Goal: Task Accomplishment & Management: Complete application form

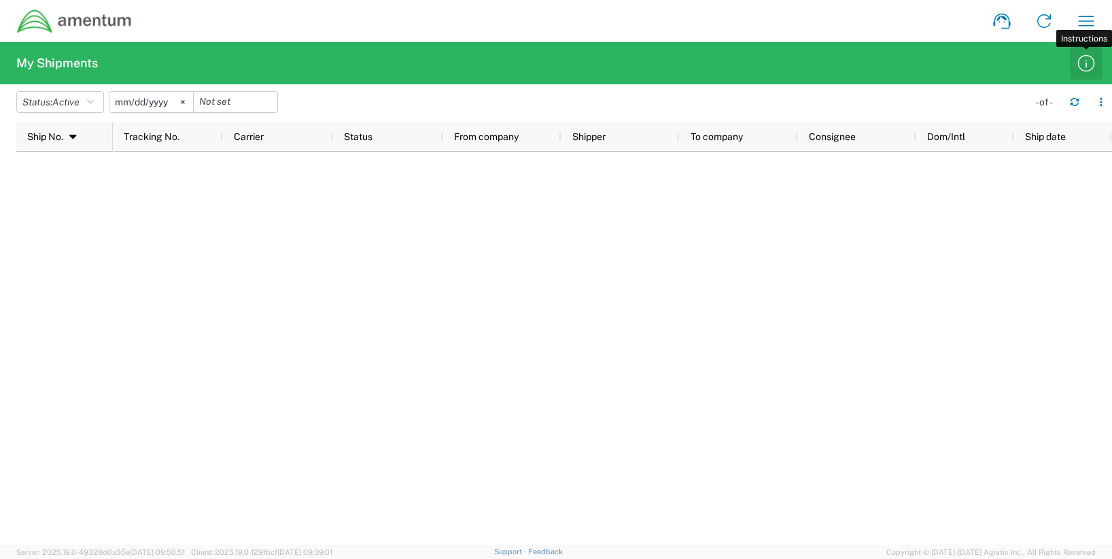
click at [1086, 61] on icon "button" at bounding box center [1086, 63] width 22 height 22
click at [42, 49] on agx-form-header "My Shipments" at bounding box center [556, 63] width 1112 height 42
click at [49, 58] on h2 "My Shipments" at bounding box center [57, 63] width 82 height 16
click at [1058, 22] on link at bounding box center [1044, 21] width 33 height 33
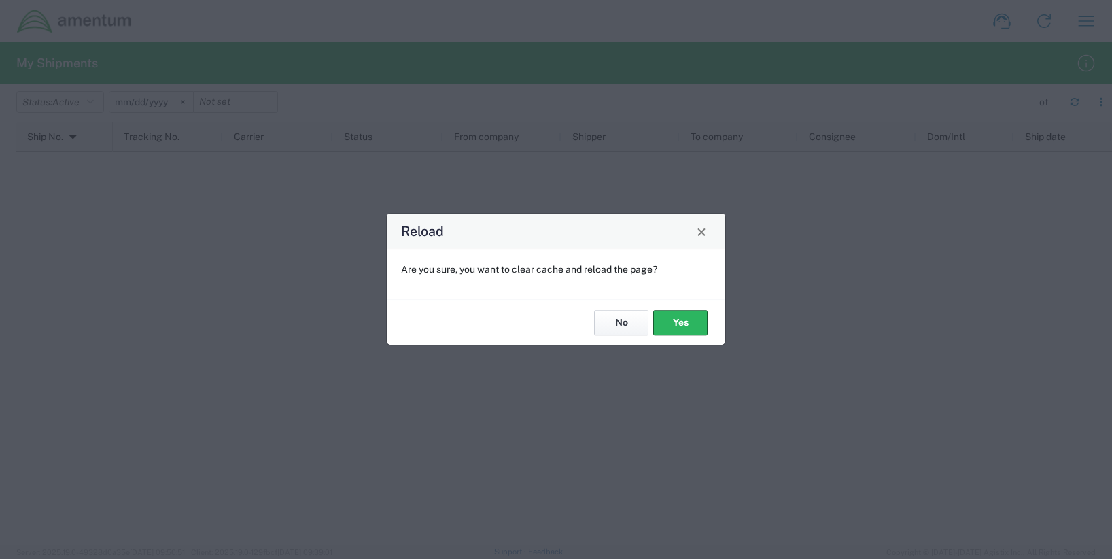
click at [615, 328] on button "No" at bounding box center [621, 322] width 54 height 25
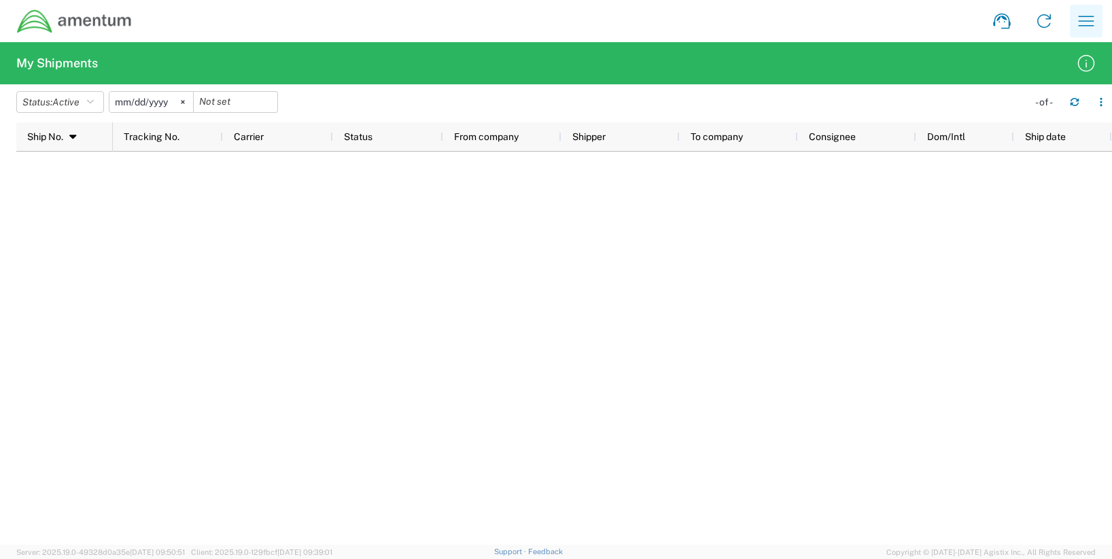
click at [1085, 31] on icon "button" at bounding box center [1086, 21] width 22 height 22
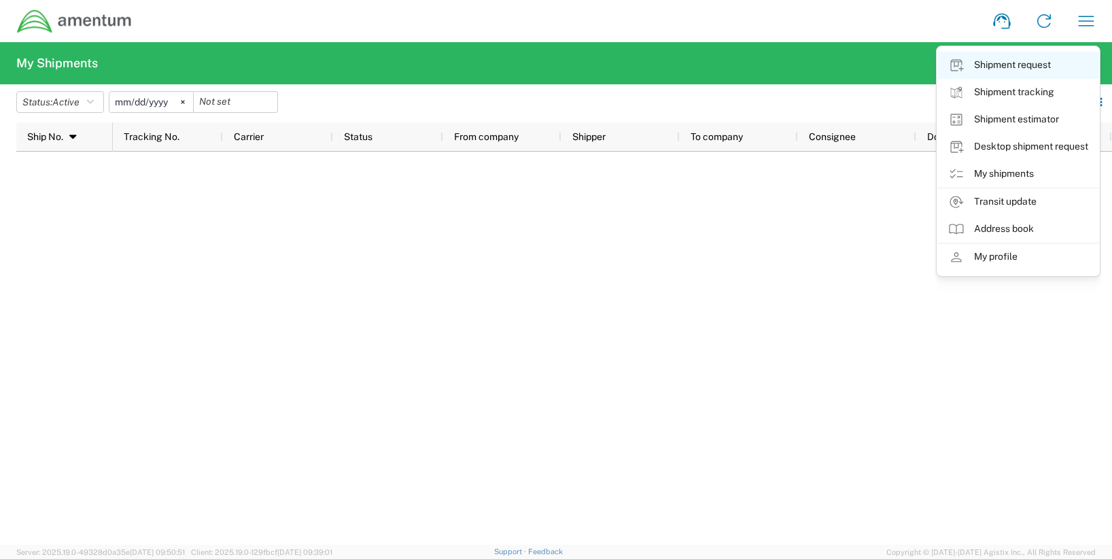
click at [1032, 66] on link "Shipment request" at bounding box center [1018, 65] width 162 height 27
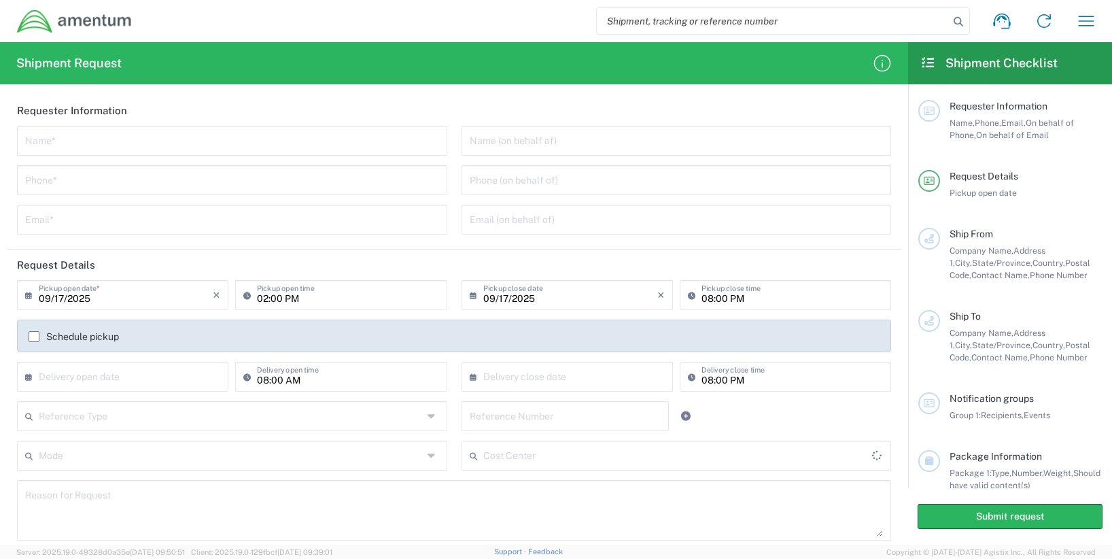
type input "[GEOGRAPHIC_DATA]"
click at [1074, 22] on button "button" at bounding box center [1086, 21] width 33 height 33
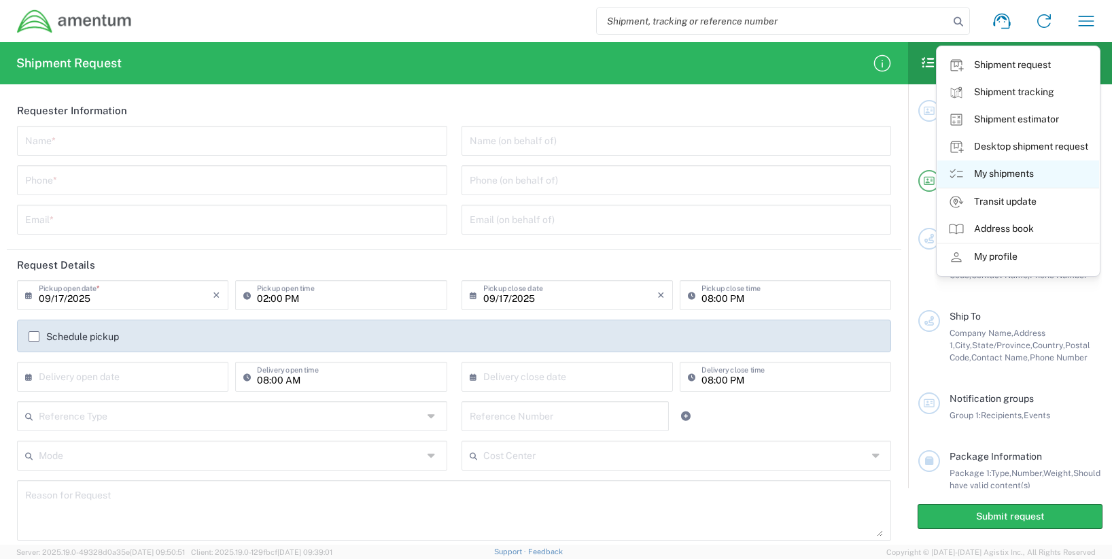
click at [1011, 173] on link "My shipments" at bounding box center [1018, 173] width 162 height 27
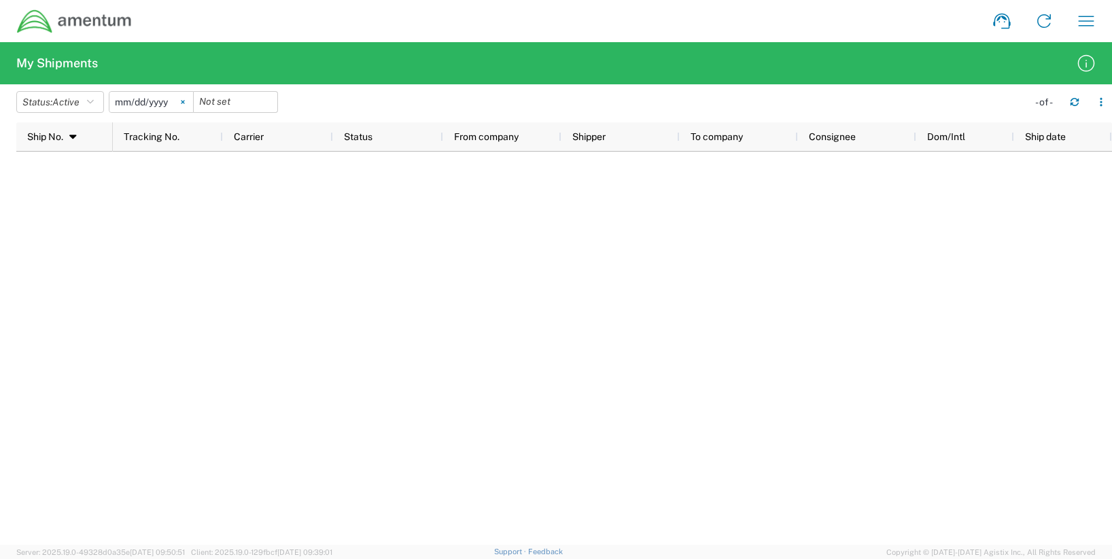
click at [179, 107] on svg-icon at bounding box center [183, 102] width 20 height 20
click at [94, 107] on icon "button" at bounding box center [90, 102] width 7 height 10
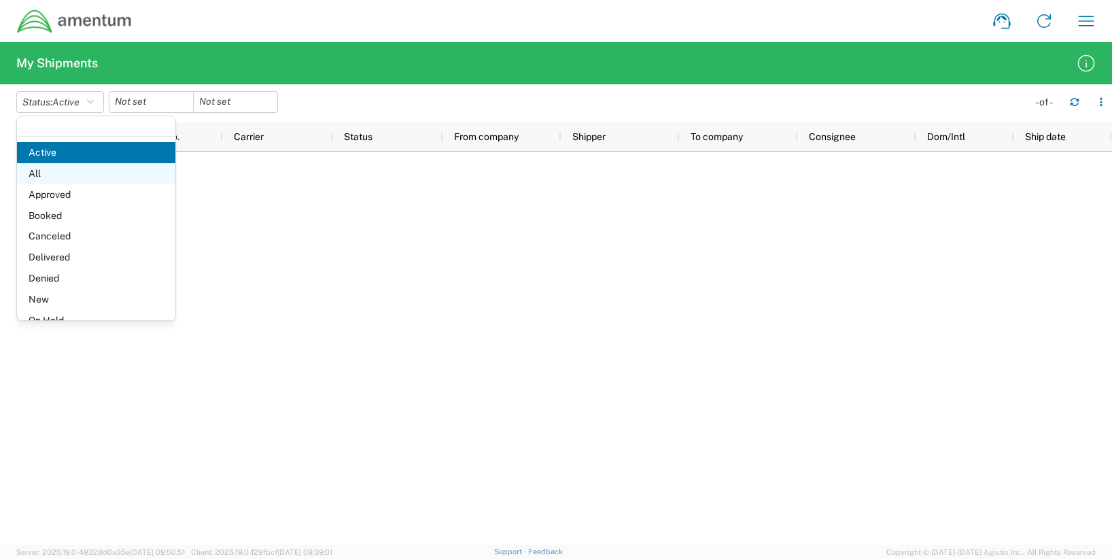
click at [66, 171] on span "All" at bounding box center [96, 173] width 158 height 21
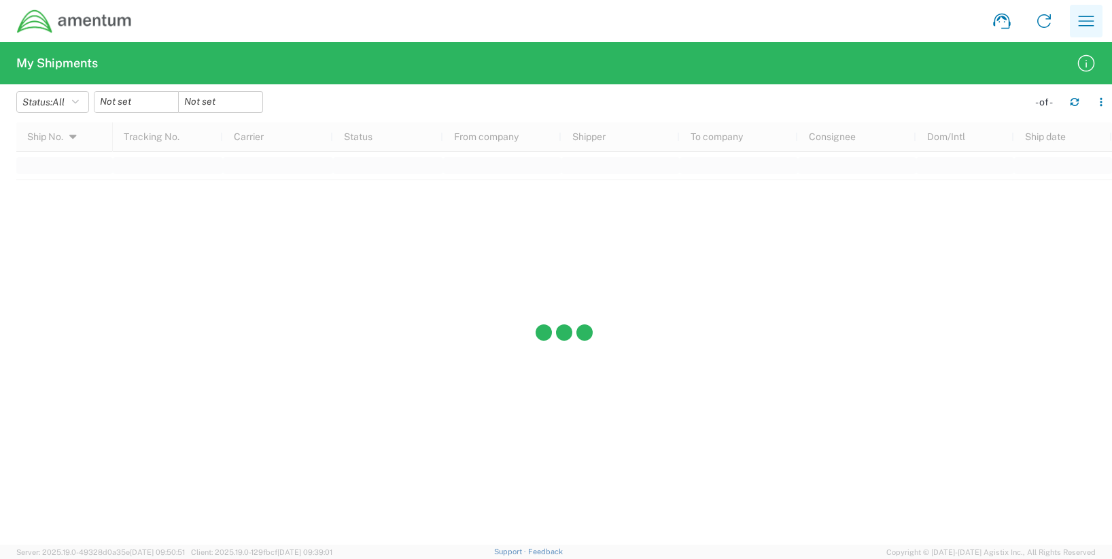
click at [1077, 19] on icon "button" at bounding box center [1086, 21] width 22 height 22
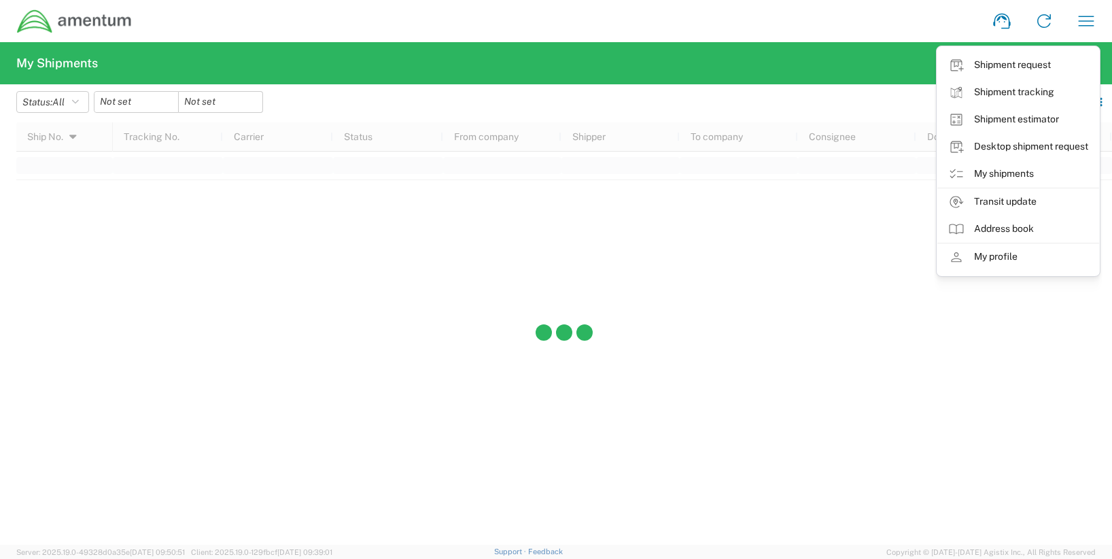
click at [994, 264] on link "My profile" at bounding box center [1018, 256] width 162 height 27
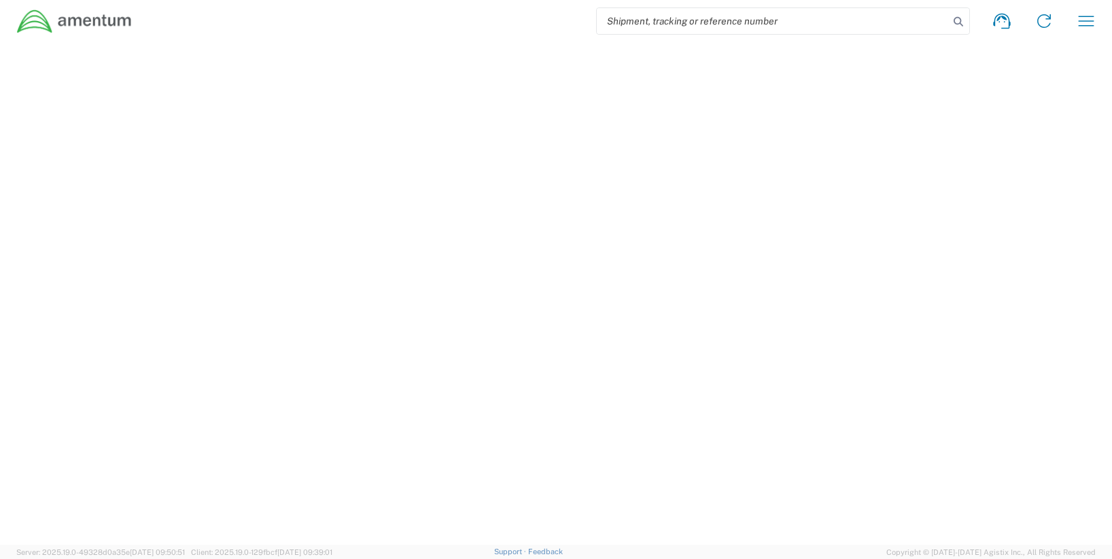
select select "TX"
select select "US"
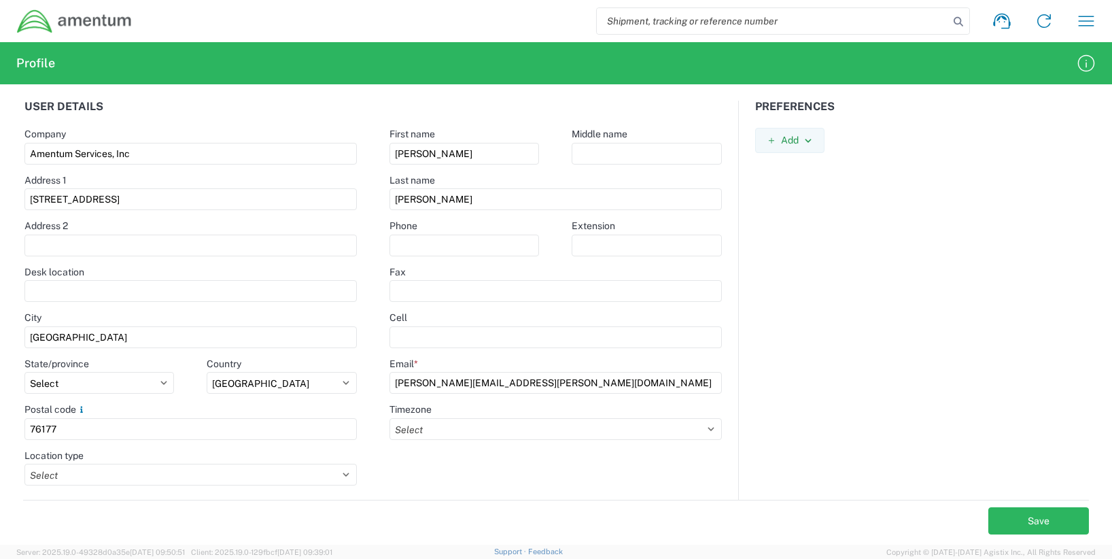
click at [1068, 26] on div "Shipment request Shipment tracking Shipment estimator Desktop shipment request …" at bounding box center [620, 21] width 975 height 33
click at [1079, 24] on icon "button" at bounding box center [1086, 21] width 22 height 22
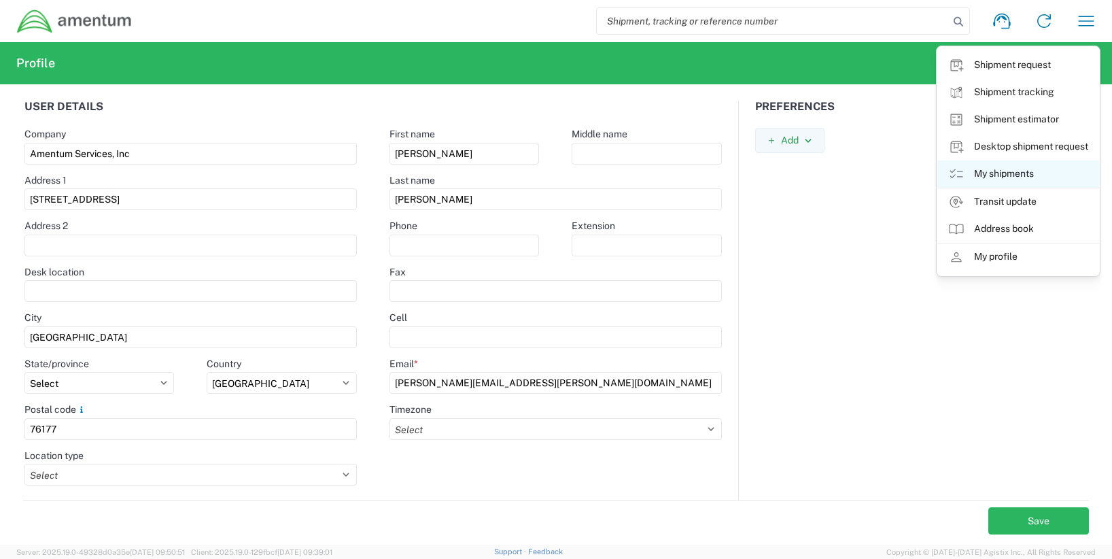
click at [985, 182] on link "My shipments" at bounding box center [1018, 173] width 162 height 27
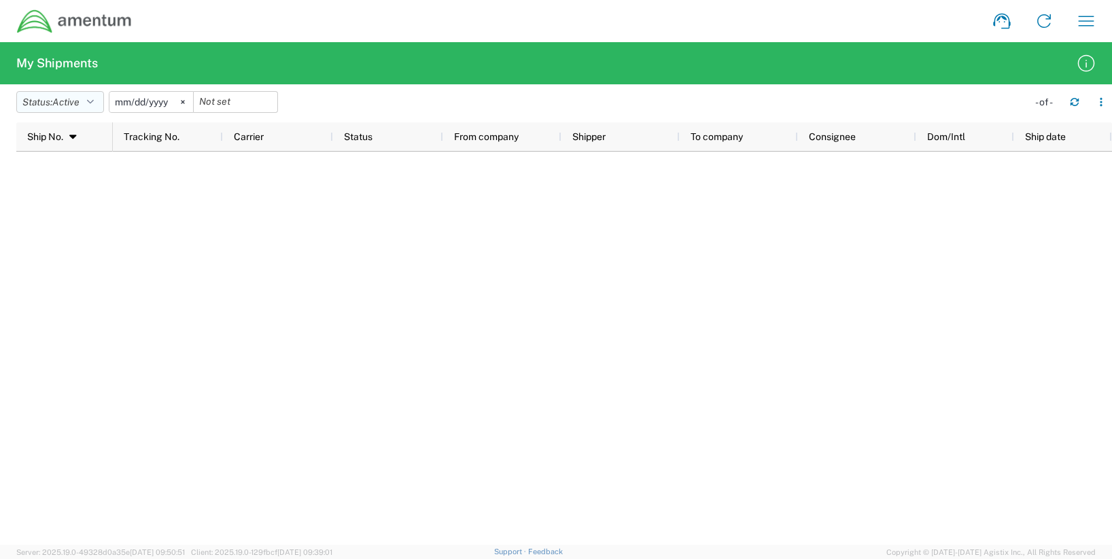
click at [67, 101] on span "Active" at bounding box center [65, 102] width 27 height 11
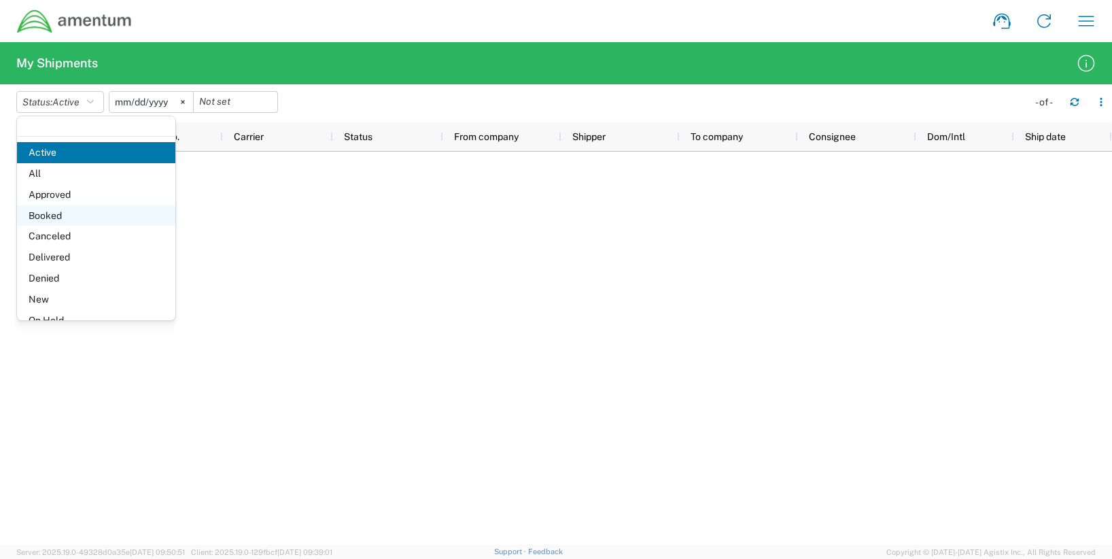
click at [69, 214] on span "Booked" at bounding box center [96, 215] width 158 height 21
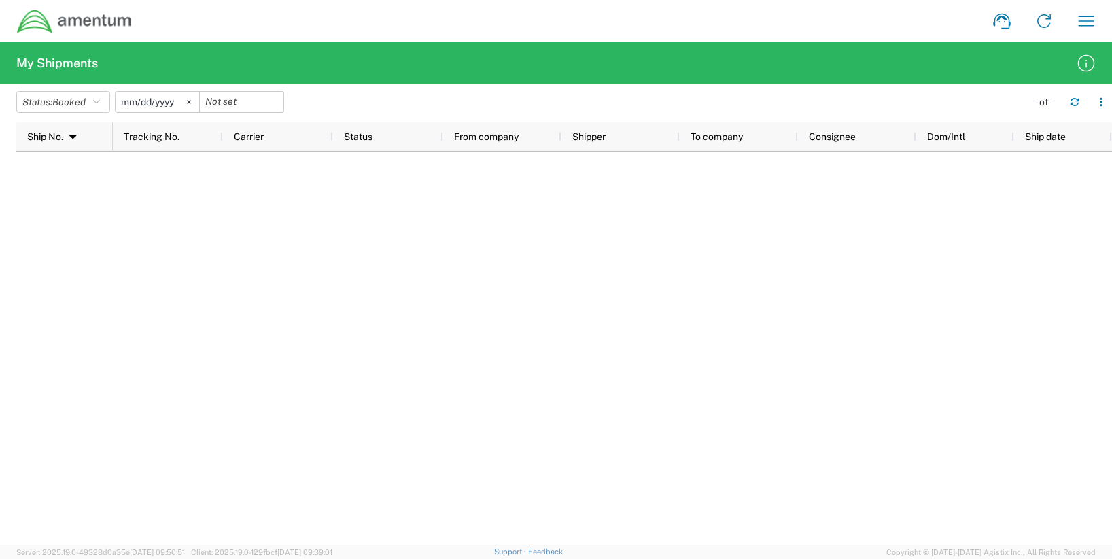
click at [83, 63] on h2 "My Shipments" at bounding box center [57, 63] width 82 height 16
click at [1096, 22] on icon "button" at bounding box center [1086, 21] width 22 height 22
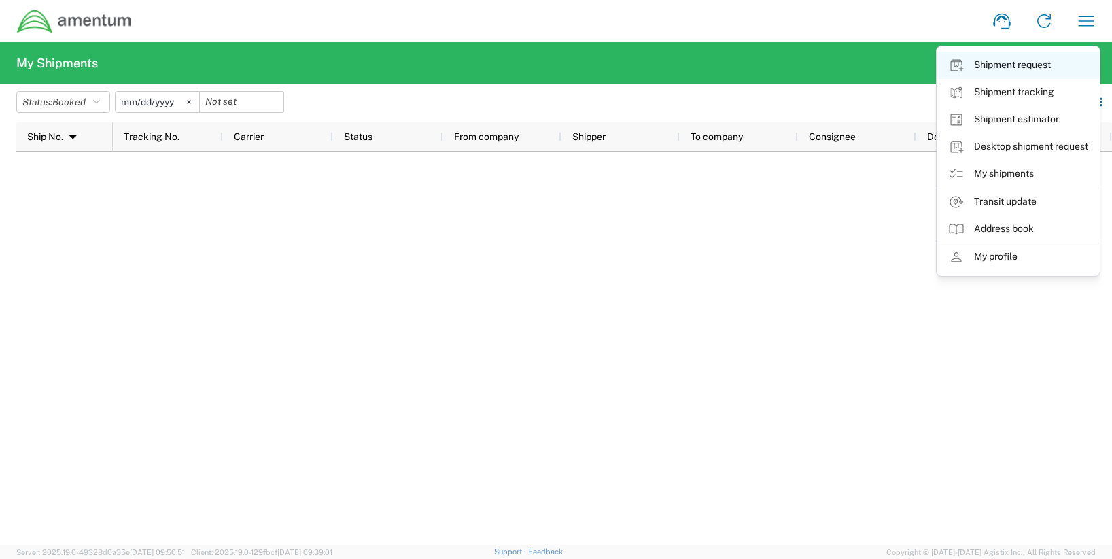
click at [1012, 65] on link "Shipment request" at bounding box center [1018, 65] width 162 height 27
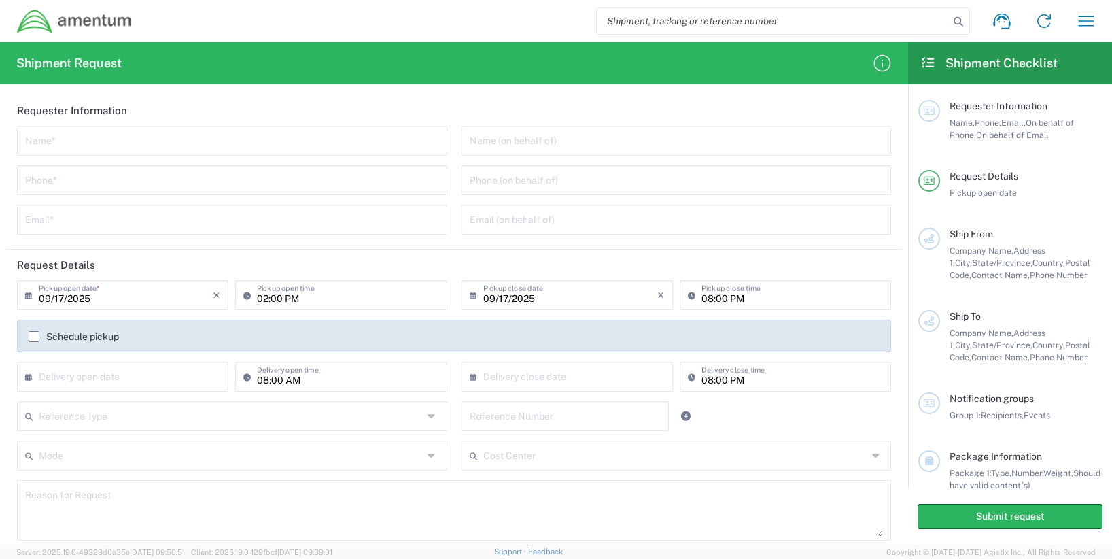
click at [226, 148] on input "text" at bounding box center [232, 140] width 414 height 24
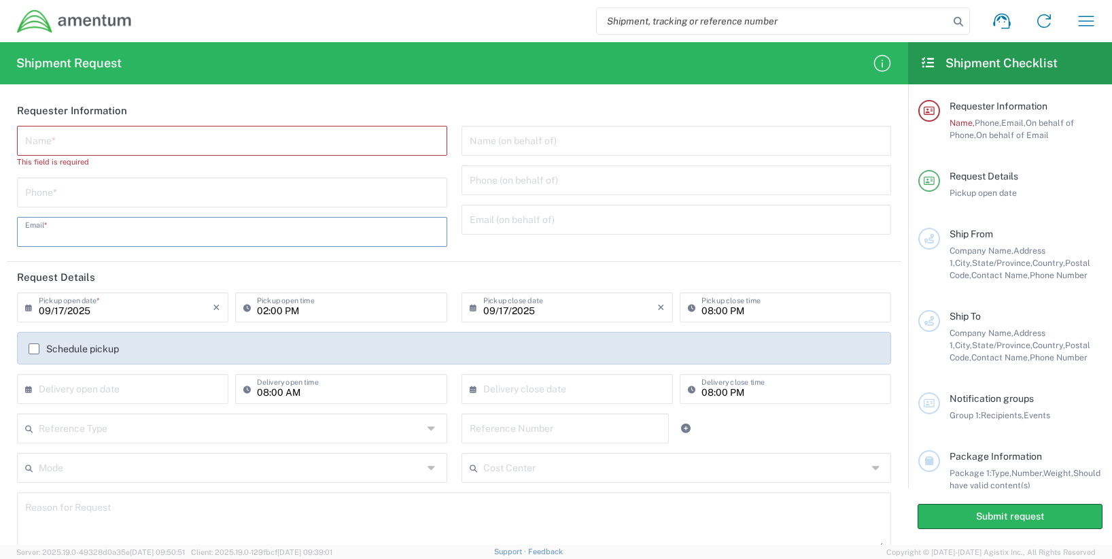
click at [177, 224] on input "text" at bounding box center [232, 231] width 414 height 24
click at [165, 226] on input "text" at bounding box center [232, 231] width 414 height 24
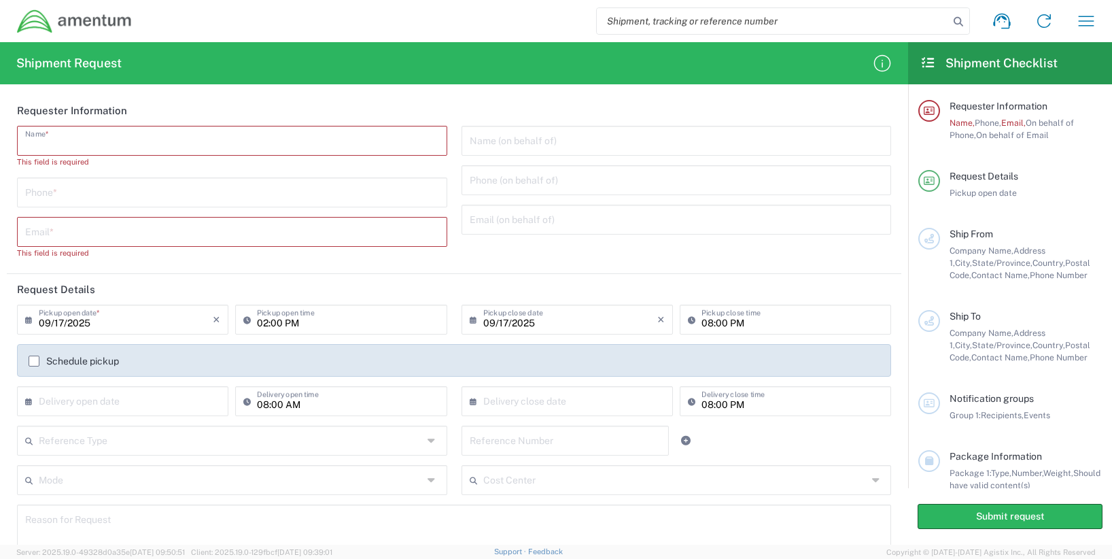
click at [145, 140] on input "text" at bounding box center [232, 140] width 414 height 24
click at [262, 152] on div "Name *" at bounding box center [232, 141] width 430 height 30
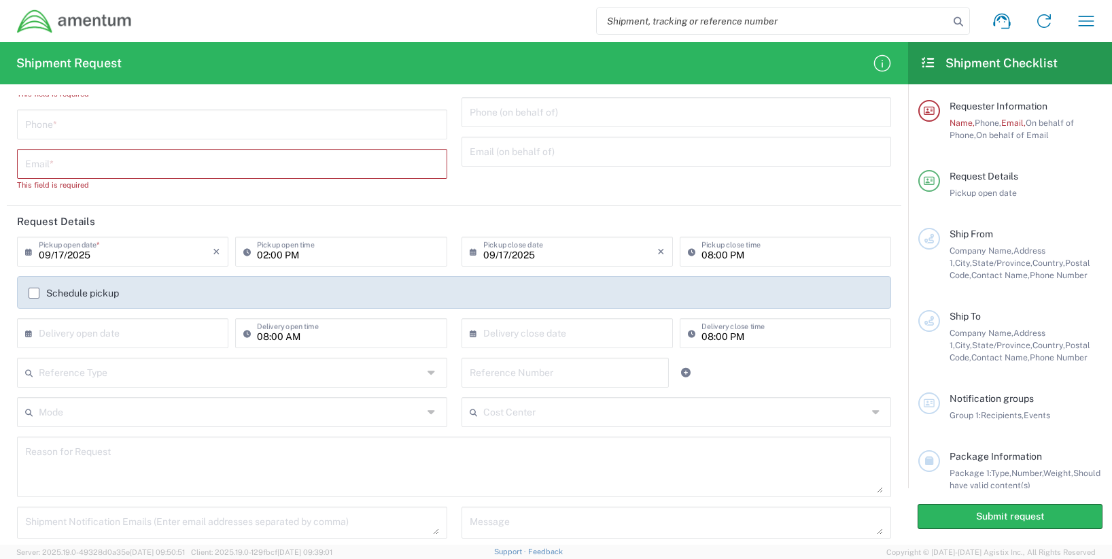
click at [1069, 23] on div "Shipment request Shipment tracking Shipment estimator Desktop shipment request …" at bounding box center [620, 21] width 975 height 33
click at [1089, 23] on icon "button" at bounding box center [1086, 21] width 22 height 22
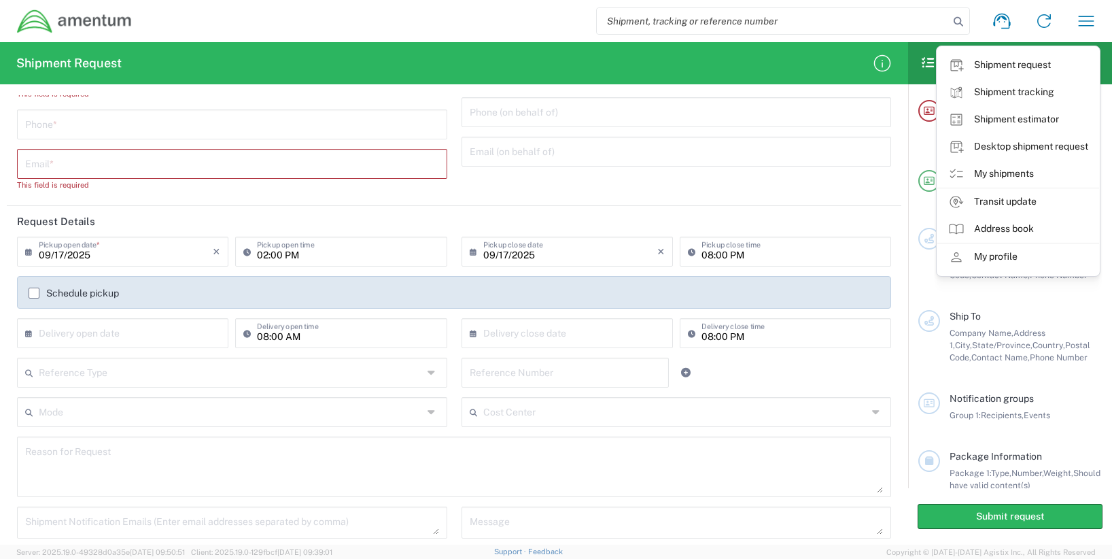
click at [167, 153] on input "text" at bounding box center [232, 163] width 414 height 24
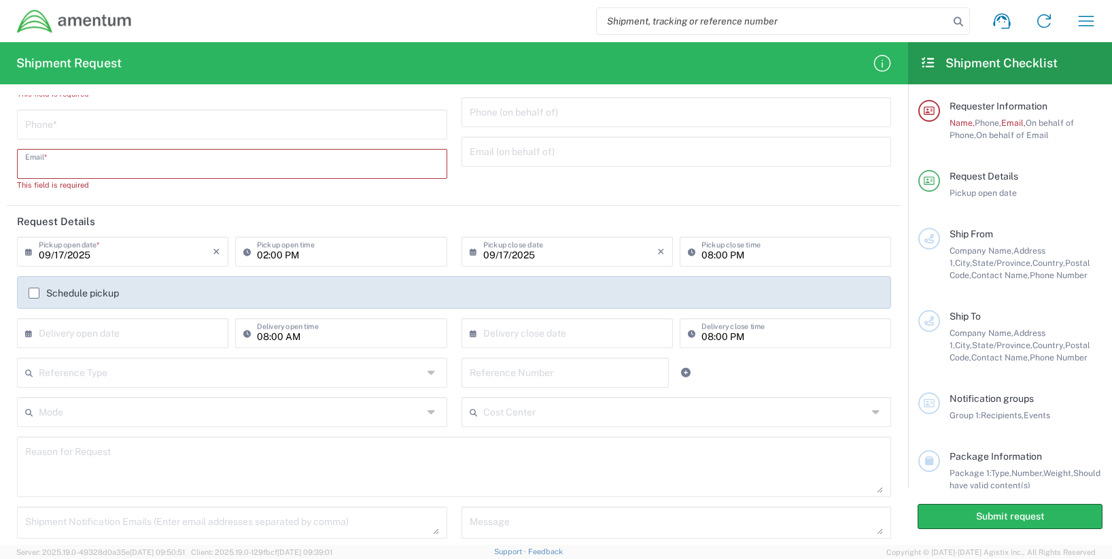
scroll to position [0, 0]
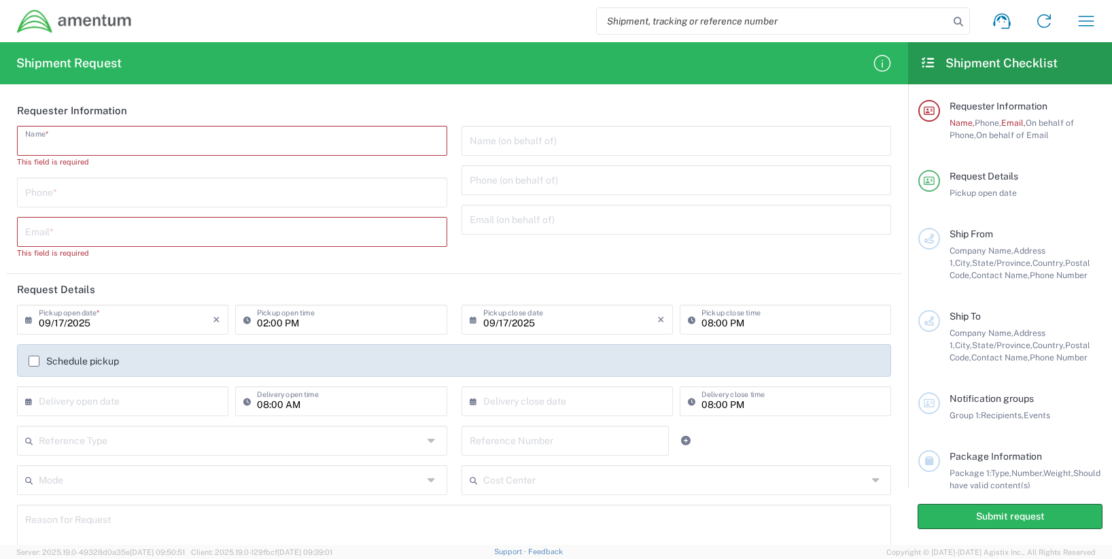
click at [137, 141] on input "text" at bounding box center [232, 140] width 414 height 24
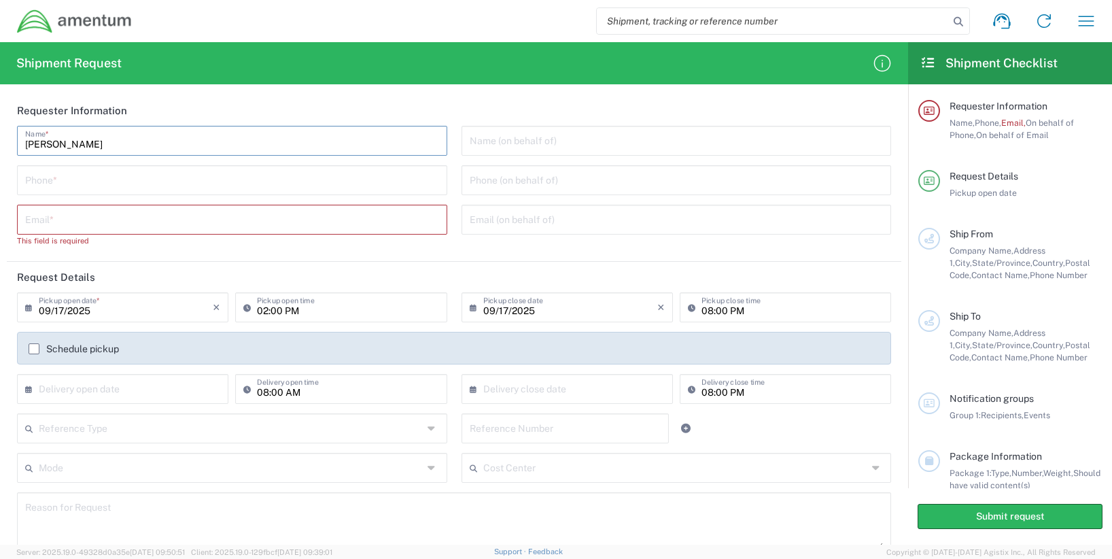
type input "[PERSON_NAME]"
type input "[PHONE_NUMBER]"
click at [90, 213] on input "text" at bounding box center [232, 219] width 414 height 24
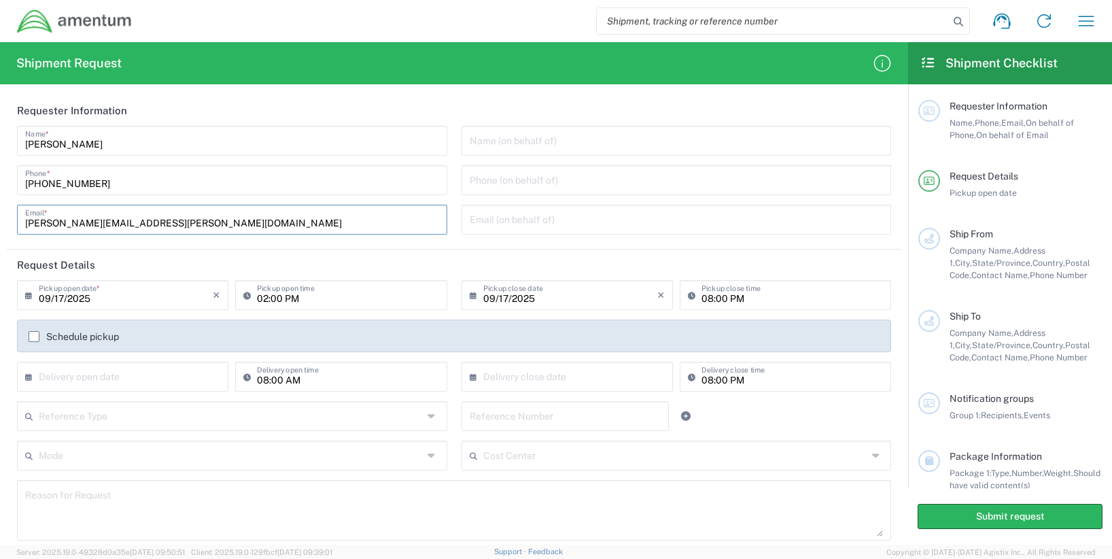
type input "[PERSON_NAME][EMAIL_ADDRESS][PERSON_NAME][DOMAIN_NAME]"
click at [303, 306] on div "02:00 PM Pickup open time" at bounding box center [340, 295] width 211 height 30
click at [321, 303] on input "02:00 PM" at bounding box center [348, 294] width 182 height 24
click at [271, 299] on input "02:00 PM" at bounding box center [348, 294] width 182 height 24
click at [317, 294] on input "02:00 PM" at bounding box center [348, 294] width 182 height 24
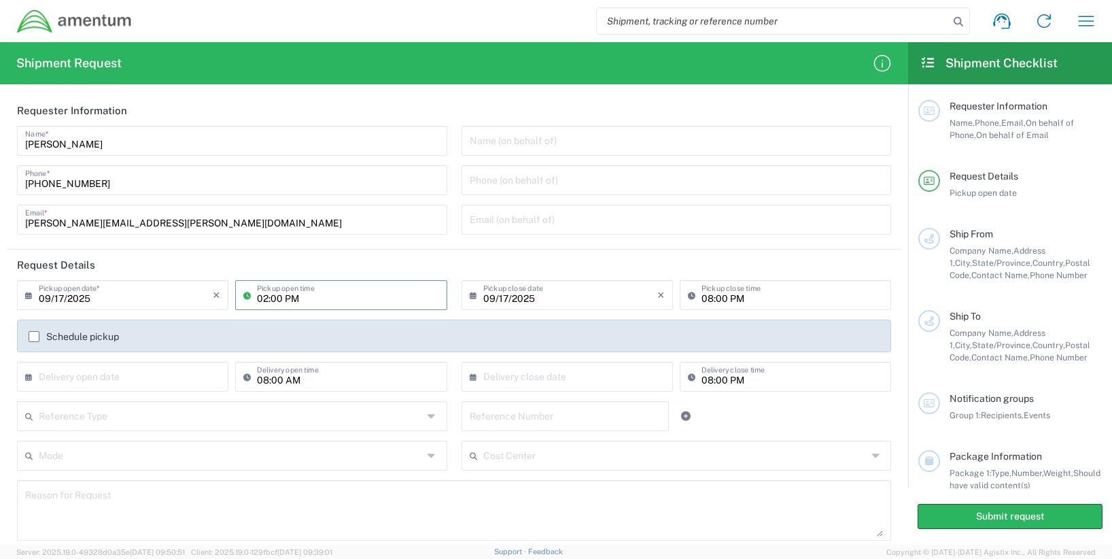
scroll to position [68, 0]
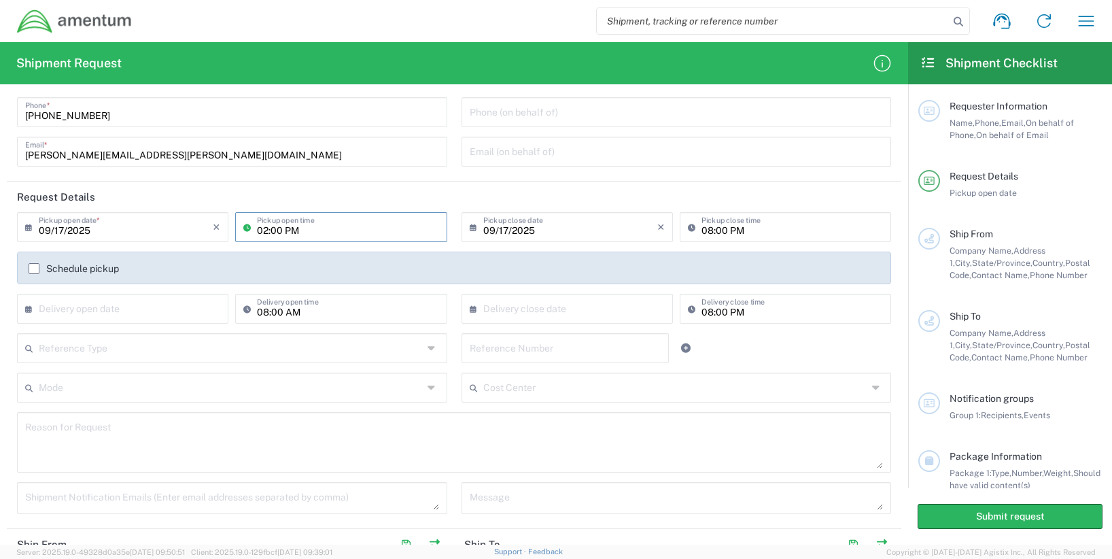
click at [118, 304] on input "text" at bounding box center [126, 308] width 174 height 24
click at [165, 434] on span "26" at bounding box center [165, 431] width 19 height 19
type input "[DATE]"
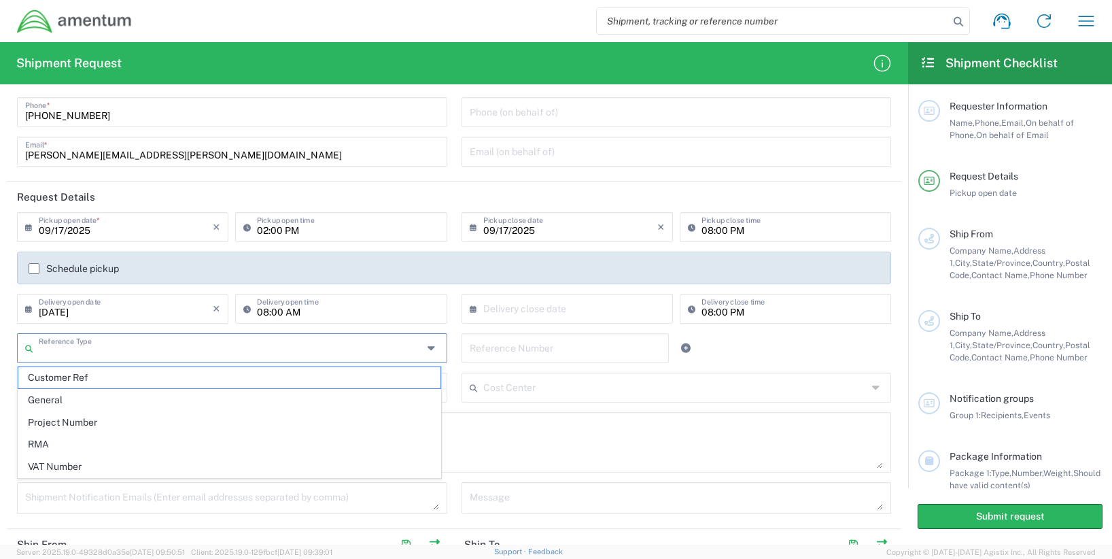
click at [323, 343] on input "text" at bounding box center [231, 347] width 384 height 24
click at [136, 394] on span "General" at bounding box center [229, 400] width 422 height 21
type input "General"
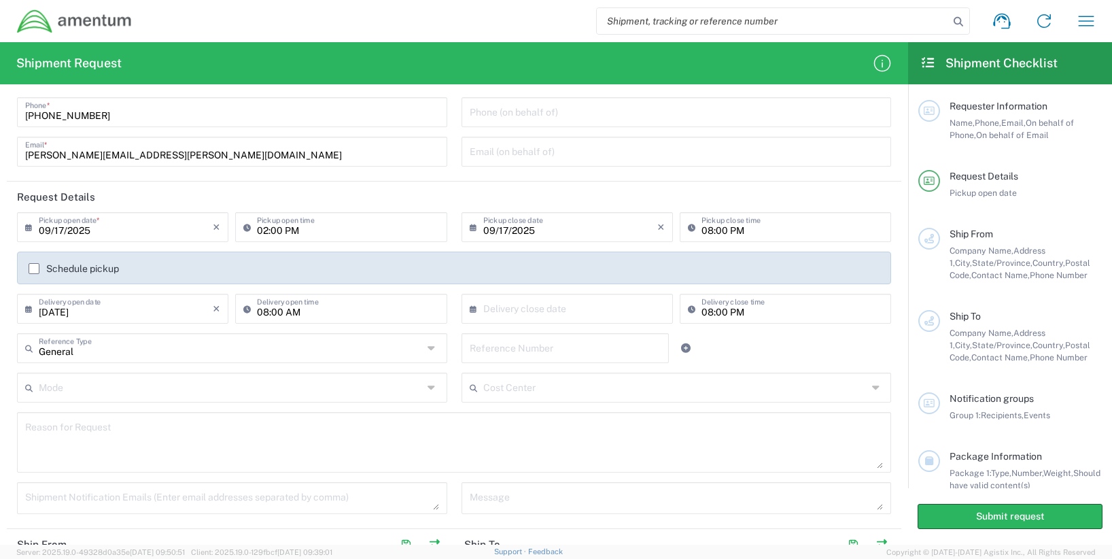
click at [587, 358] on input "text" at bounding box center [566, 347] width 192 height 24
paste input "ITFS00025"
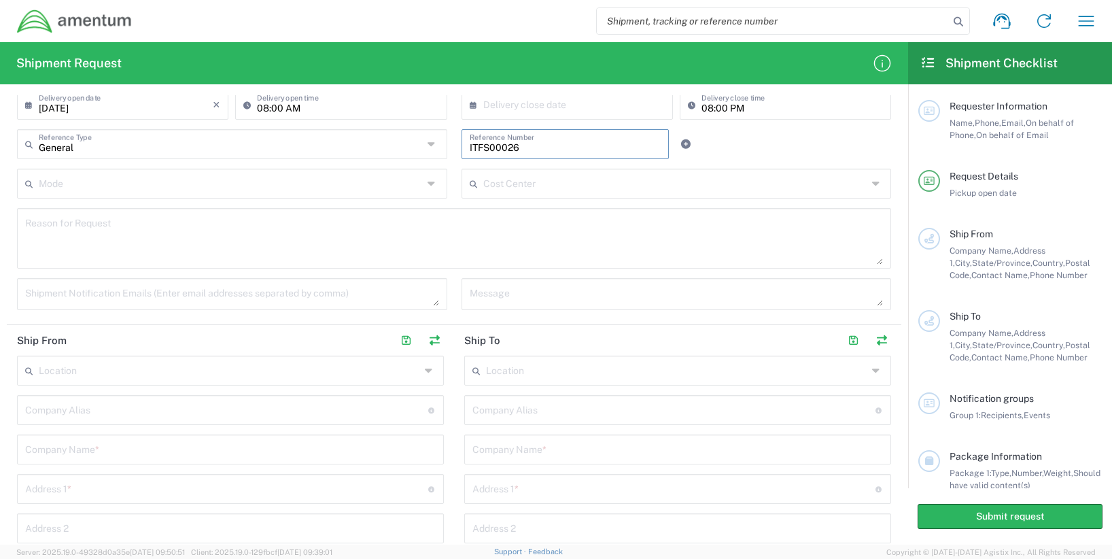
scroll to position [204, 0]
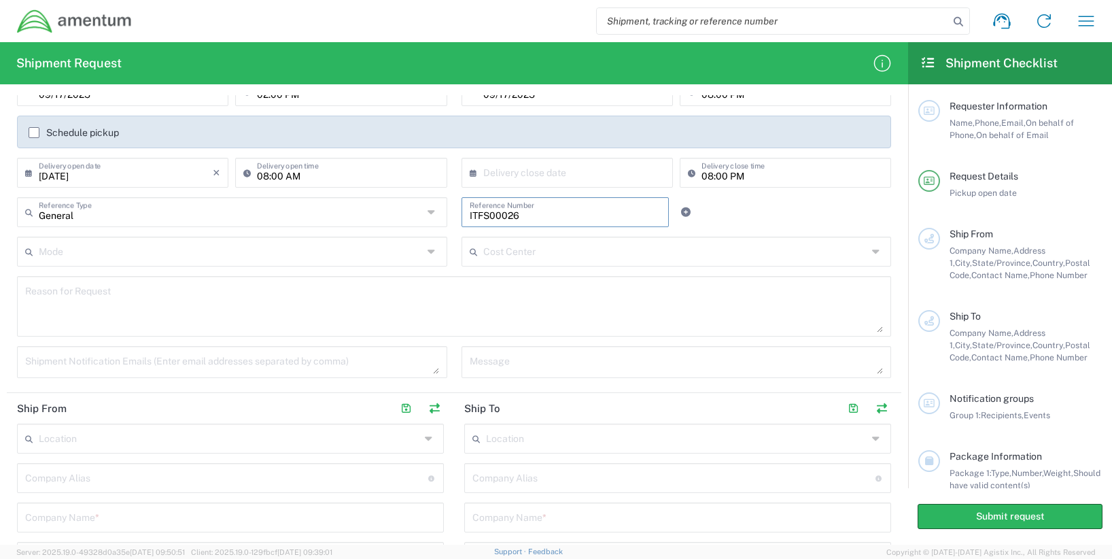
type input "ITFS00026"
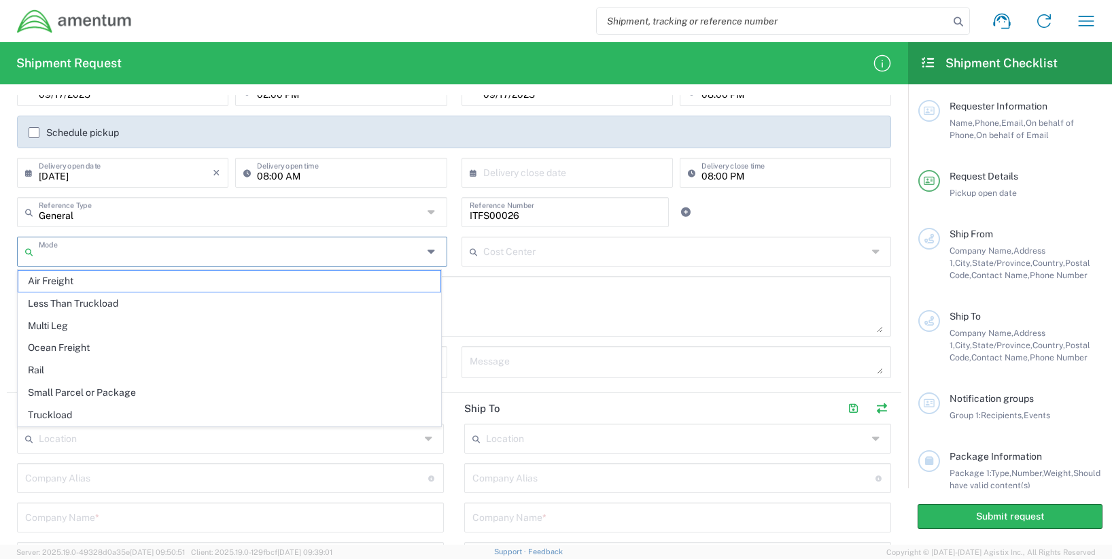
click at [213, 254] on input "text" at bounding box center [231, 251] width 384 height 24
click at [9, 233] on main "09/17/2025 × Pickup open date * Cancel Apply 02:00 PM Pickup open time 09/17/20…" at bounding box center [454, 231] width 895 height 311
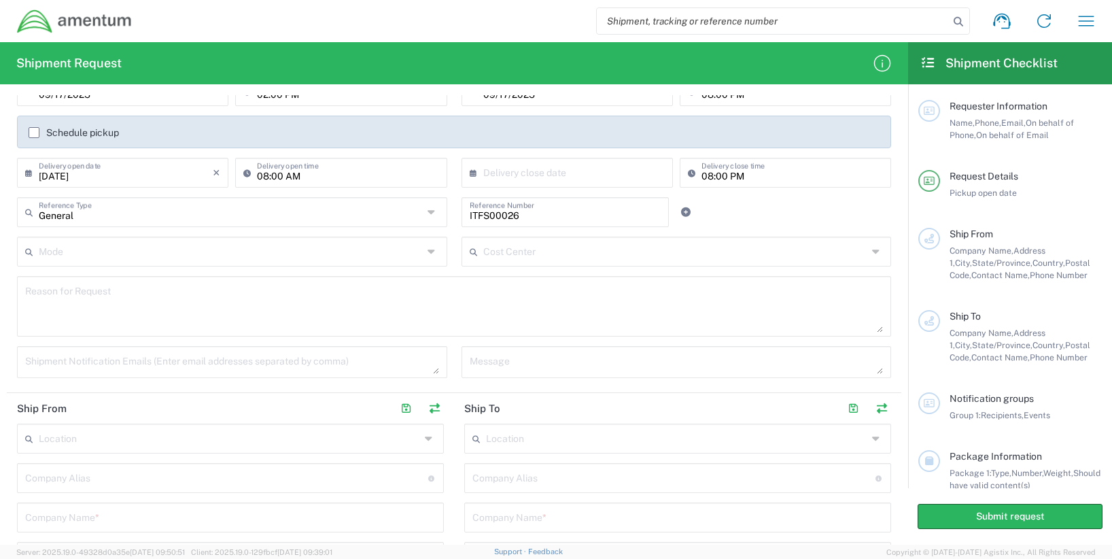
scroll to position [476, 0]
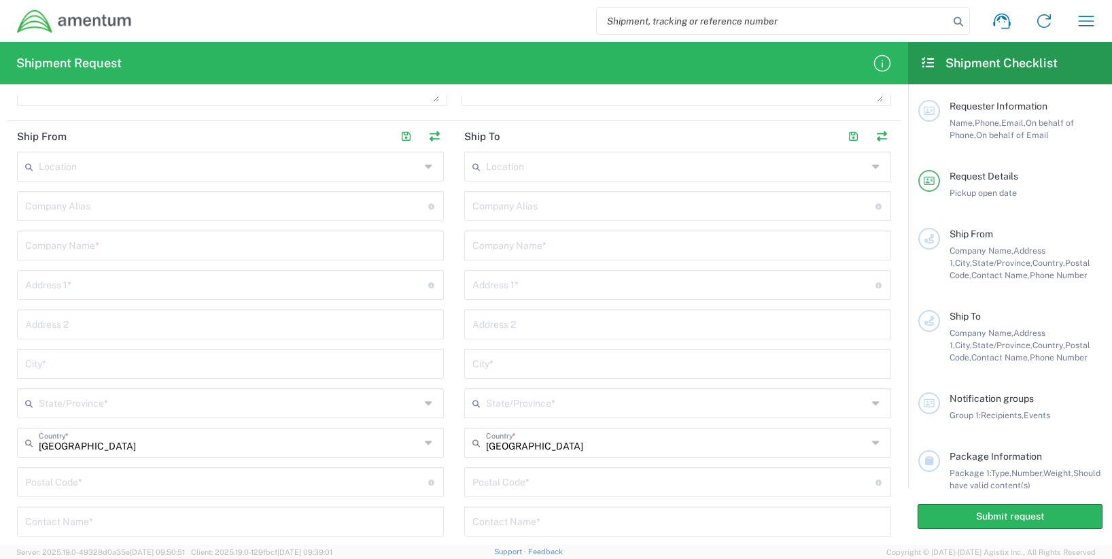
click at [105, 198] on input "text" at bounding box center [226, 205] width 403 height 24
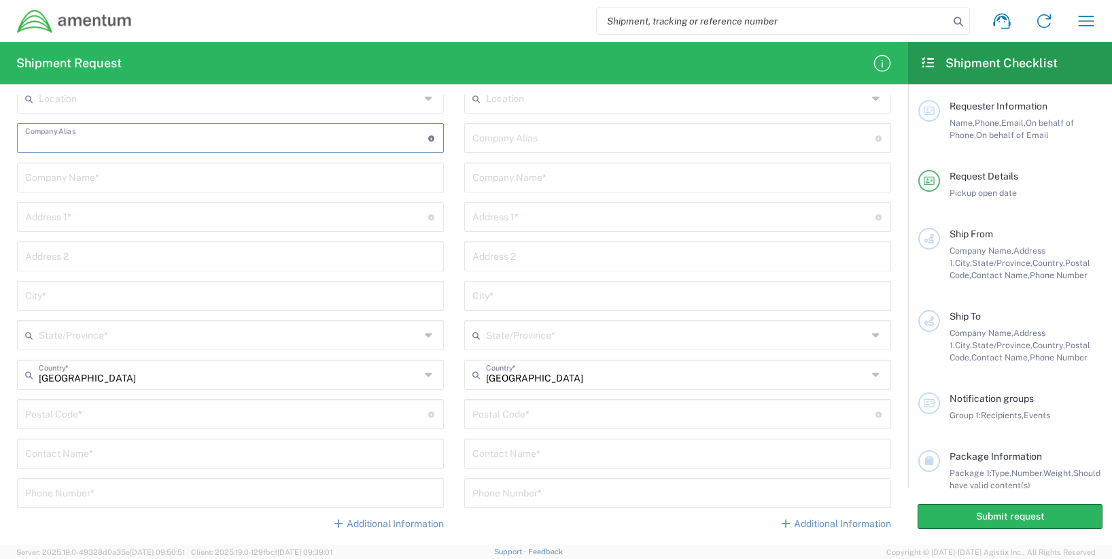
click at [76, 414] on input "undefined" at bounding box center [226, 413] width 403 height 24
click at [82, 439] on div "Location [PHONE_NUMBER] [PHONE_NUMBER] [PHONE_NUMBER] [PHONE_NUMBER] [PHONE_NUM…" at bounding box center [230, 312] width 427 height 457
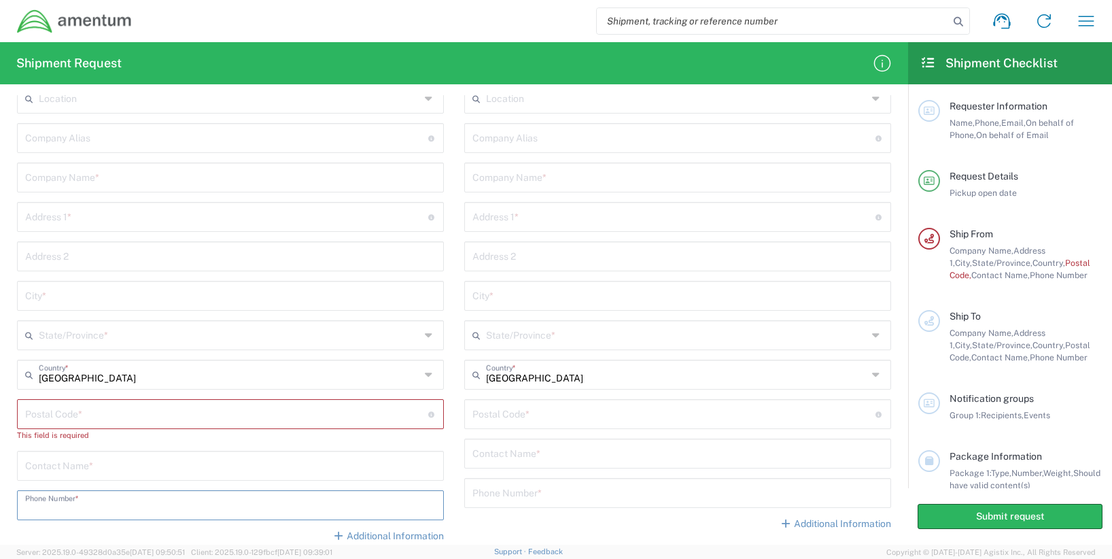
click at [97, 502] on input "tel" at bounding box center [230, 504] width 411 height 24
type input "1-352-561-0852"
click at [111, 398] on div "Location [PHONE_NUMBER] [PHONE_NUMBER] [PHONE_NUMBER] [PHONE_NUMBER] [PHONE_NUM…" at bounding box center [230, 318] width 427 height 469
click at [116, 414] on input "undefined" at bounding box center [226, 413] width 403 height 24
type input "34731"
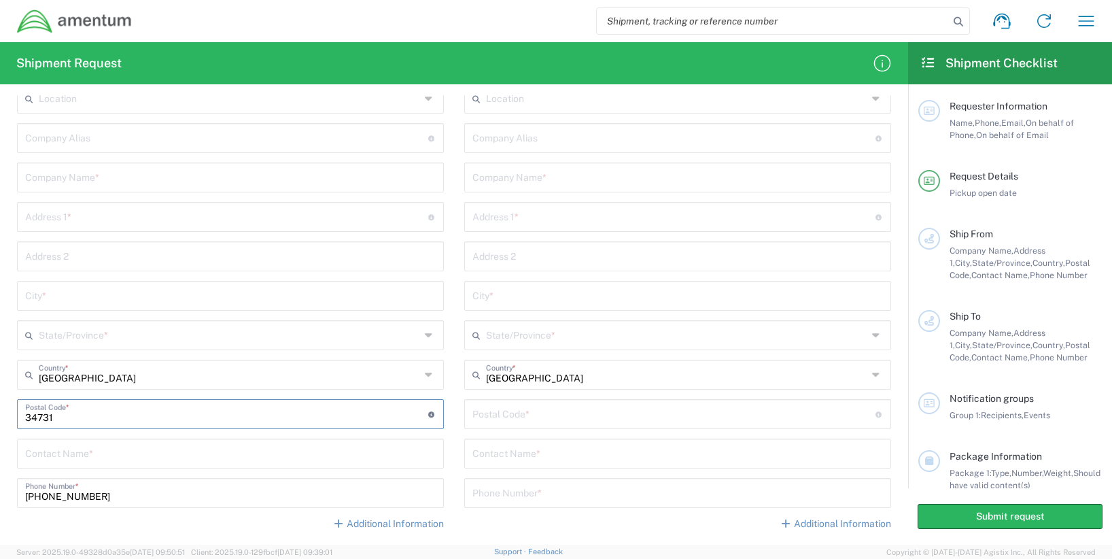
click at [104, 351] on div "Location [PHONE_NUMBER] [PHONE_NUMBER] [PHONE_NUMBER] [PHONE_NUMBER] [PHONE_NUM…" at bounding box center [230, 312] width 427 height 457
click at [105, 341] on input "text" at bounding box center [229, 334] width 381 height 24
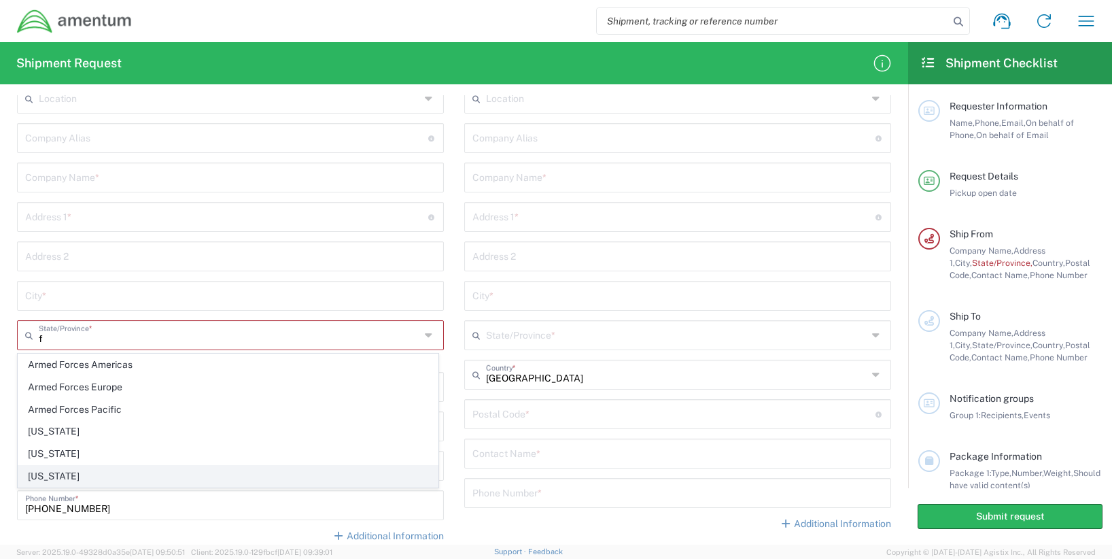
click at [53, 474] on span "[US_STATE]" at bounding box center [227, 476] width 419 height 21
type input "[US_STATE]"
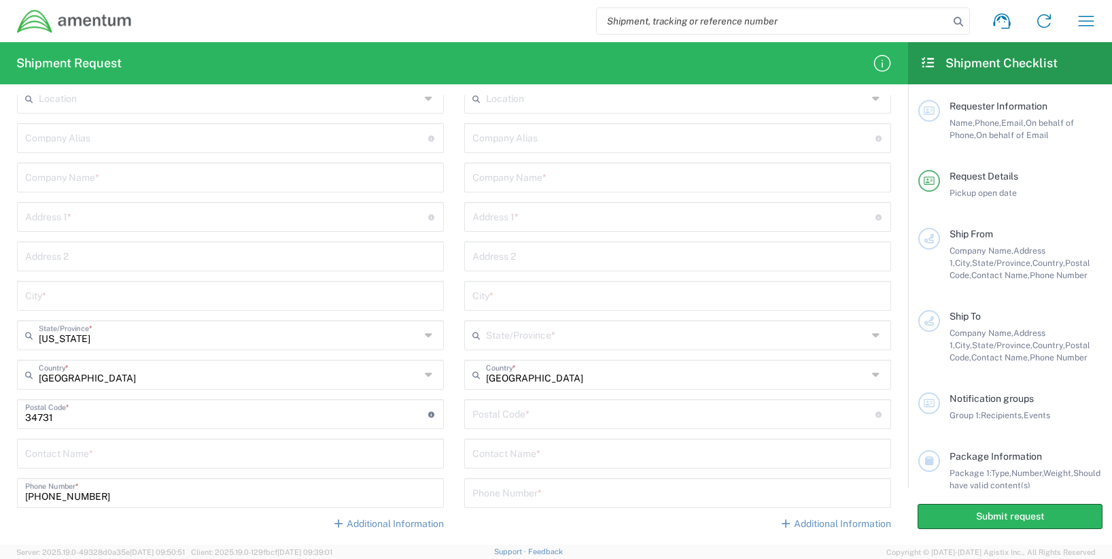
click at [79, 302] on input "text" at bounding box center [230, 295] width 411 height 24
type input "[GEOGRAPHIC_DATA]"
click at [37, 221] on input "text" at bounding box center [226, 216] width 403 height 24
type input "[STREET_ADDRESS]"
click at [126, 186] on input "text" at bounding box center [230, 177] width 411 height 24
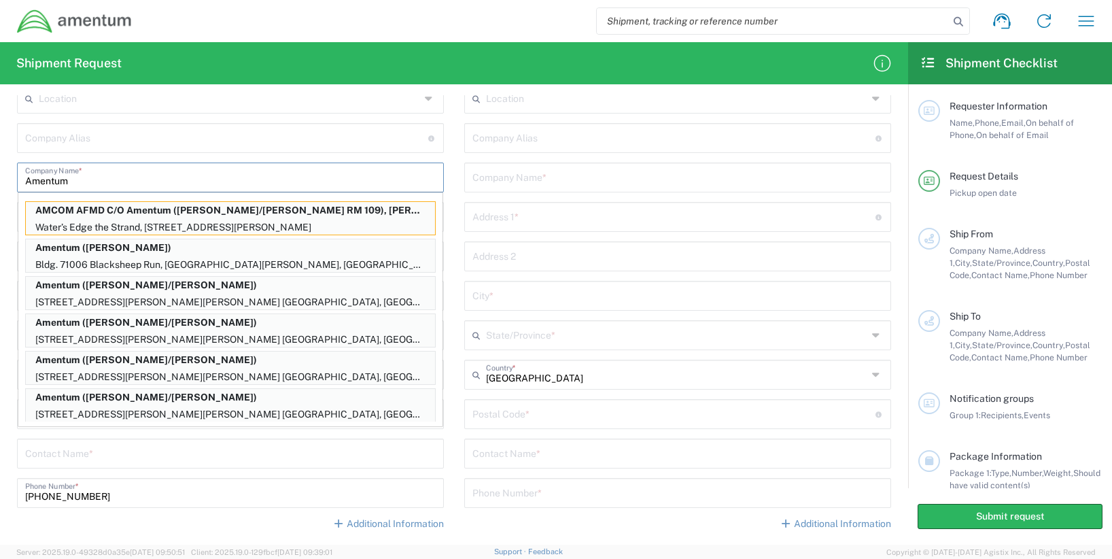
type input "Amentum"
click at [93, 451] on input "text" at bounding box center [230, 452] width 411 height 24
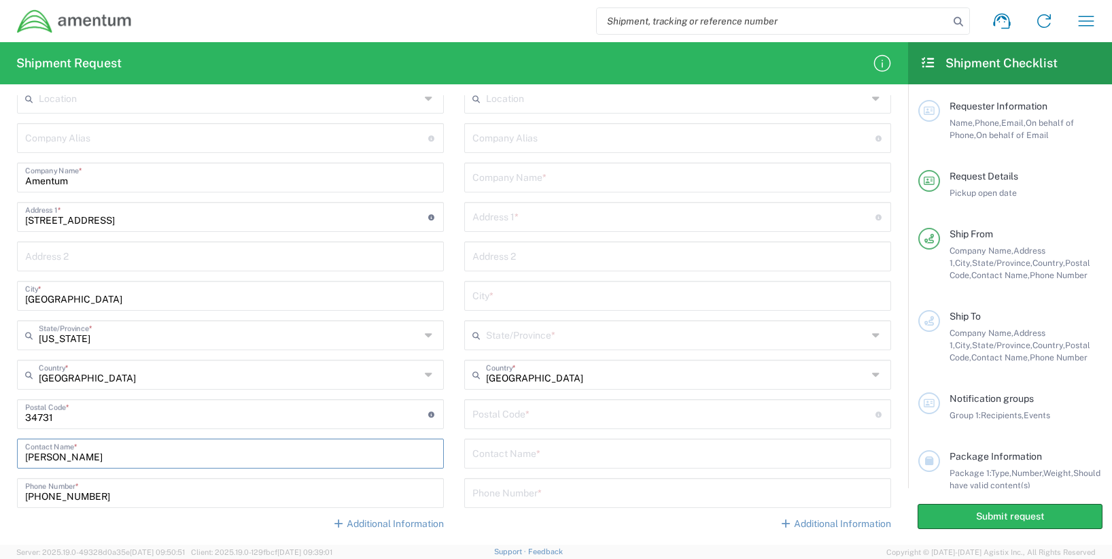
scroll to position [340, 0]
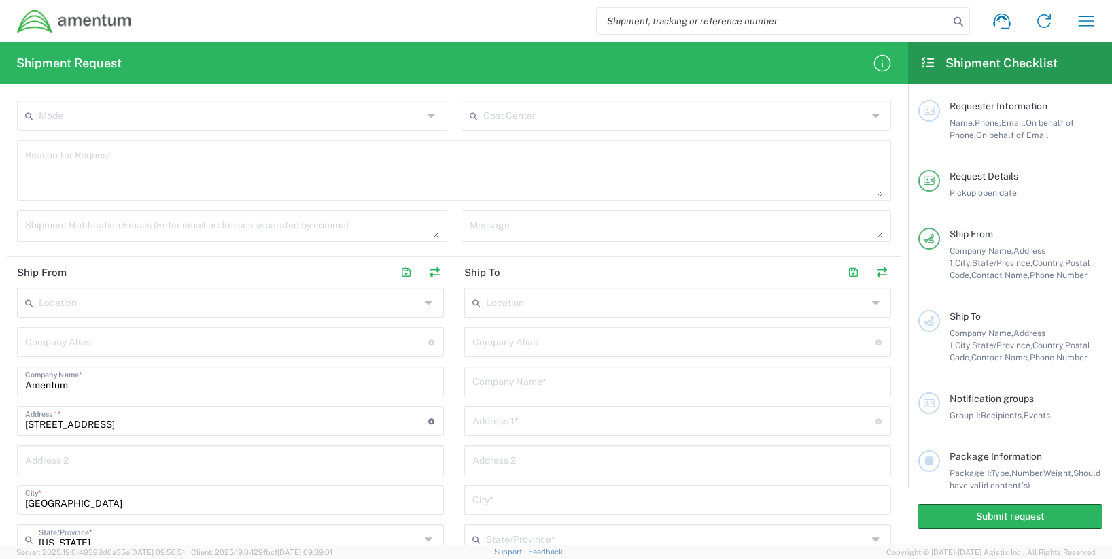
type input "[PERSON_NAME]"
click at [536, 310] on input "text" at bounding box center [676, 302] width 381 height 24
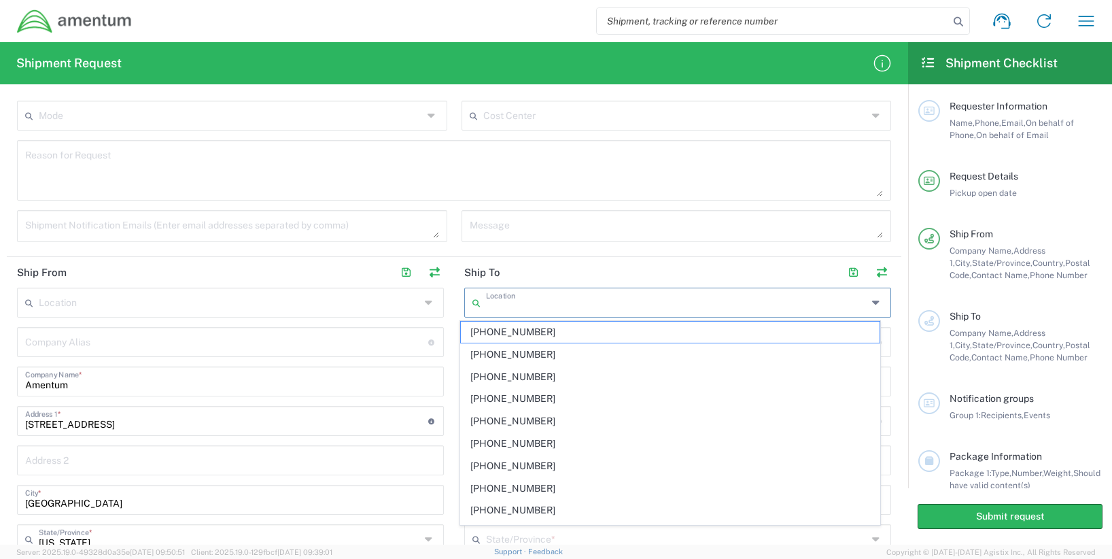
click at [545, 266] on header "Ship To" at bounding box center [677, 272] width 447 height 31
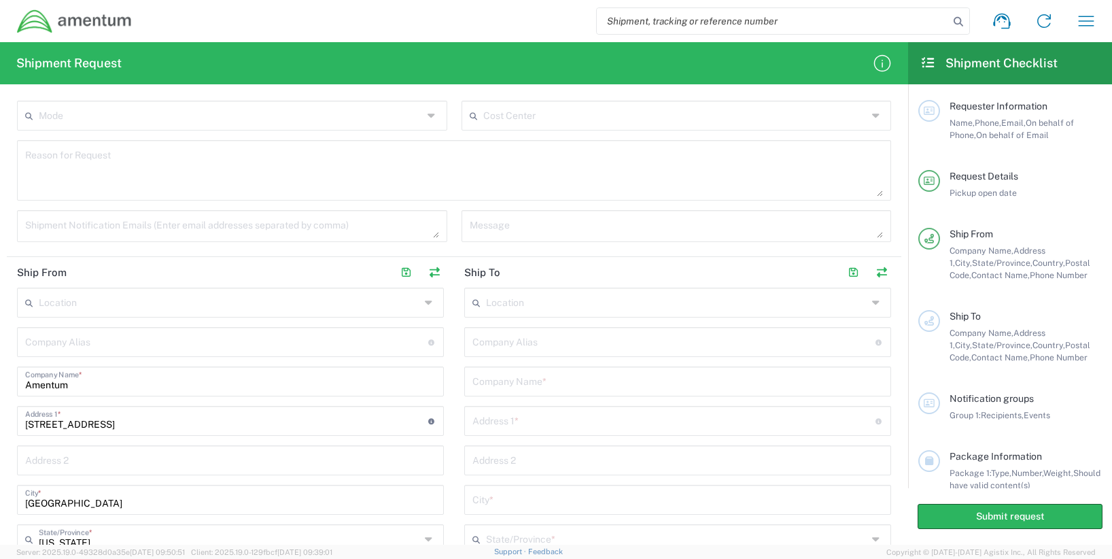
click at [524, 383] on input "text" at bounding box center [677, 380] width 411 height 24
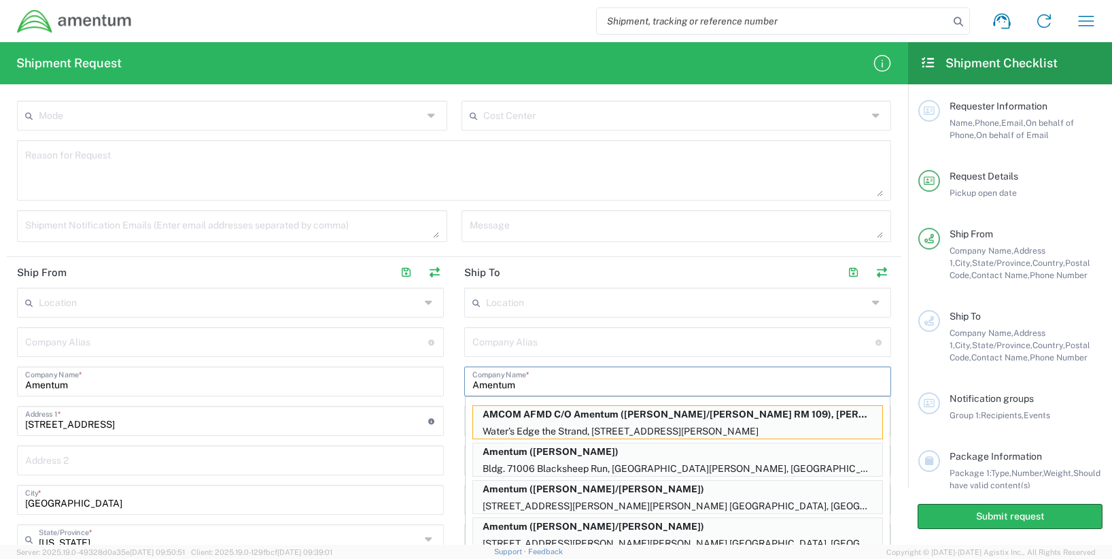
type input "Amentum"
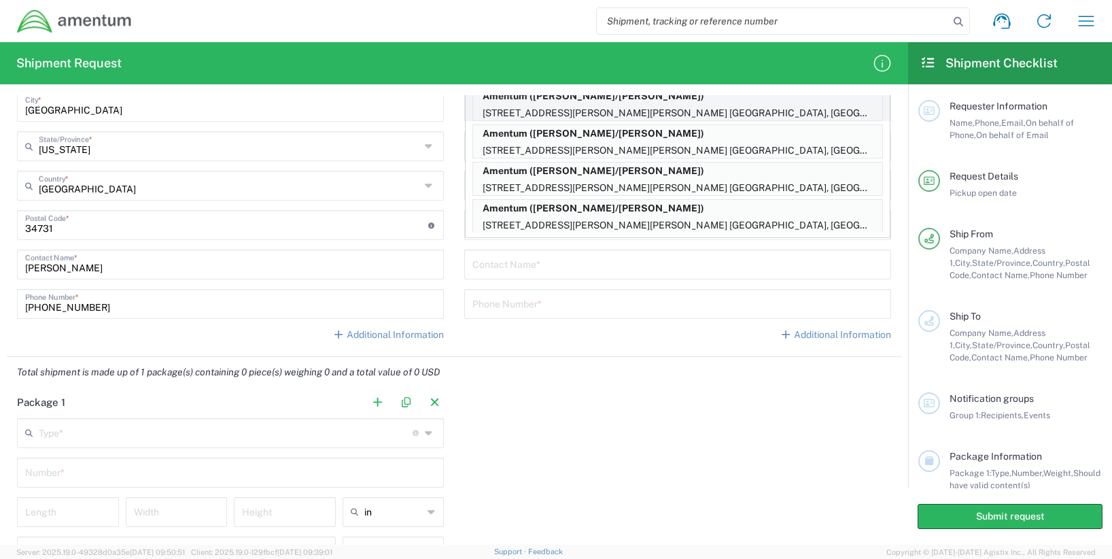
scroll to position [461, 0]
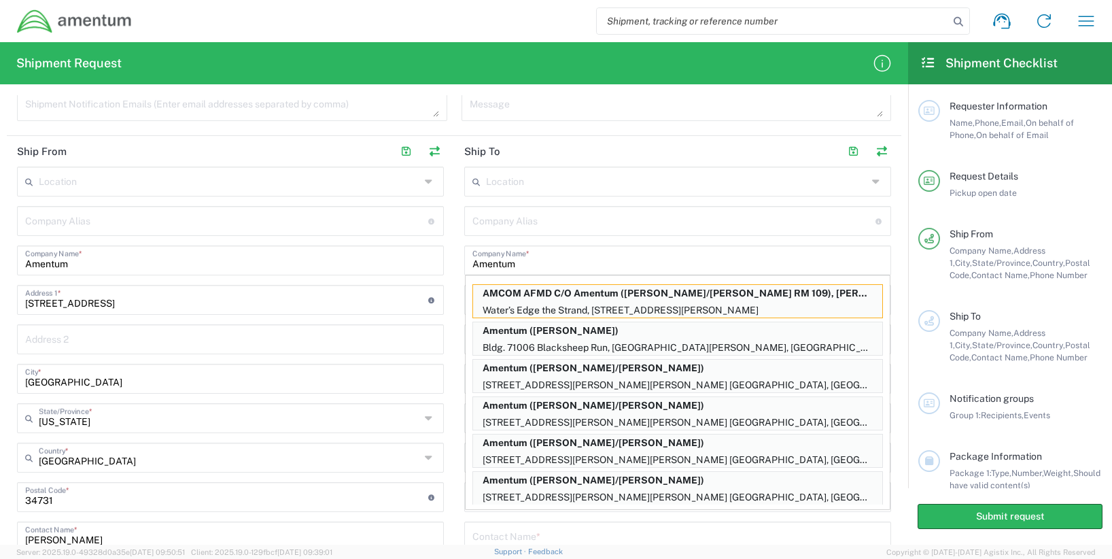
click at [454, 313] on main "Location [PHONE_NUMBER] [PHONE_NUMBER] [PHONE_NUMBER] [PHONE_NUMBER] [PHONE_NUM…" at bounding box center [677, 395] width 447 height 457
click at [454, 247] on main "Location [PHONE_NUMBER] [PHONE_NUMBER] [PHONE_NUMBER] [PHONE_NUMBER] [PHONE_NUM…" at bounding box center [677, 395] width 447 height 457
click at [477, 212] on input "text" at bounding box center [673, 220] width 403 height 24
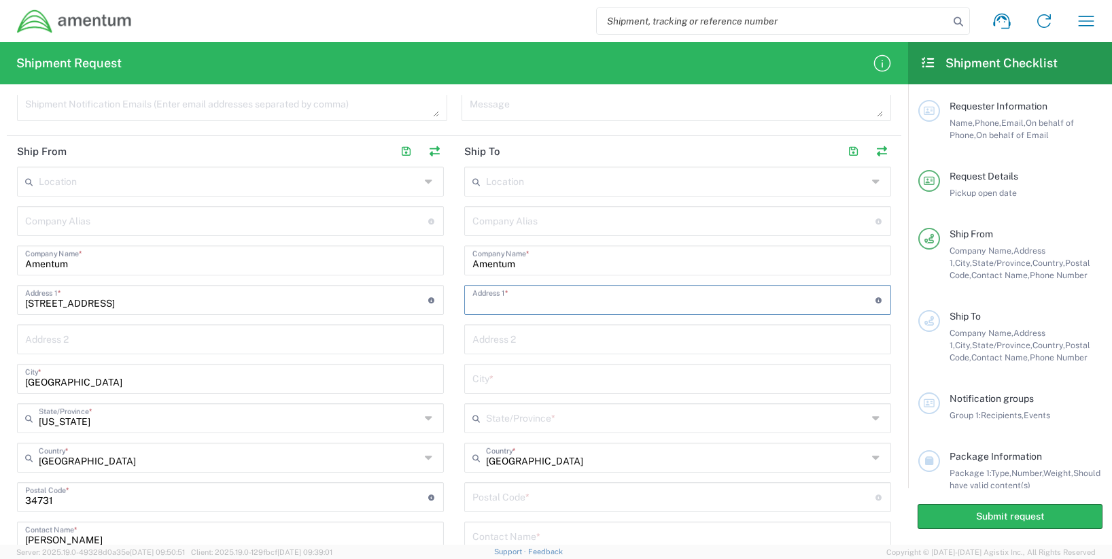
click at [518, 303] on input "text" at bounding box center [673, 299] width 403 height 24
paste input "[STREET_ADDRESS][PERSON_NAME][PERSON_NAME]"
type input "[STREET_ADDRESS][PERSON_NAME][PERSON_NAME]"
click at [564, 333] on input "text" at bounding box center [677, 338] width 411 height 24
paste input "BLDG 825"
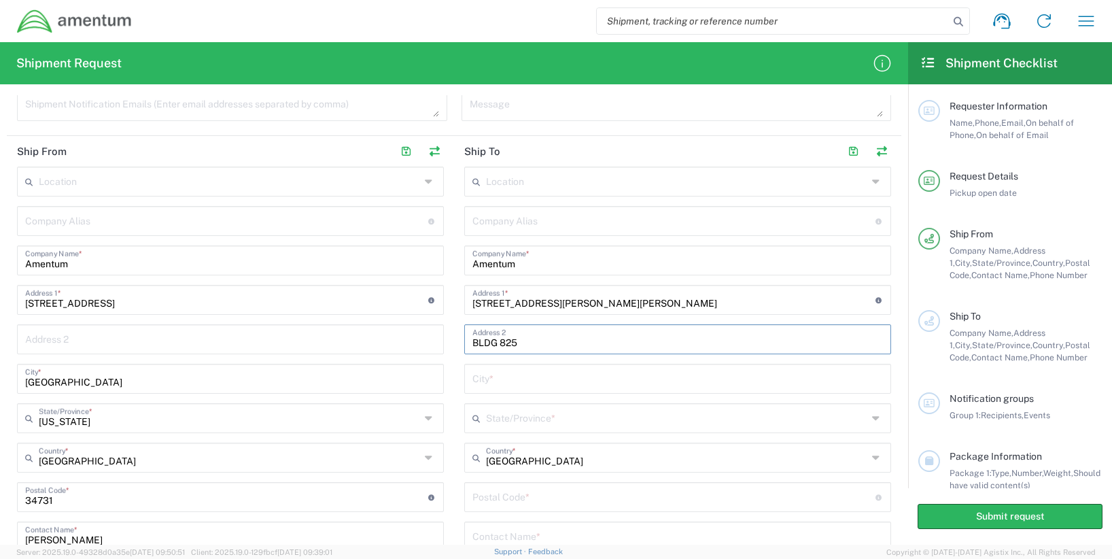
type input "BLDG 825"
click at [500, 379] on input "text" at bounding box center [677, 378] width 411 height 24
paste input "[PERSON_NAME] Barracks"
type input "[PERSON_NAME] Barracks"
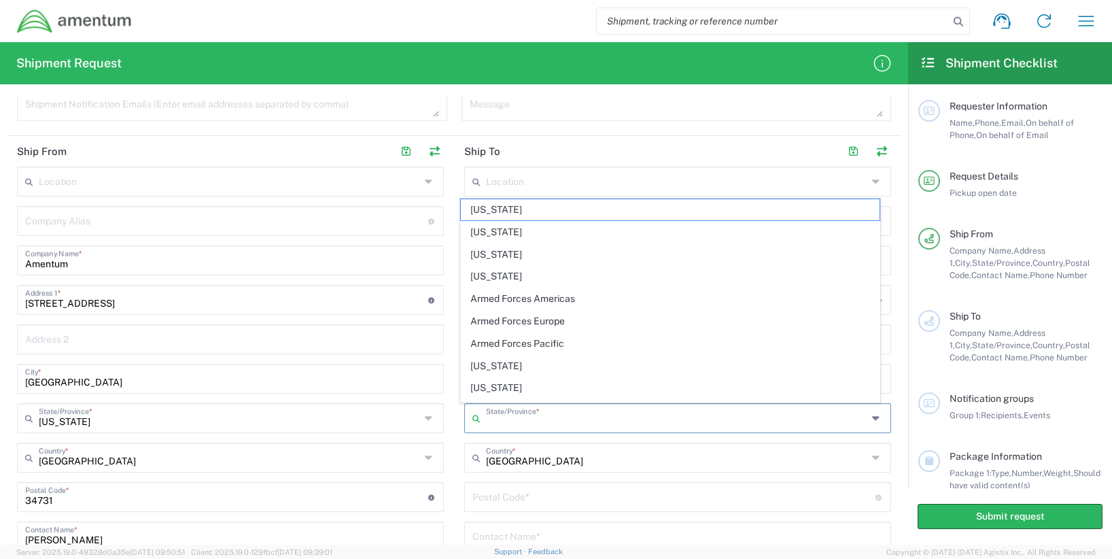
click at [555, 427] on input "text" at bounding box center [676, 417] width 381 height 24
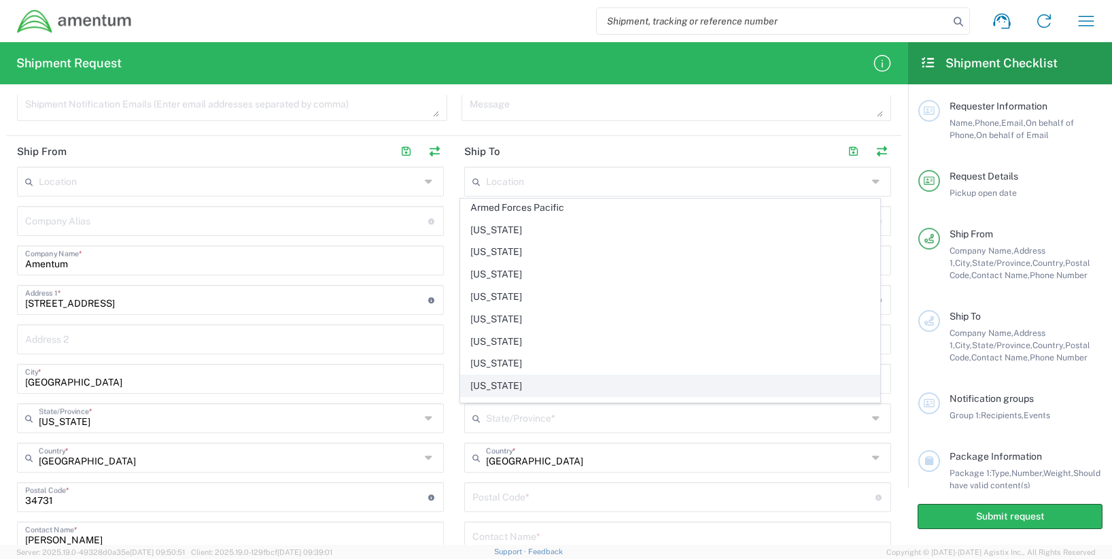
click at [476, 381] on span "[US_STATE]" at bounding box center [670, 385] width 419 height 21
type input "[US_STATE]"
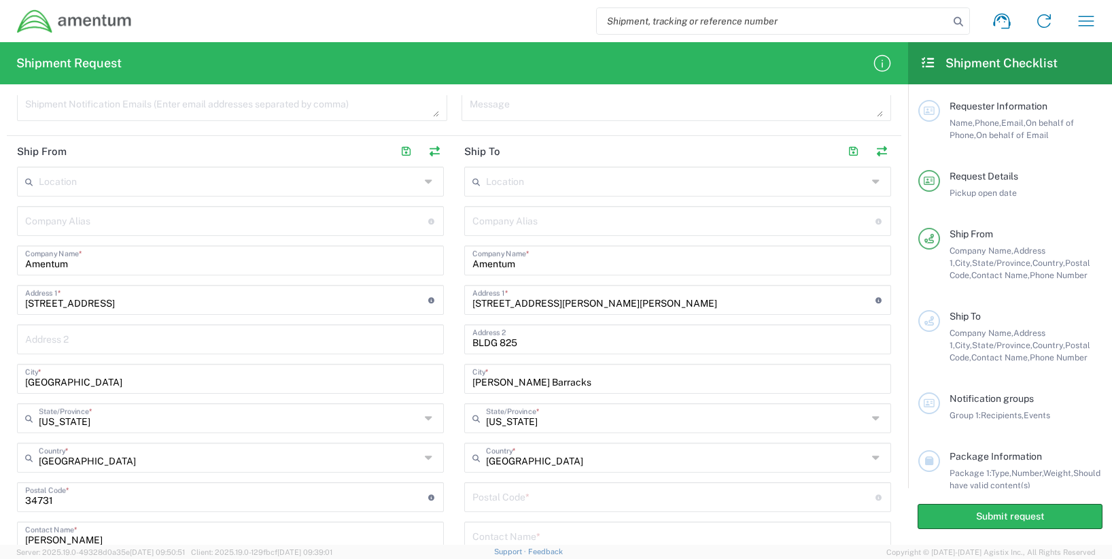
scroll to position [597, 0]
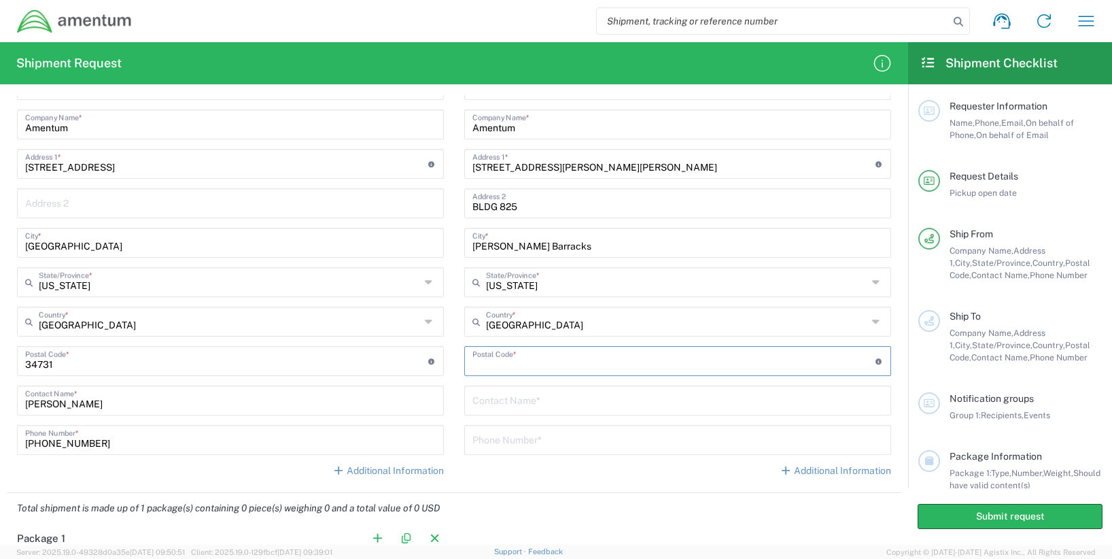
click at [513, 370] on input "undefined" at bounding box center [673, 360] width 403 height 24
paste input "96857"
type input "96857"
paste input "[PERSON_NAME]"
type input "[PERSON_NAME]"
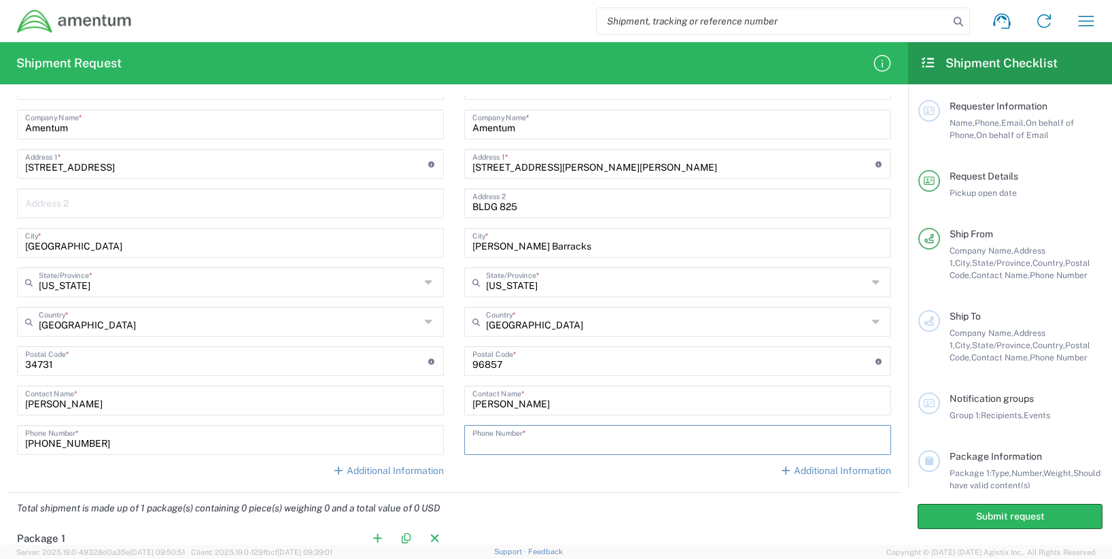
click at [523, 445] on input "tel" at bounding box center [677, 439] width 411 height 24
paste input "[PHONE_NUMBER]"
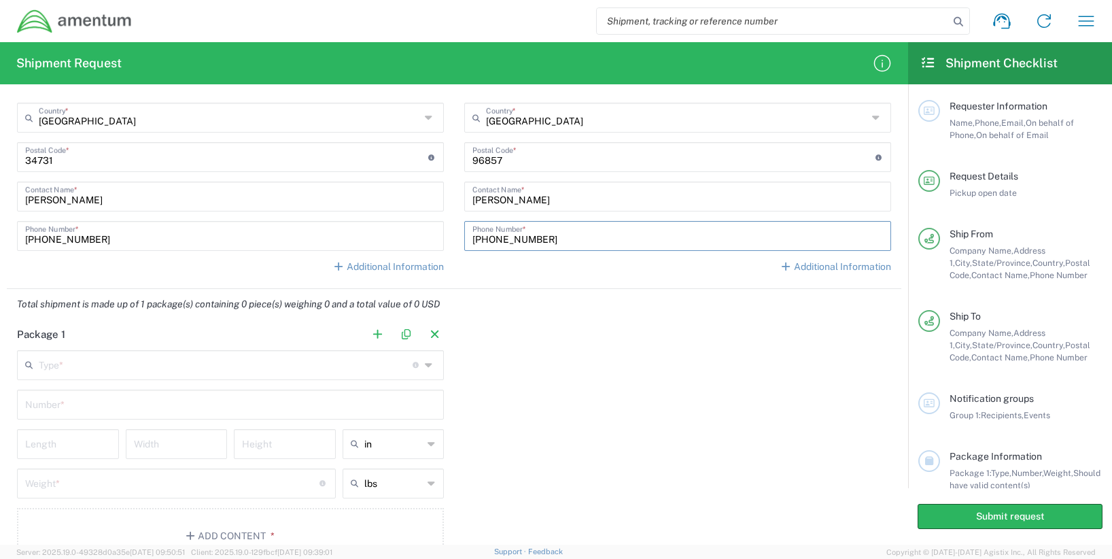
type input "[PHONE_NUMBER]"
click at [425, 368] on icon at bounding box center [430, 365] width 11 height 22
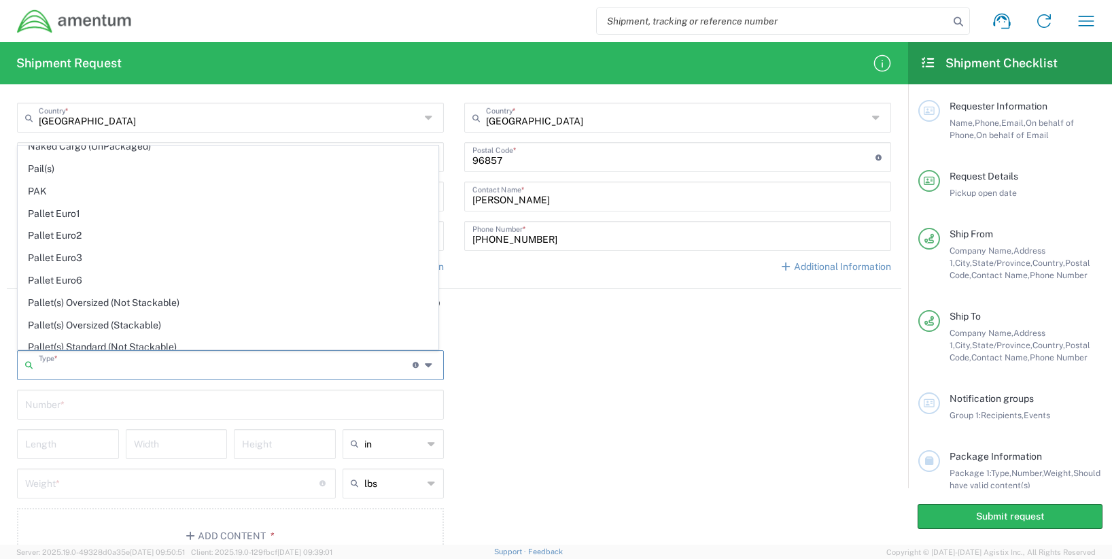
scroll to position [866, 0]
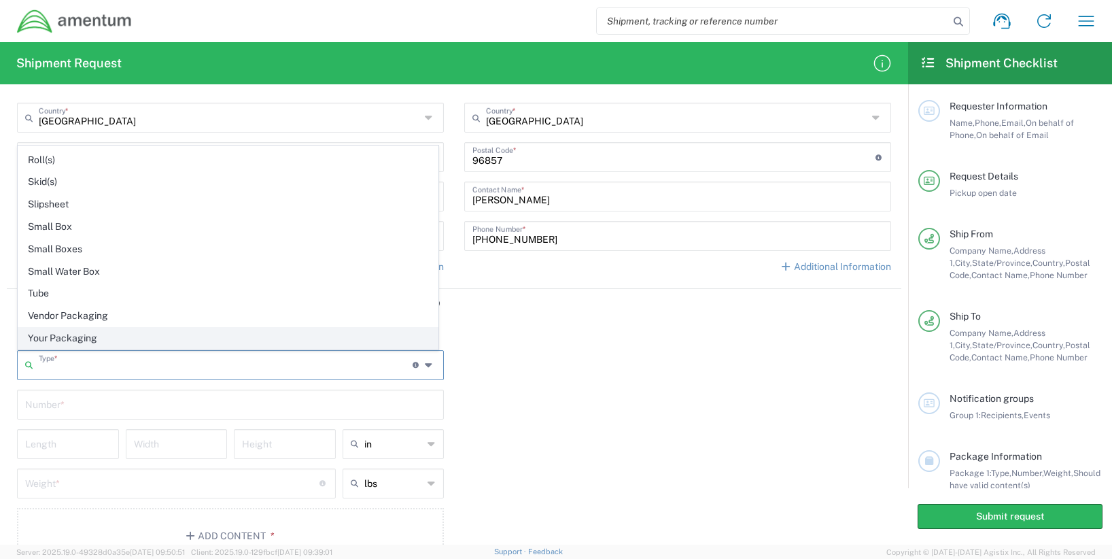
click at [180, 340] on span "Your Packaging" at bounding box center [227, 338] width 419 height 21
type input "Your Packaging"
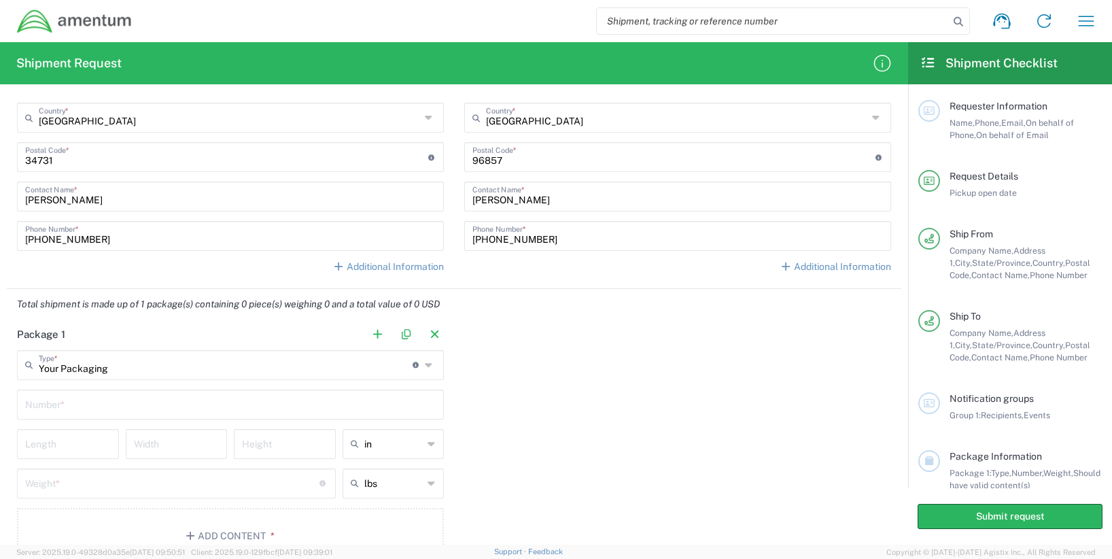
click at [62, 398] on input "text" at bounding box center [230, 404] width 411 height 24
type input "1"
click at [65, 453] on input "number" at bounding box center [68, 443] width 86 height 24
type input "21"
click at [194, 451] on input "number" at bounding box center [177, 443] width 86 height 24
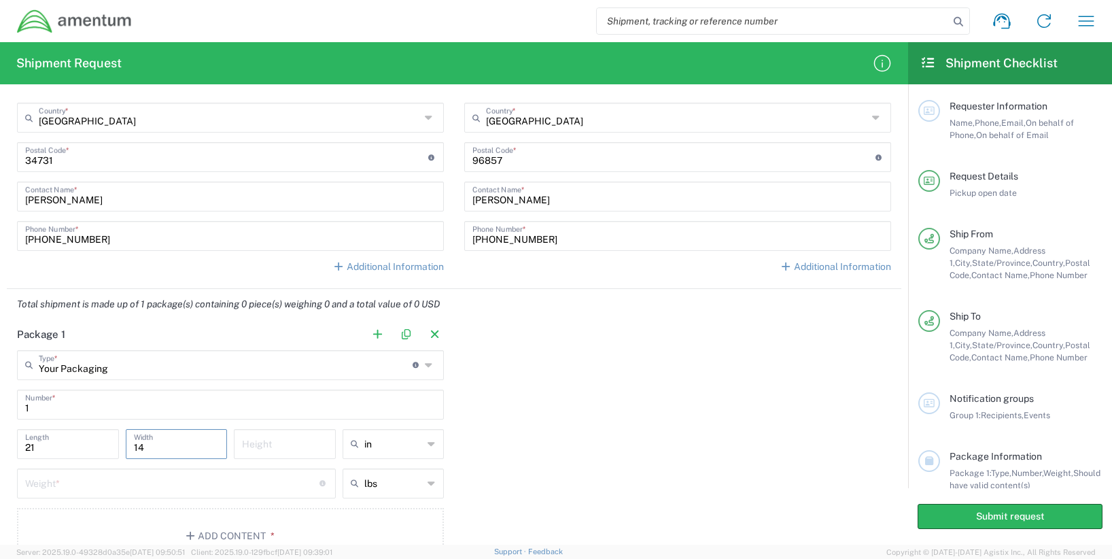
type input "14"
click at [306, 439] on input "number" at bounding box center [285, 443] width 86 height 24
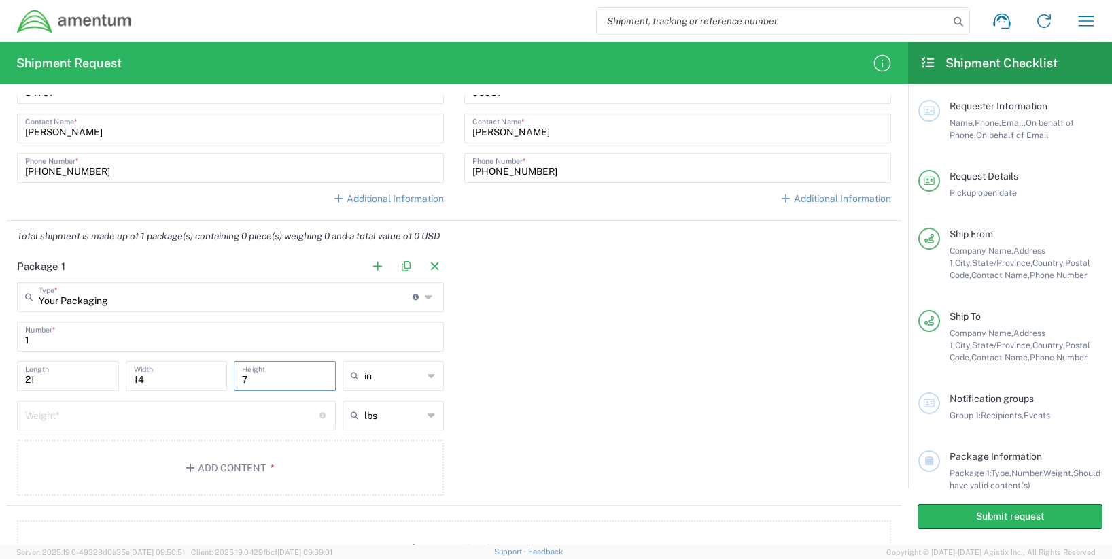
type input "7"
click at [145, 415] on input "number" at bounding box center [172, 414] width 294 height 24
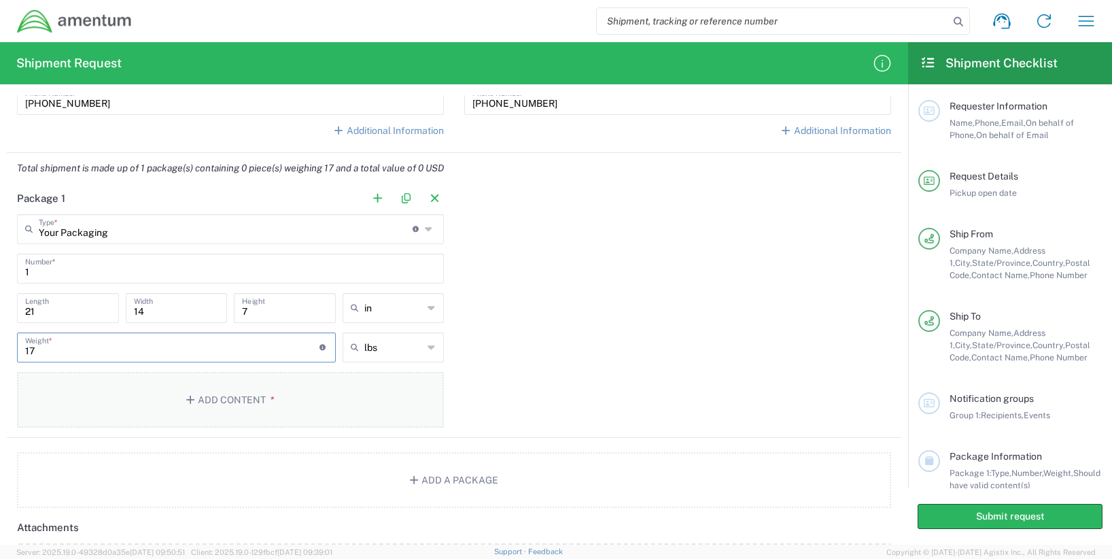
type input "17"
click at [194, 402] on icon "button" at bounding box center [192, 400] width 12 height 10
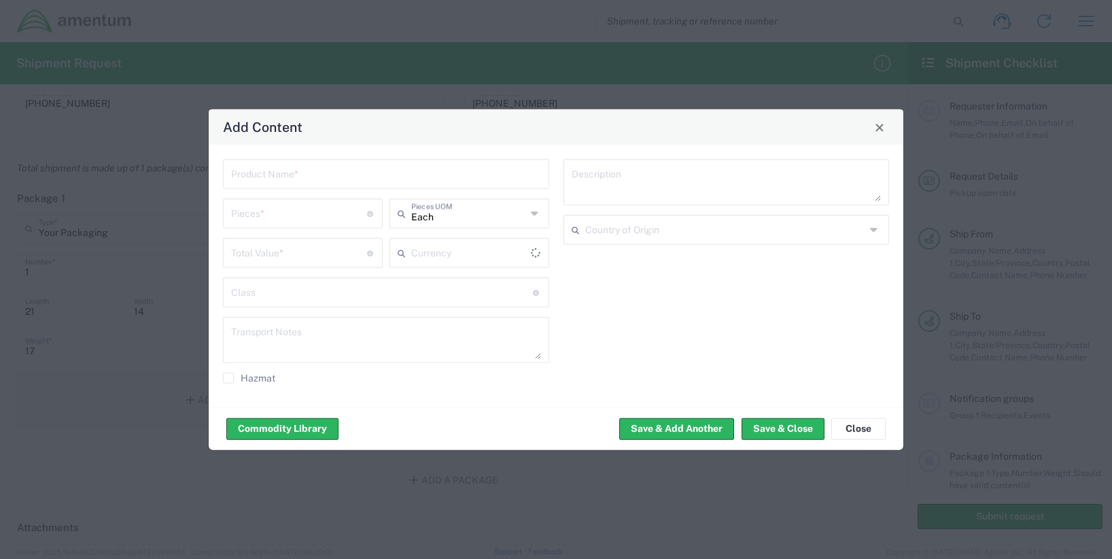
type input "US Dollar"
click at [319, 162] on input "text" at bounding box center [386, 173] width 310 height 24
click at [318, 171] on input "text" at bounding box center [386, 173] width 310 height 24
click at [298, 173] on input "Network Equipmment" at bounding box center [386, 173] width 310 height 24
type input "Network Equipment"
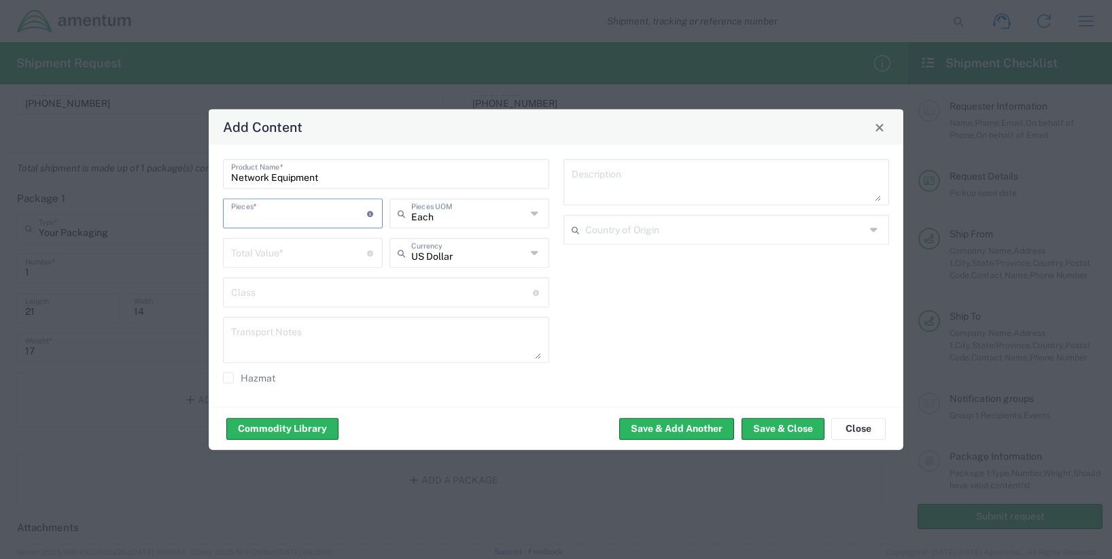
click at [272, 217] on input "number" at bounding box center [299, 213] width 136 height 24
type input "11"
click at [311, 249] on input "number" at bounding box center [299, 252] width 136 height 24
type input "700"
click at [596, 271] on div "Description Country of Origin" at bounding box center [726, 276] width 341 height 234
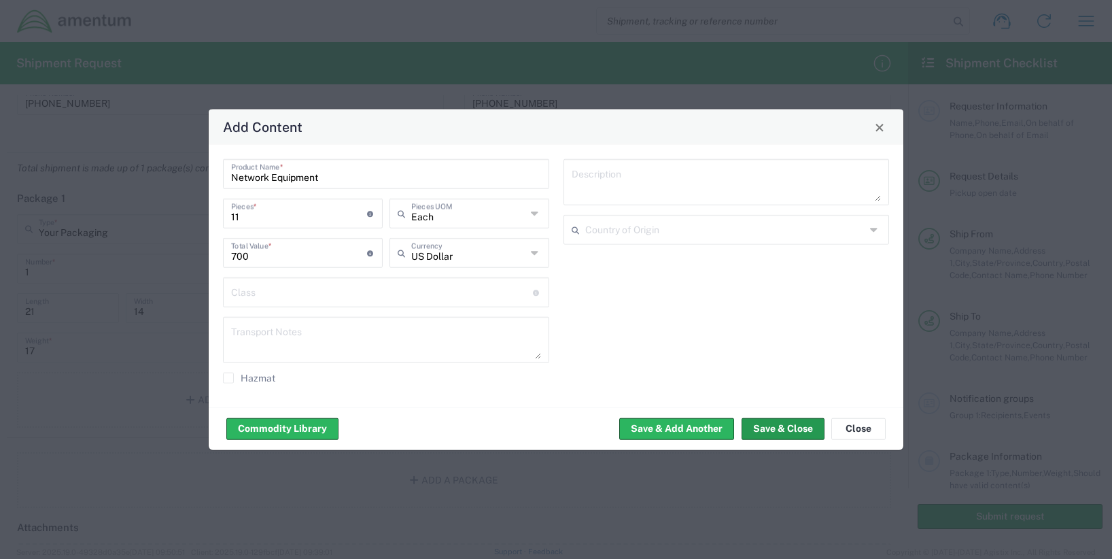
click at [816, 429] on button "Save & Close" at bounding box center [783, 428] width 83 height 22
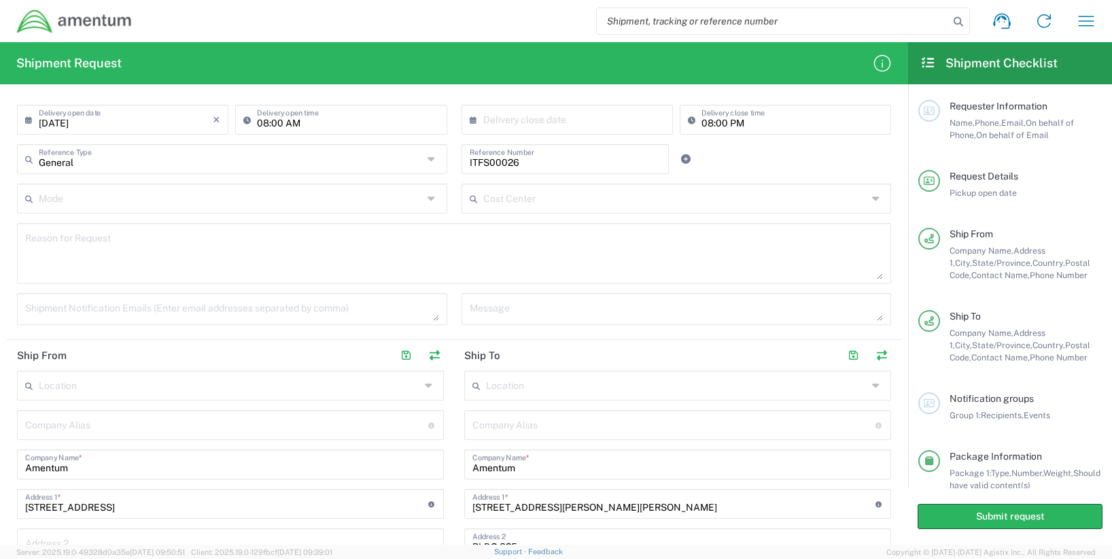
scroll to position [0, 0]
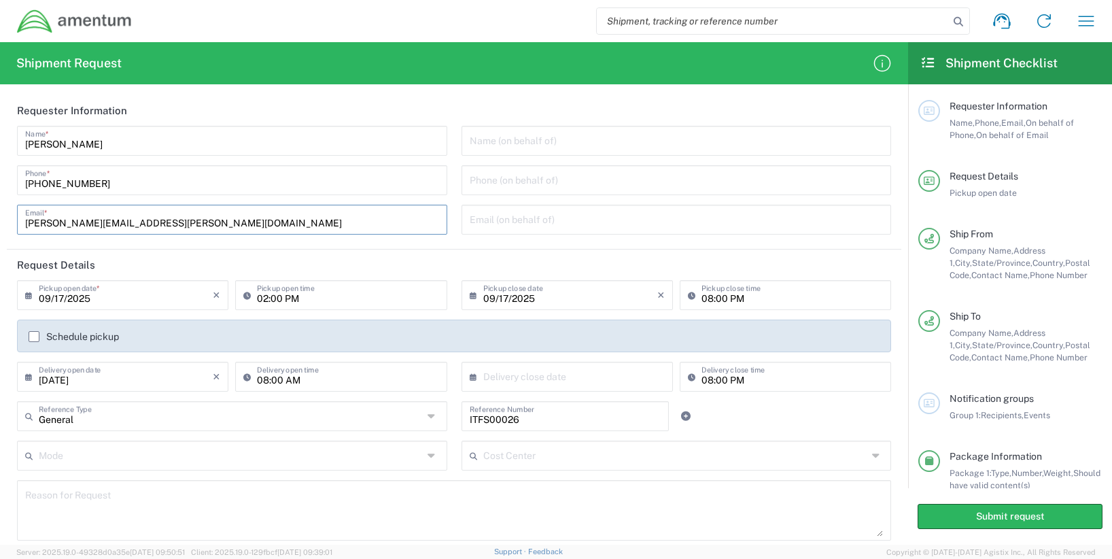
click at [228, 224] on input "[PERSON_NAME][EMAIL_ADDRESS][PERSON_NAME][DOMAIN_NAME]" at bounding box center [232, 219] width 414 height 24
click at [173, 173] on input "[PHONE_NUMBER]" at bounding box center [232, 179] width 414 height 24
click at [120, 151] on input "[PERSON_NAME]" at bounding box center [232, 140] width 414 height 24
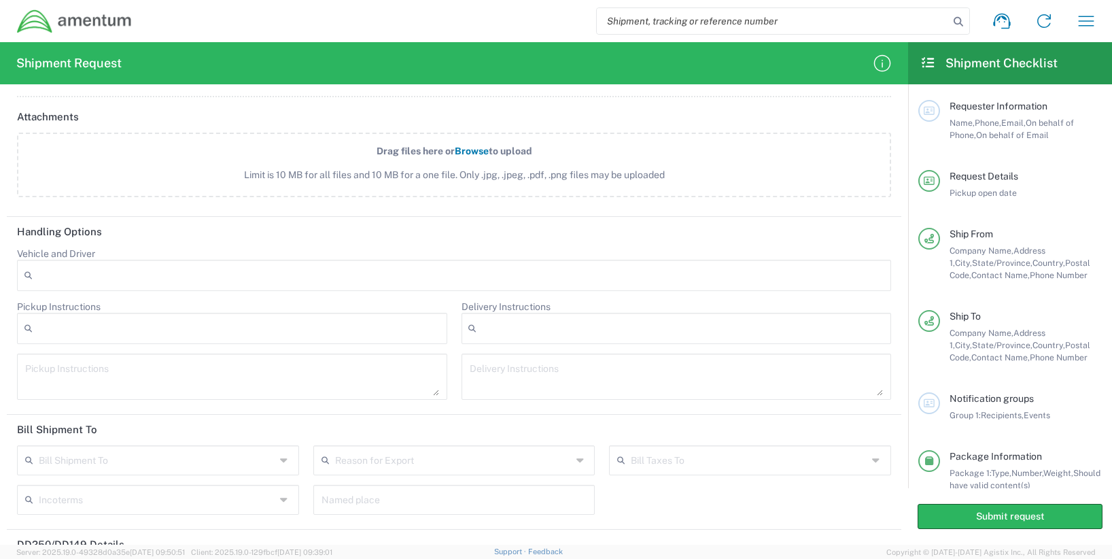
scroll to position [1496, 0]
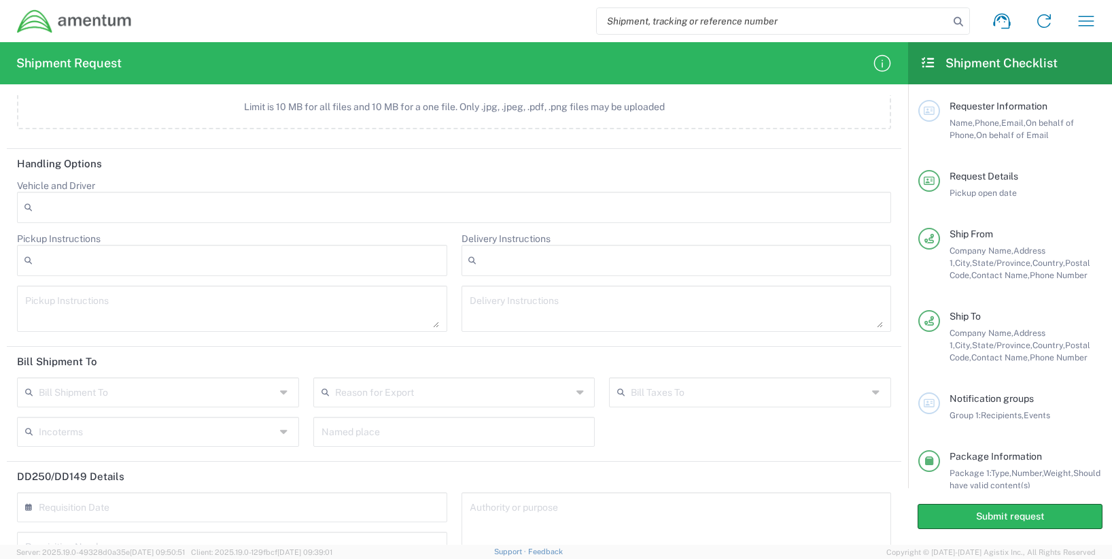
click at [606, 280] on div "Delivery Instructions After Hour Delivery Breakdown Crane Required Delivery Dep…" at bounding box center [676, 286] width 445 height 109
click at [600, 268] on div at bounding box center [677, 260] width 430 height 31
click at [399, 190] on agx-dropdown-control "Vehicle and Driver Adult Signature Required Air Ride Truck Airline Handling Air…" at bounding box center [454, 201] width 874 height 44
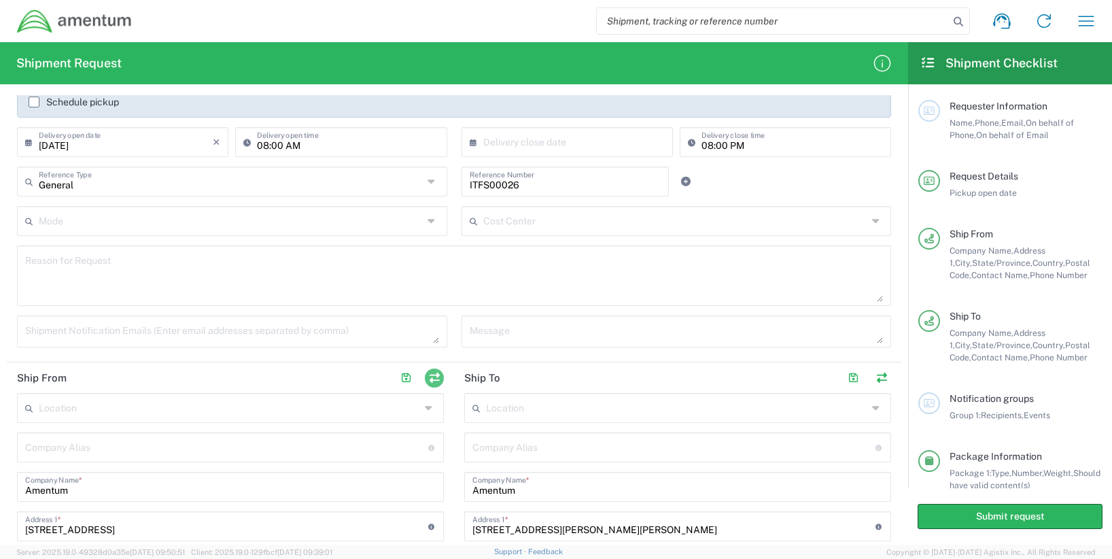
scroll to position [167, 0]
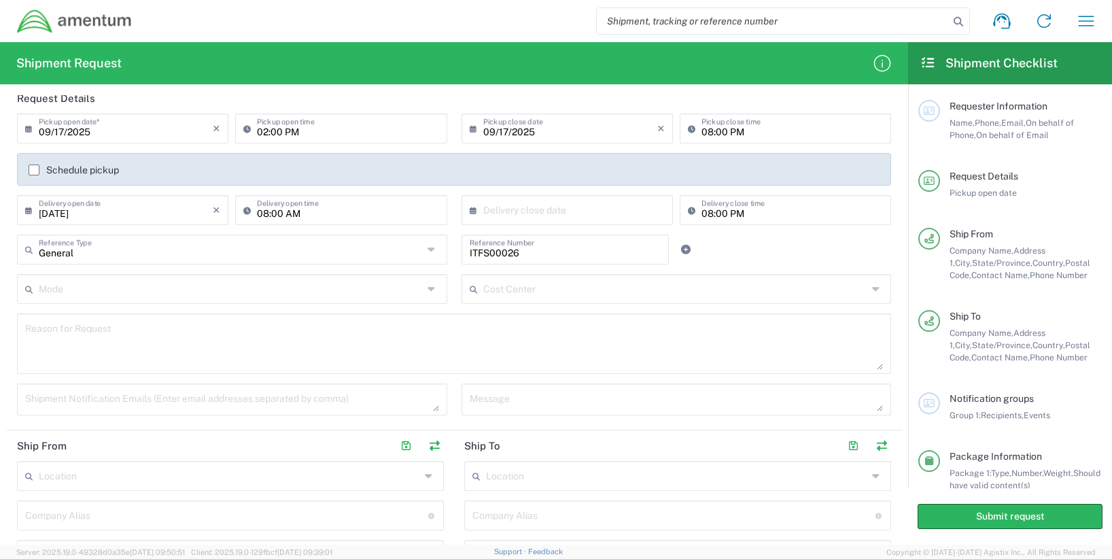
click at [540, 290] on input "text" at bounding box center [675, 288] width 384 height 24
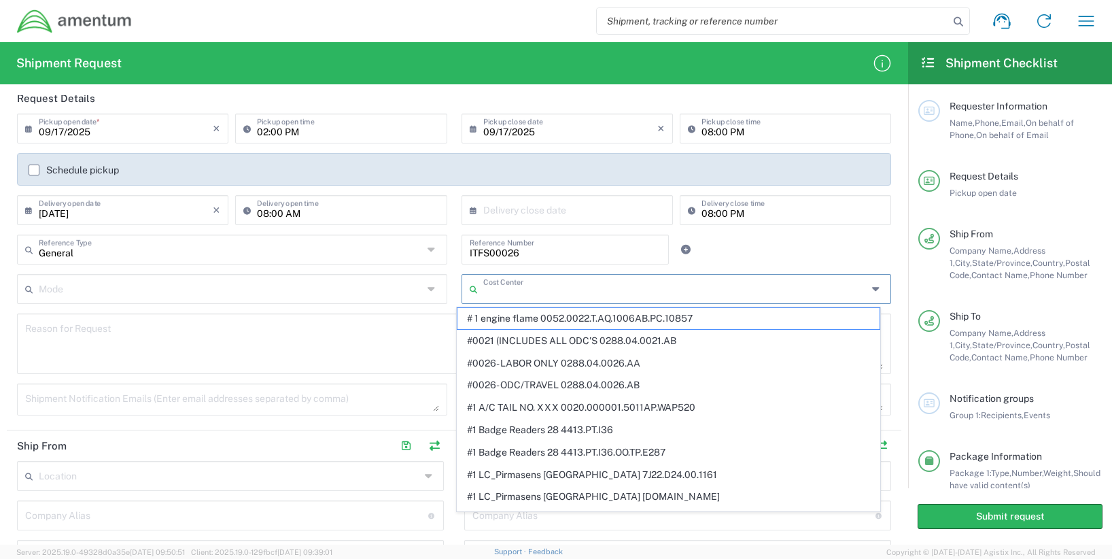
click at [763, 249] on div "General Reference Type Customer Ref General Project Number RMA VAT Number ITFS0…" at bounding box center [454, 254] width 888 height 39
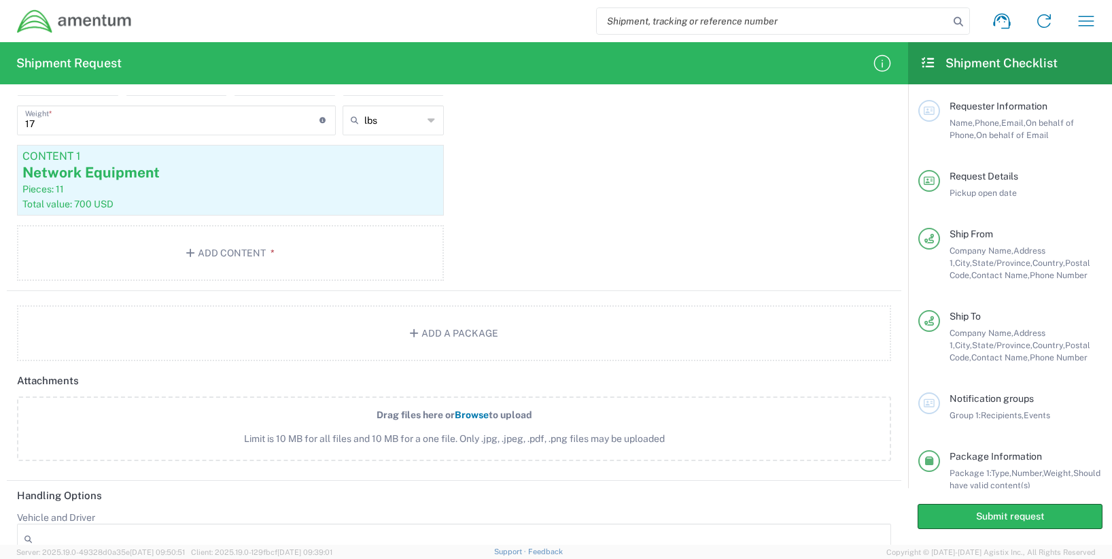
scroll to position [756, 0]
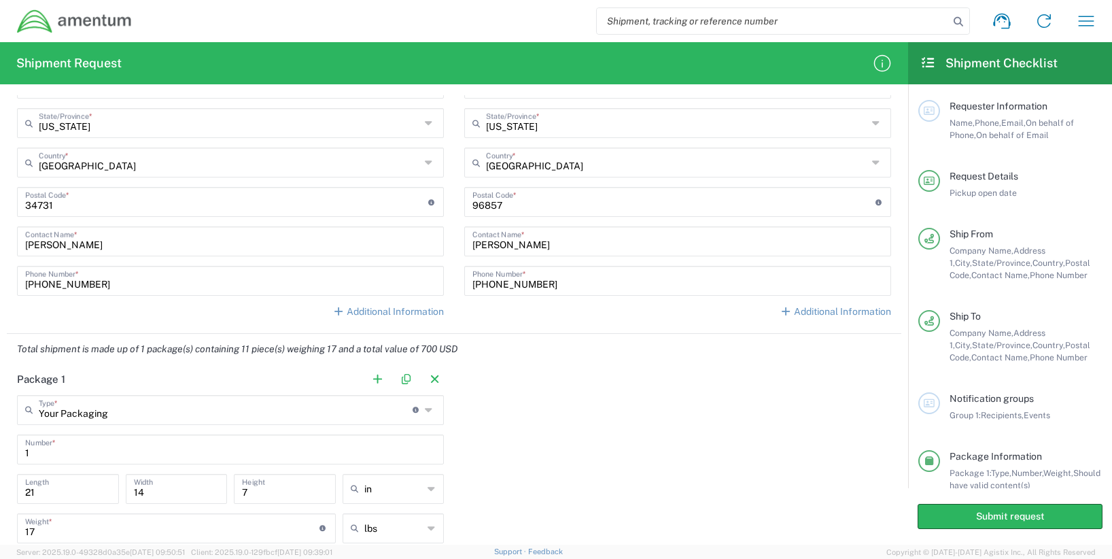
click at [397, 319] on div "Location [PHONE_NUMBER] [PHONE_NUMBER] [PHONE_NUMBER] [PHONE_NUMBER] [PHONE_NUM…" at bounding box center [230, 100] width 427 height 457
click at [394, 317] on link "Additional Information" at bounding box center [387, 312] width 111 height 14
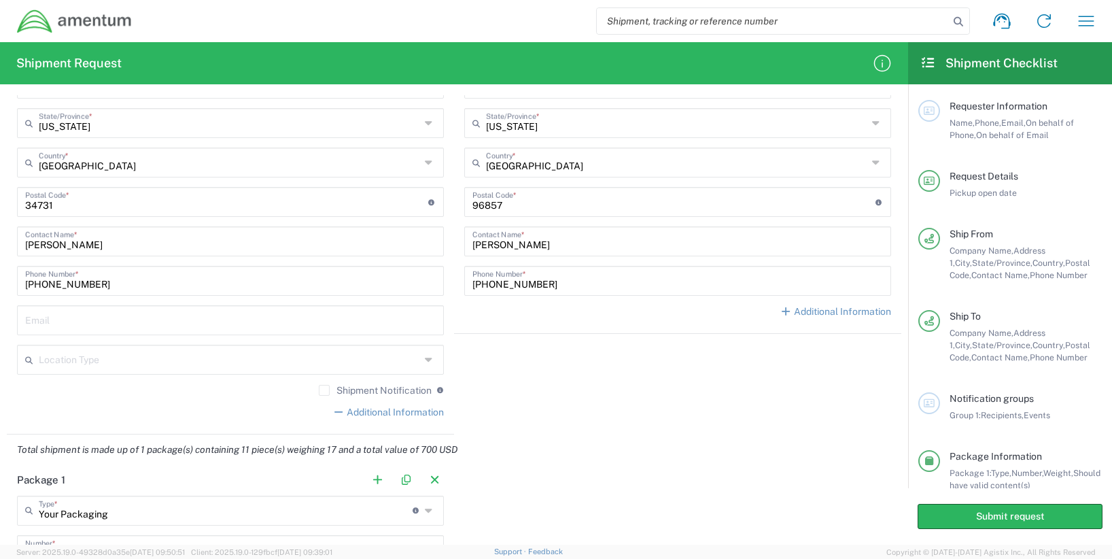
drag, startPoint x: 373, startPoint y: 409, endPoint x: 461, endPoint y: 396, distance: 89.2
click at [373, 409] on link "Additional Information" at bounding box center [387, 413] width 111 height 14
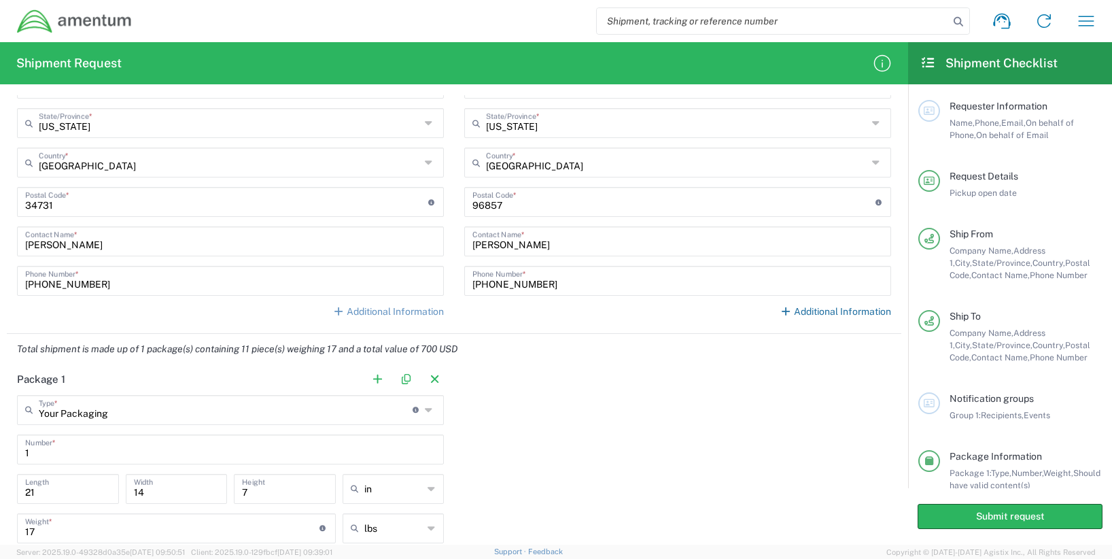
click at [810, 311] on link "Additional Information" at bounding box center [835, 312] width 111 height 14
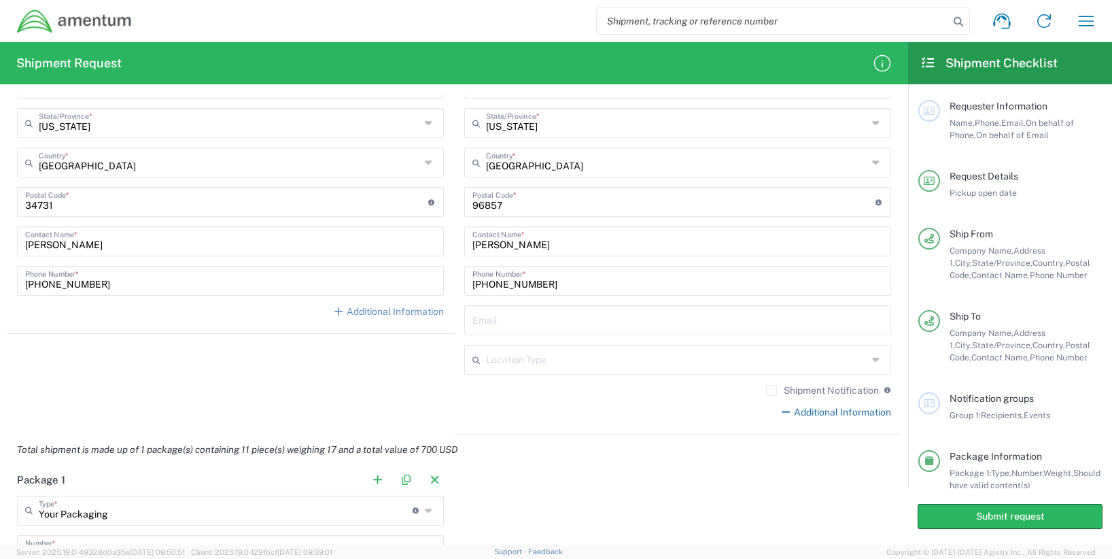
click at [814, 412] on link "Additional Information" at bounding box center [835, 413] width 111 height 14
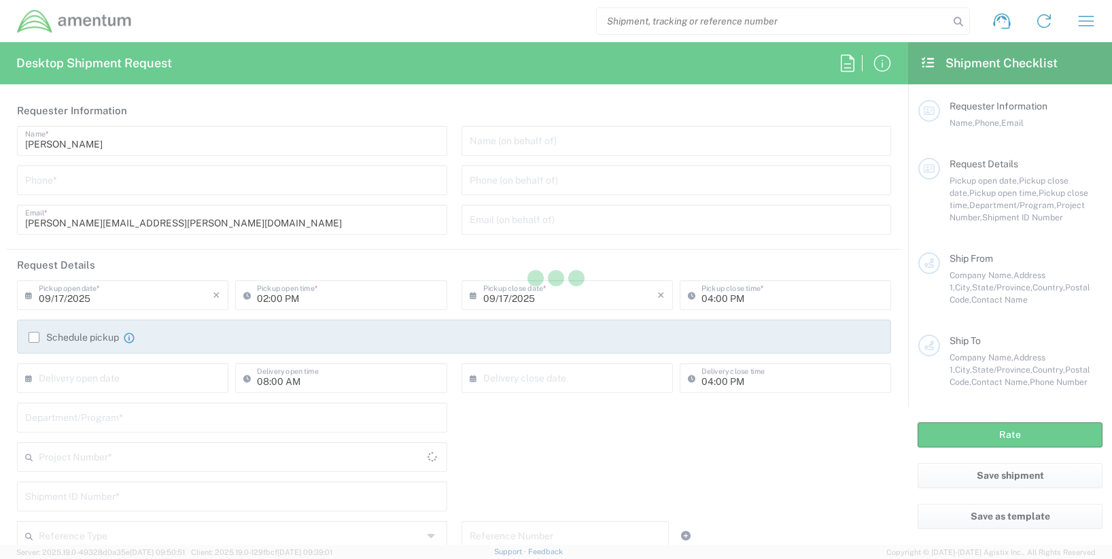
type input "[GEOGRAPHIC_DATA]"
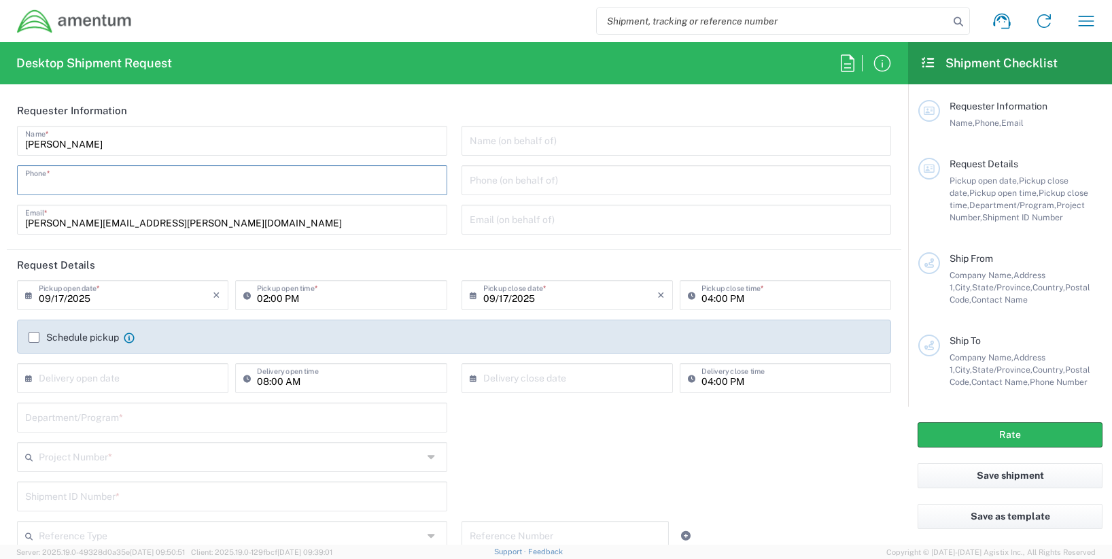
click at [182, 190] on input "tel" at bounding box center [232, 179] width 414 height 24
type input "[PHONE_NUMBER]"
click at [146, 380] on input "text" at bounding box center [126, 377] width 174 height 24
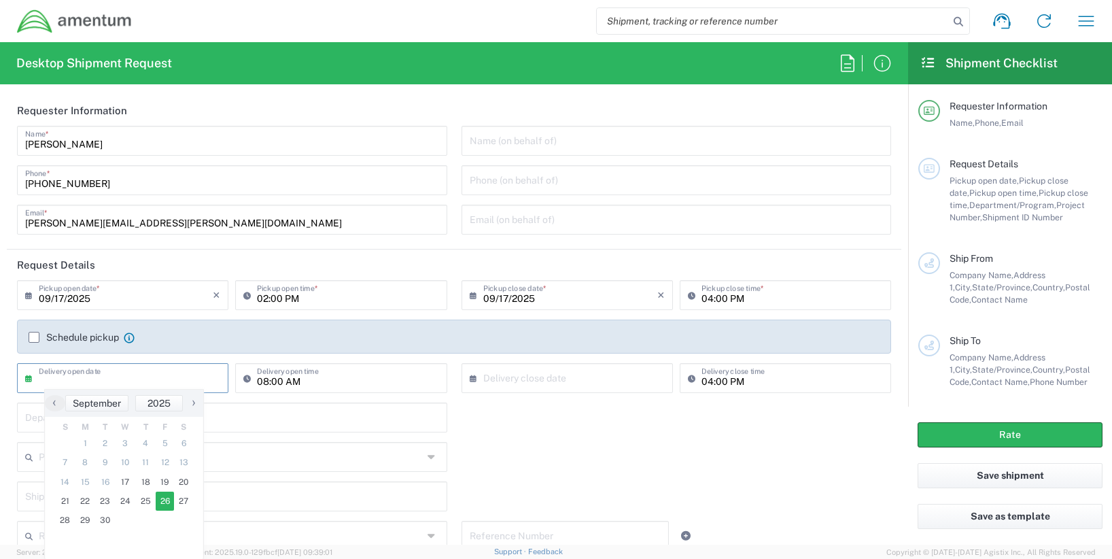
click at [157, 502] on span "26" at bounding box center [165, 500] width 19 height 19
type input "[DATE]"
click at [493, 383] on input "text" at bounding box center [570, 377] width 174 height 24
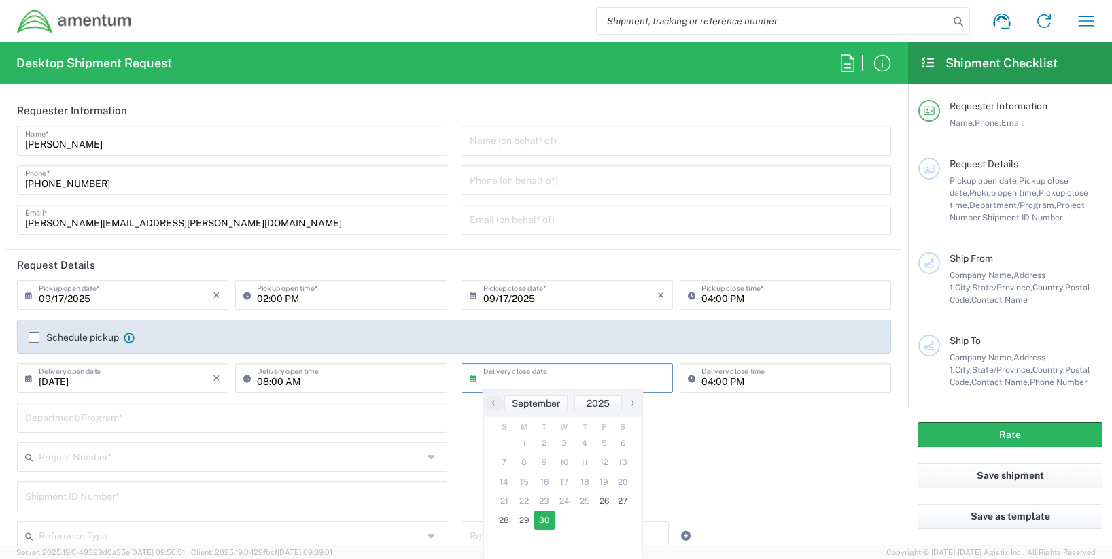
click at [545, 517] on span "30" at bounding box center [544, 520] width 20 height 19
type input "[DATE]"
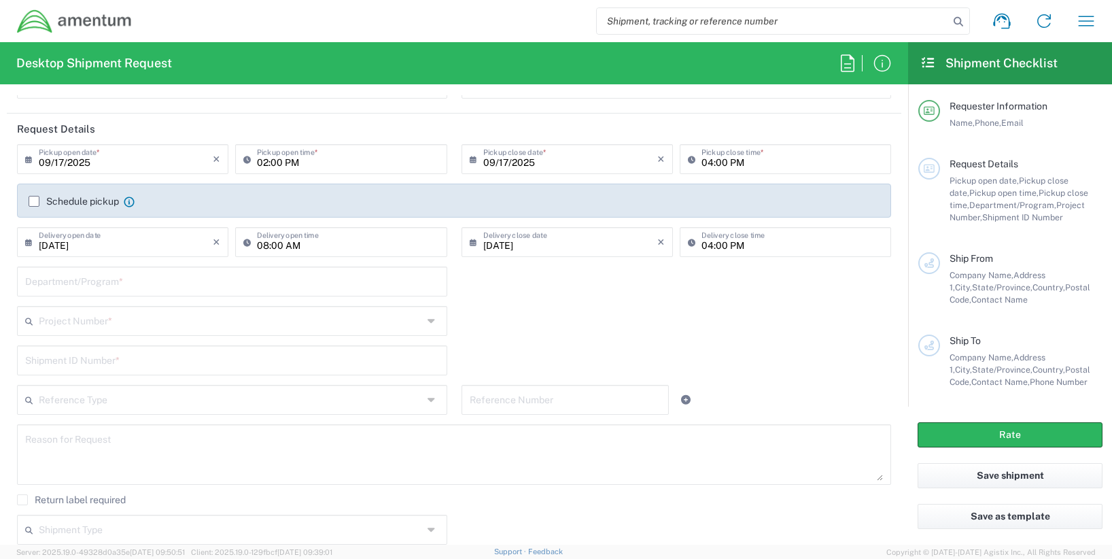
click at [232, 292] on div "Department/Program *" at bounding box center [232, 281] width 430 height 30
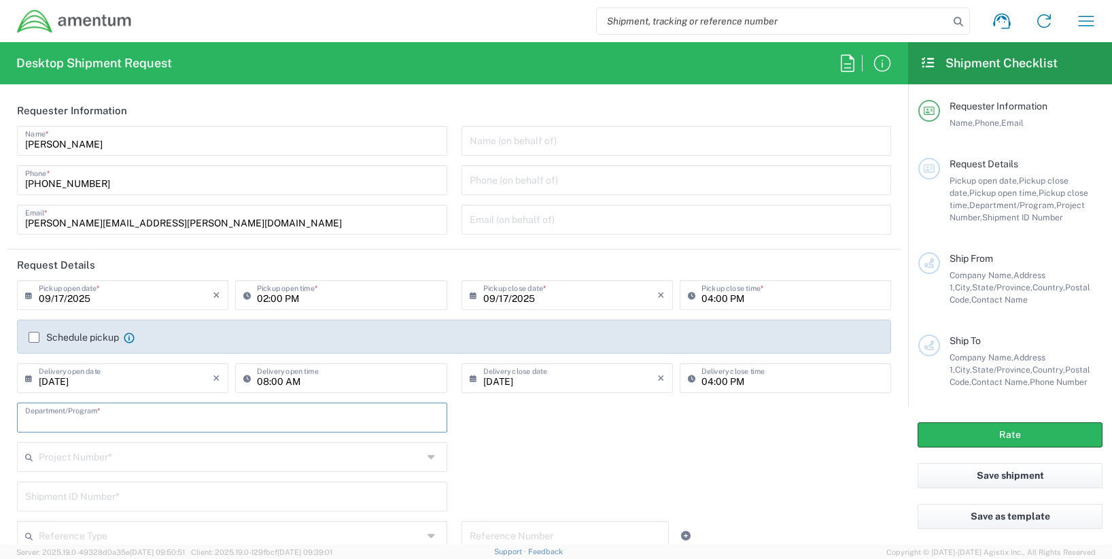
scroll to position [272, 0]
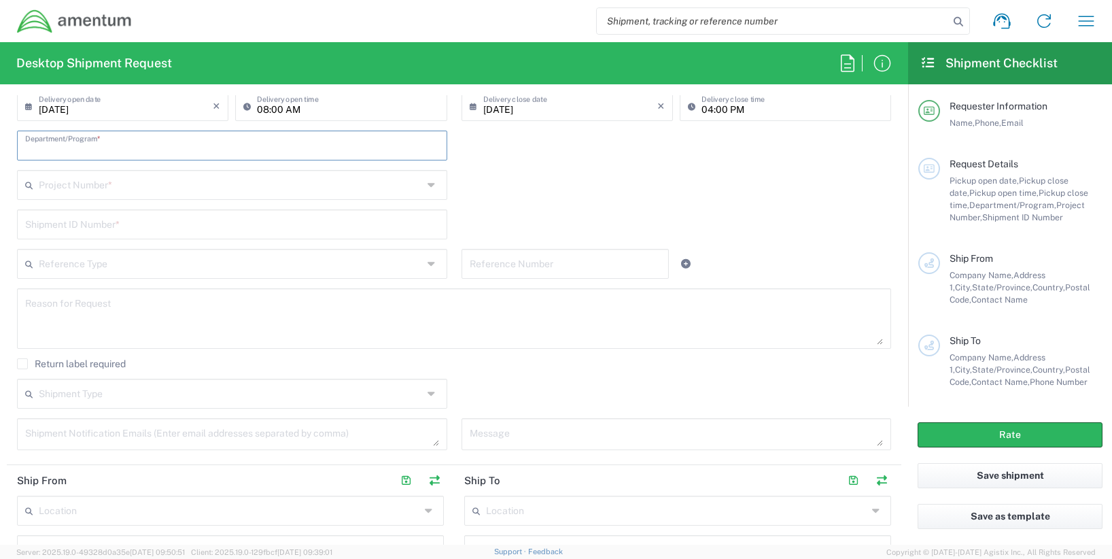
click at [108, 150] on input "text" at bounding box center [232, 145] width 414 height 24
type input "CLS-T"
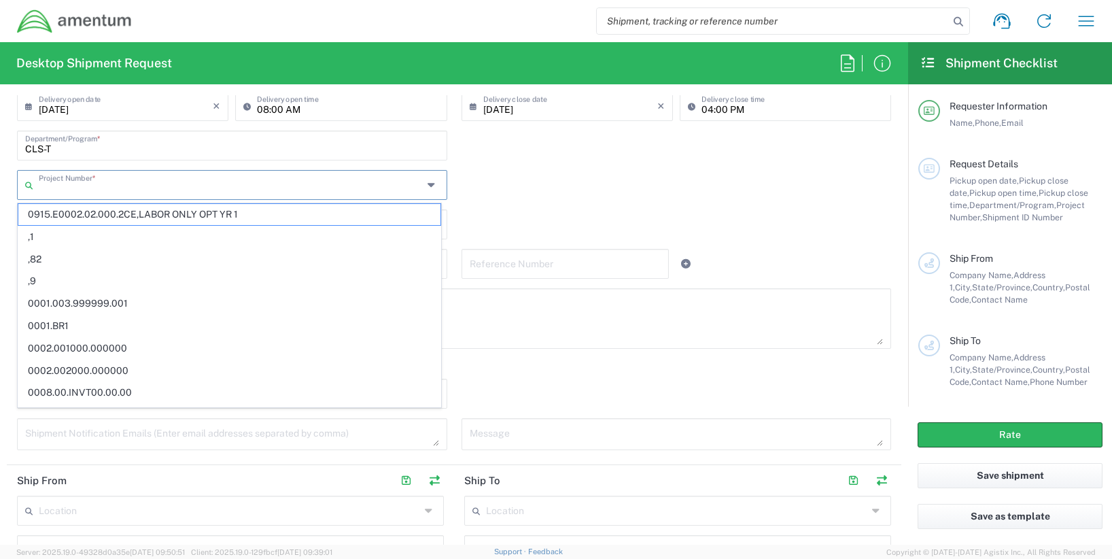
paste input "OVHD.600535.00PMO"
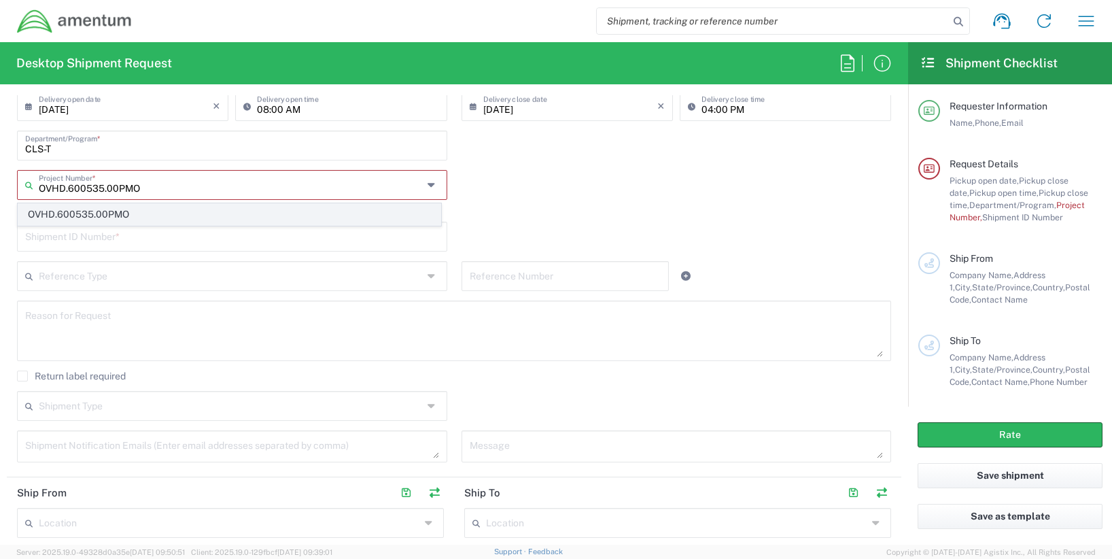
type input "OVHD.600535.00PMO"
click at [120, 207] on span "OVHD.600535.00PMO" at bounding box center [229, 214] width 422 height 21
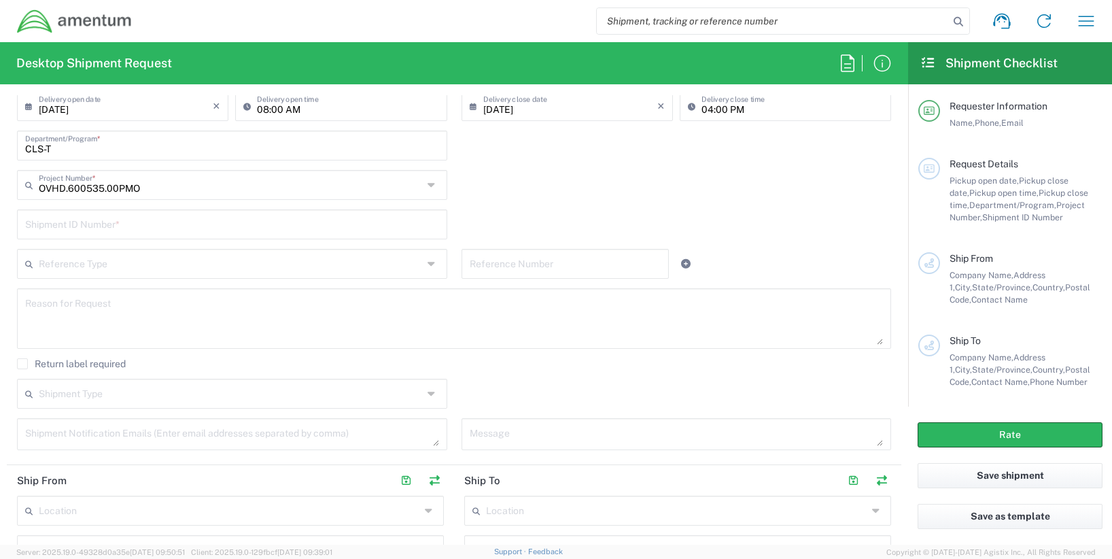
click at [116, 226] on input "text" at bounding box center [232, 223] width 414 height 24
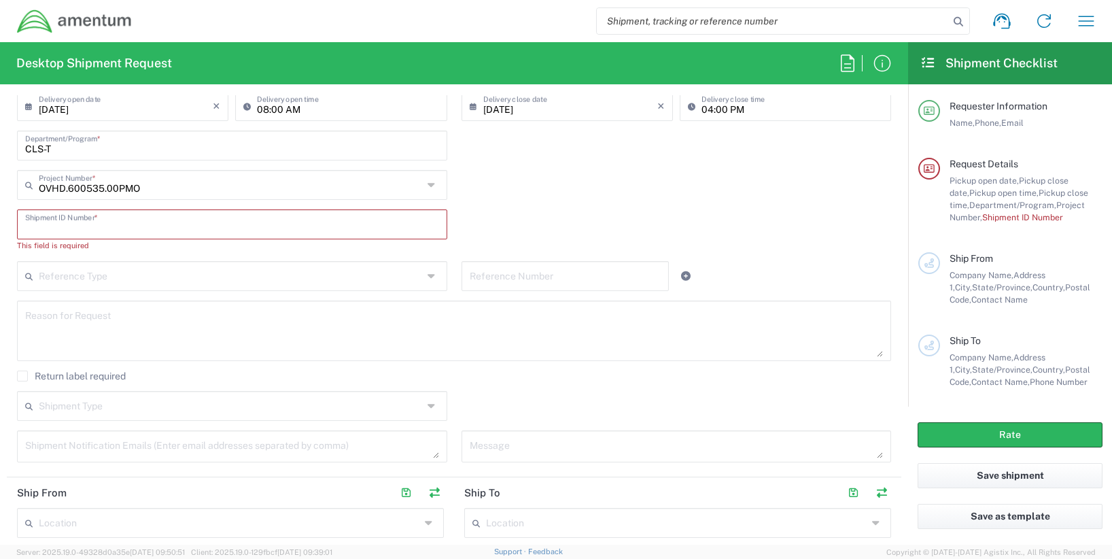
click at [97, 270] on input "text" at bounding box center [231, 275] width 384 height 24
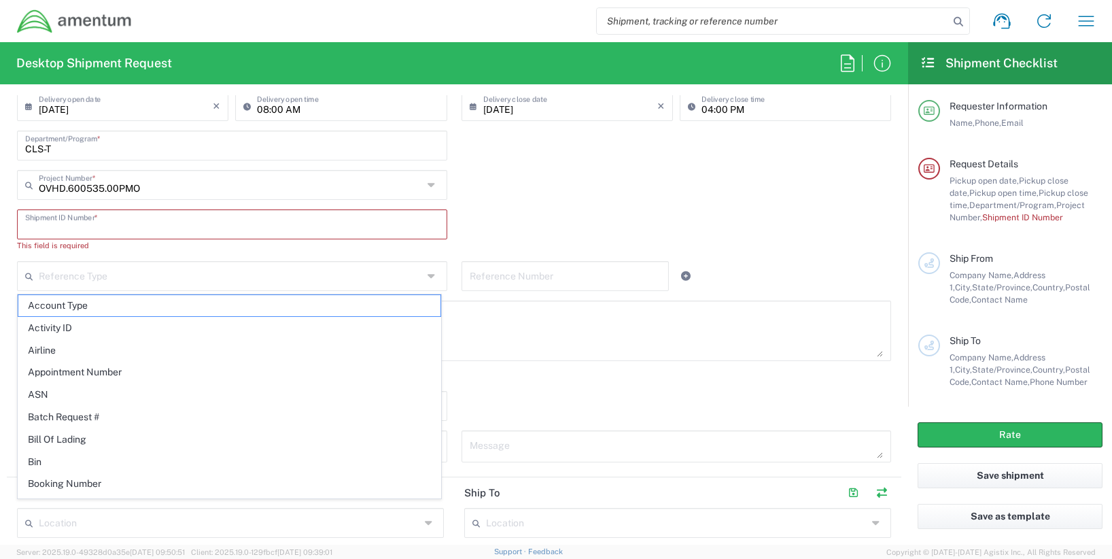
click at [87, 230] on input "text" at bounding box center [232, 223] width 414 height 24
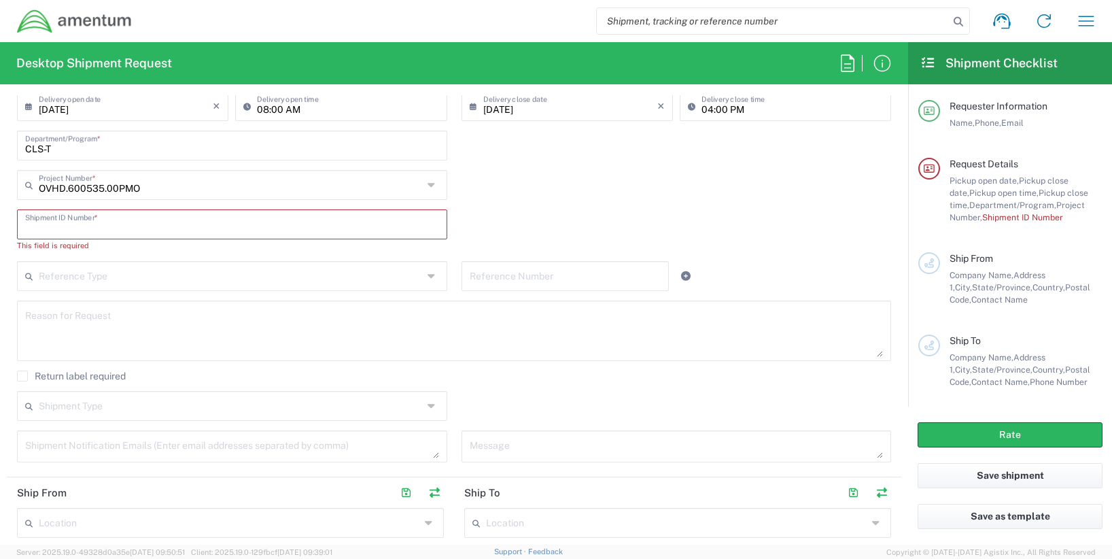
paste input "ITFS00025"
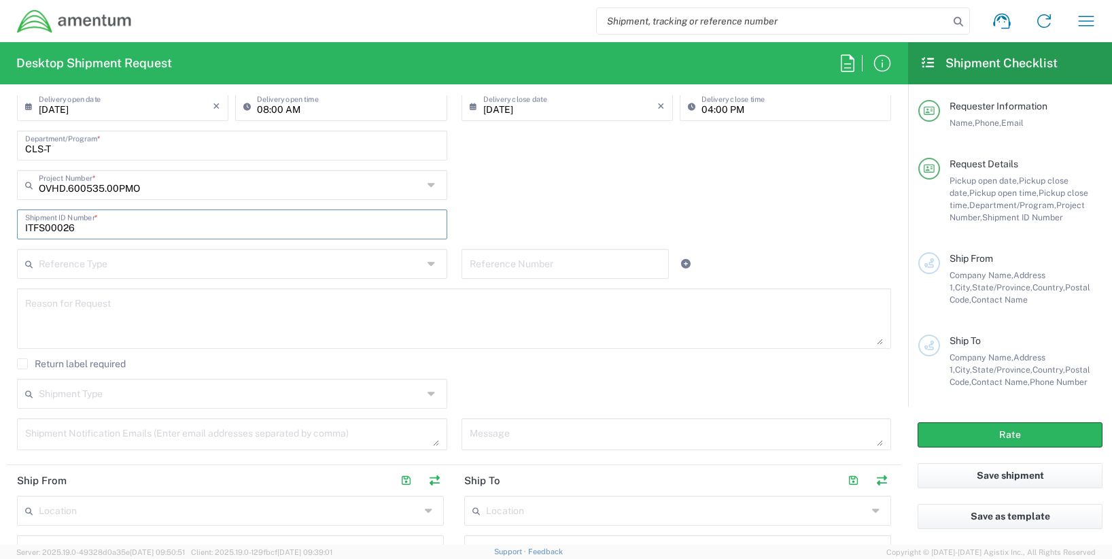
type input "ITFS00026"
click at [590, 184] on div "OVHD.600535.00PMO Project Number * OVHD.600535.00PMO" at bounding box center [454, 189] width 888 height 39
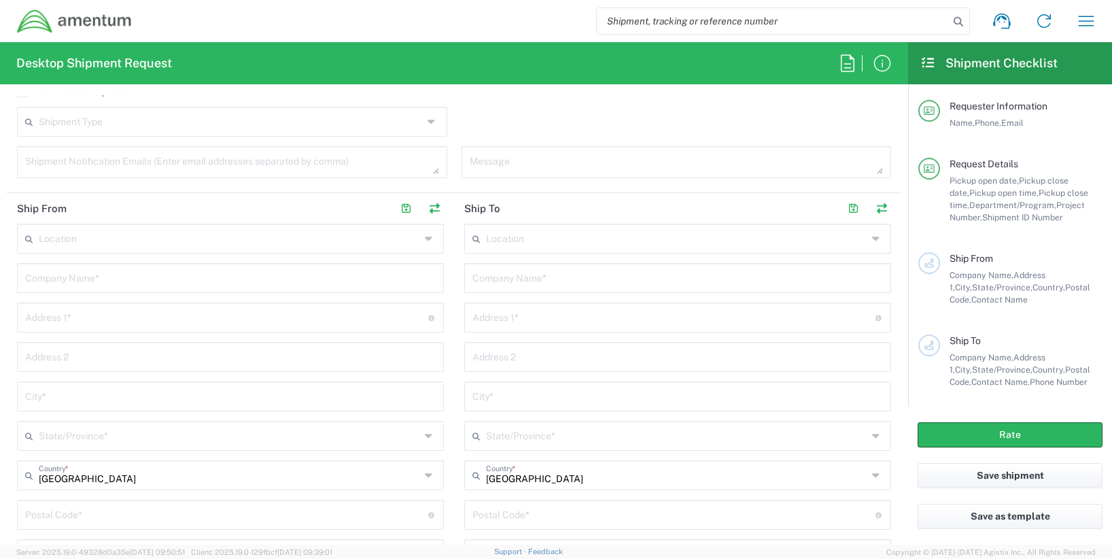
click at [137, 283] on input "text" at bounding box center [230, 277] width 411 height 24
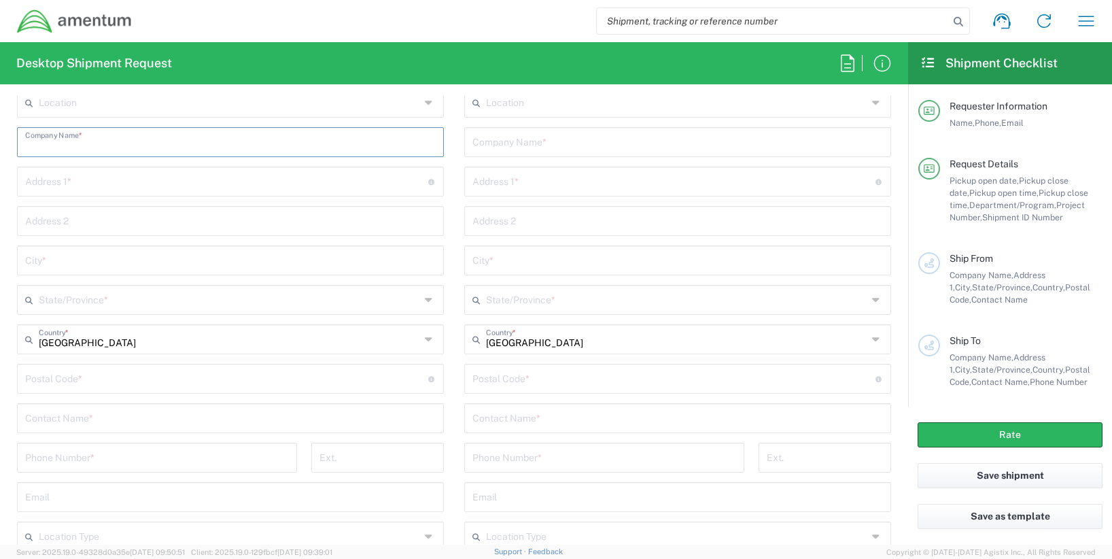
click at [83, 188] on input "text" at bounding box center [226, 181] width 403 height 24
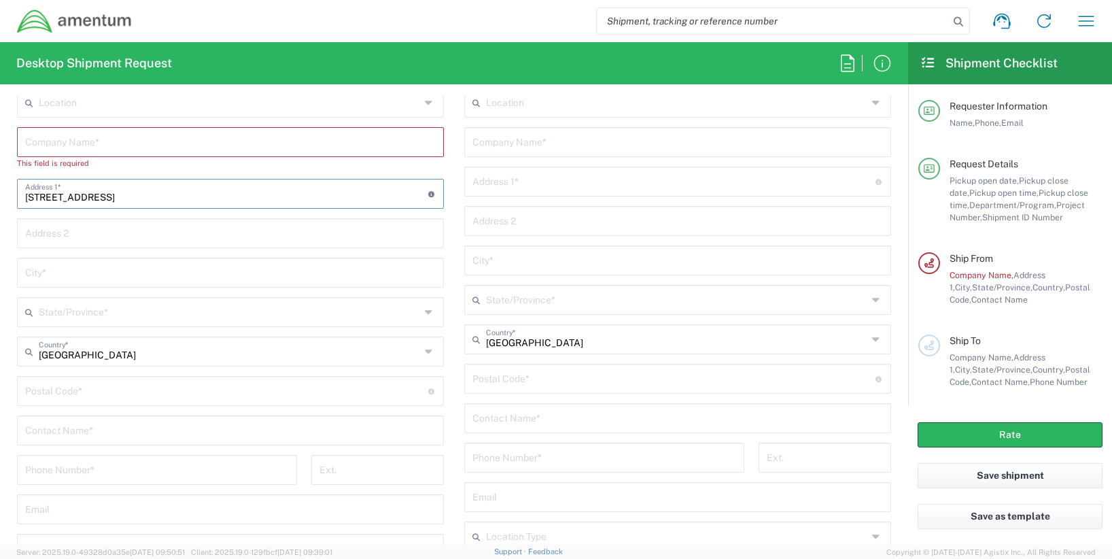
type input "[STREET_ADDRESS]"
type input "[GEOGRAPHIC_DATA]"
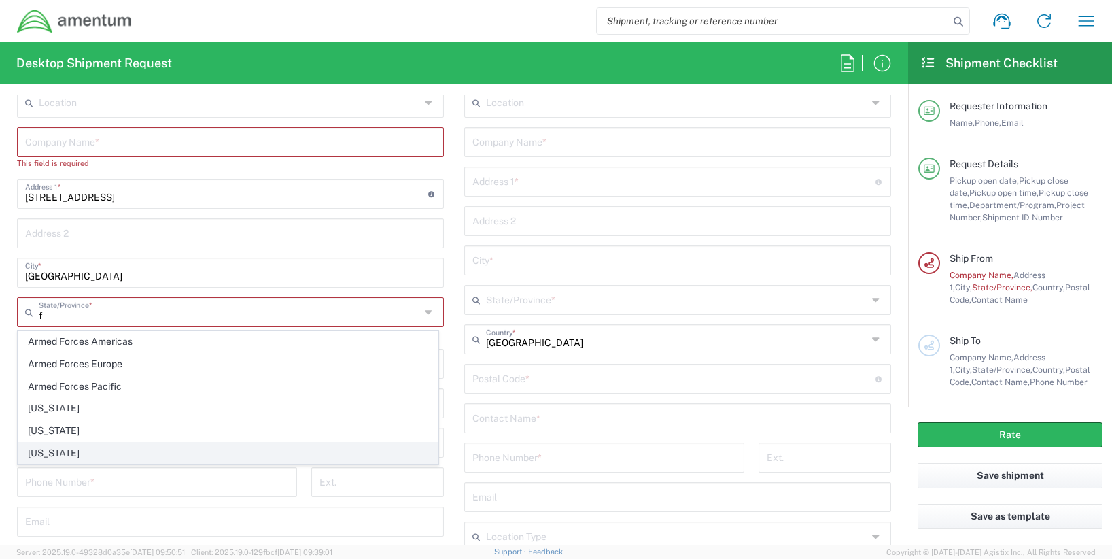
click at [34, 447] on span "[US_STATE]" at bounding box center [227, 453] width 419 height 21
type input "[US_STATE]"
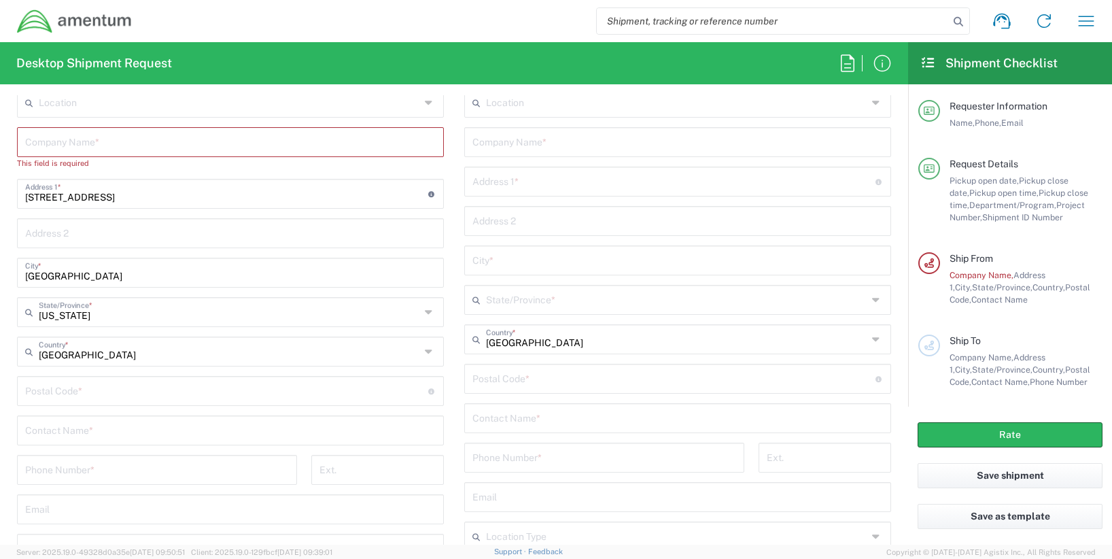
click at [66, 394] on input "undefined" at bounding box center [226, 390] width 403 height 24
type input "34731"
click at [92, 440] on input "text" at bounding box center [230, 429] width 411 height 24
type input "[PERSON_NAME]"
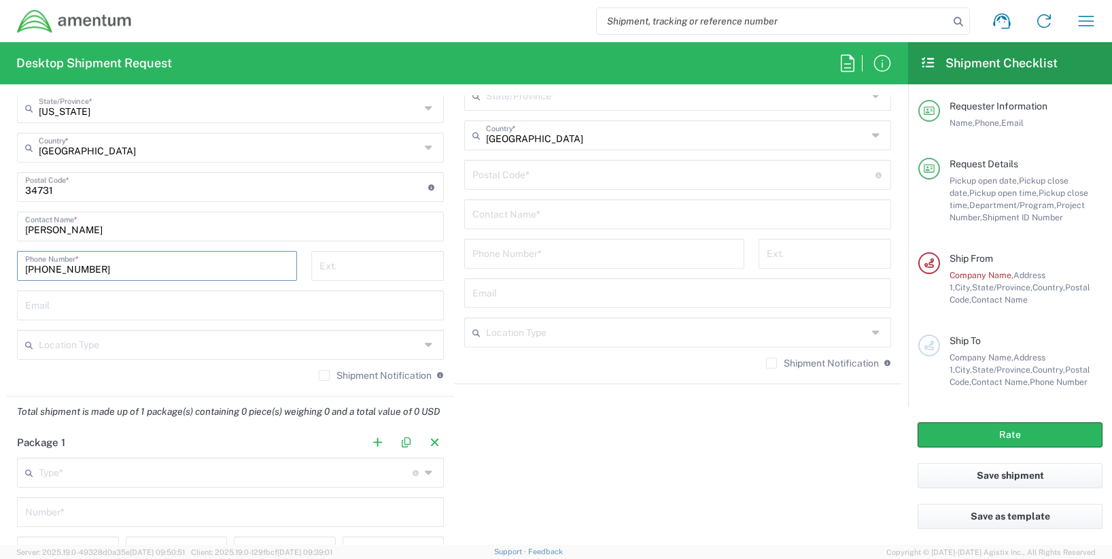
type input "[PHONE_NUMBER]"
click at [96, 307] on input "text" at bounding box center [230, 304] width 411 height 24
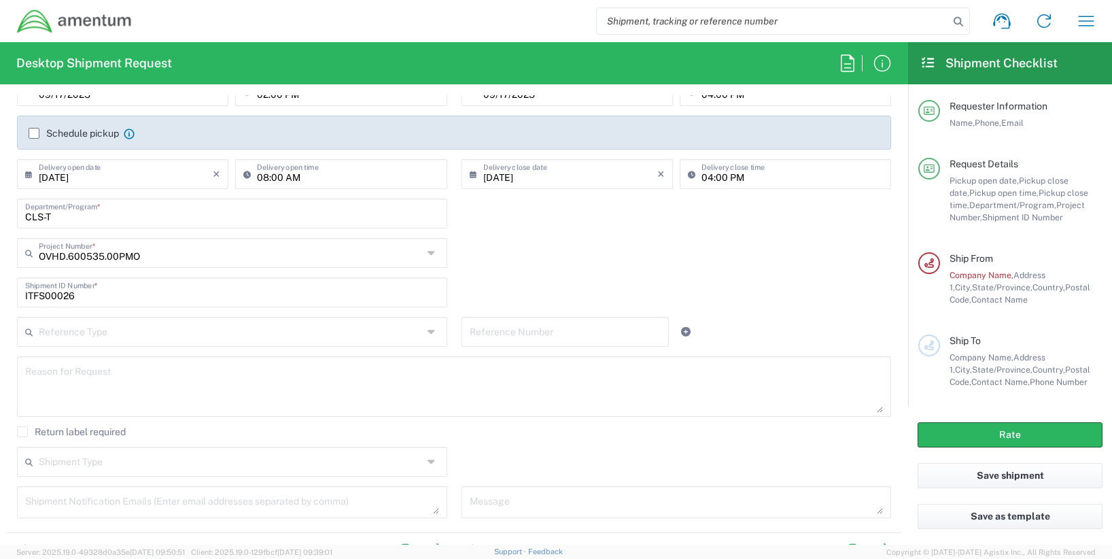
scroll to position [340, 0]
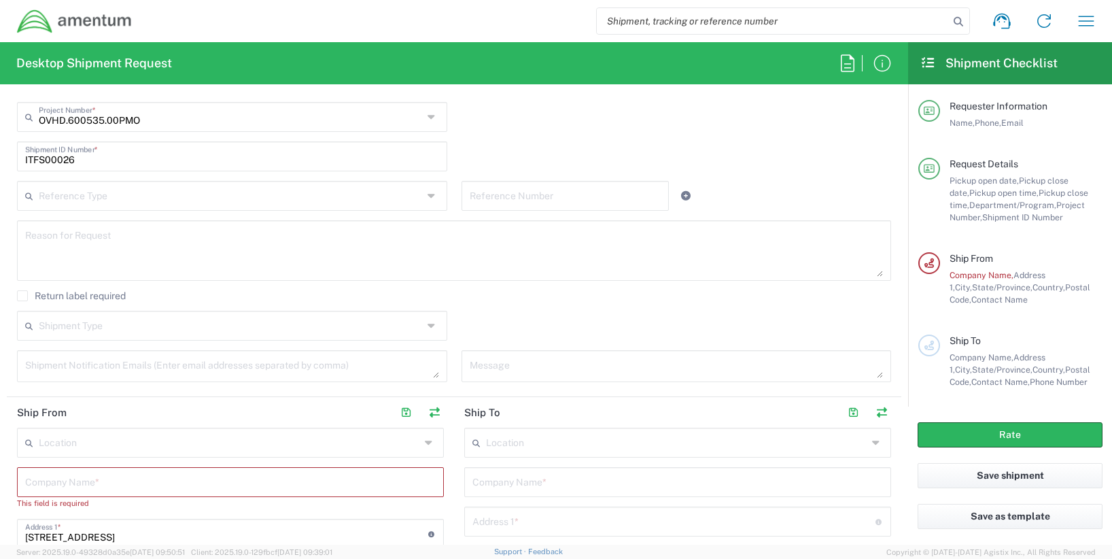
type input "[PERSON_NAME][EMAIL_ADDRESS][PERSON_NAME][DOMAIN_NAME]"
click at [535, 453] on div "Location" at bounding box center [677, 443] width 427 height 30
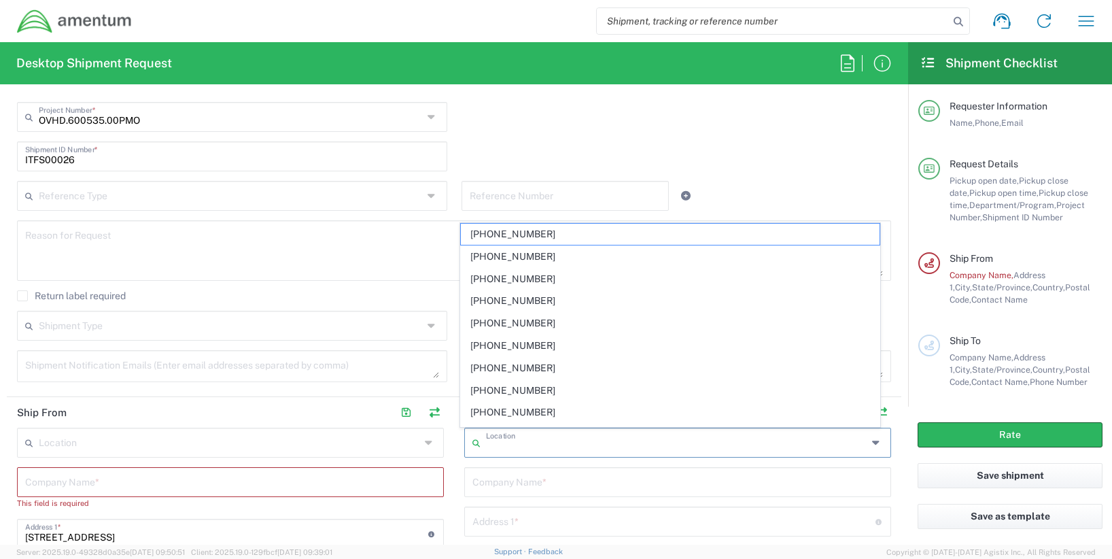
scroll to position [476, 0]
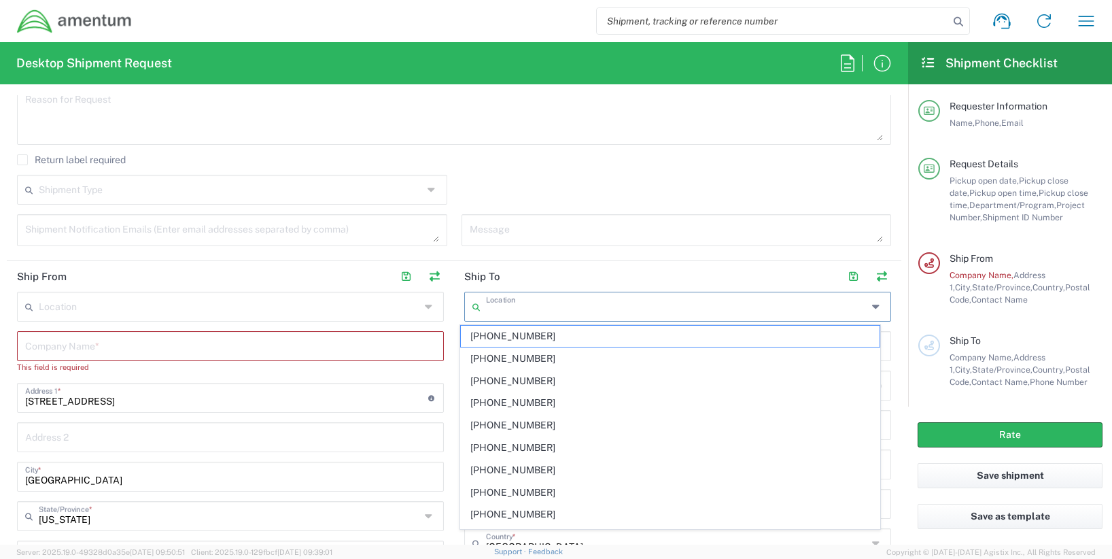
click at [590, 247] on div "Message" at bounding box center [676, 234] width 445 height 41
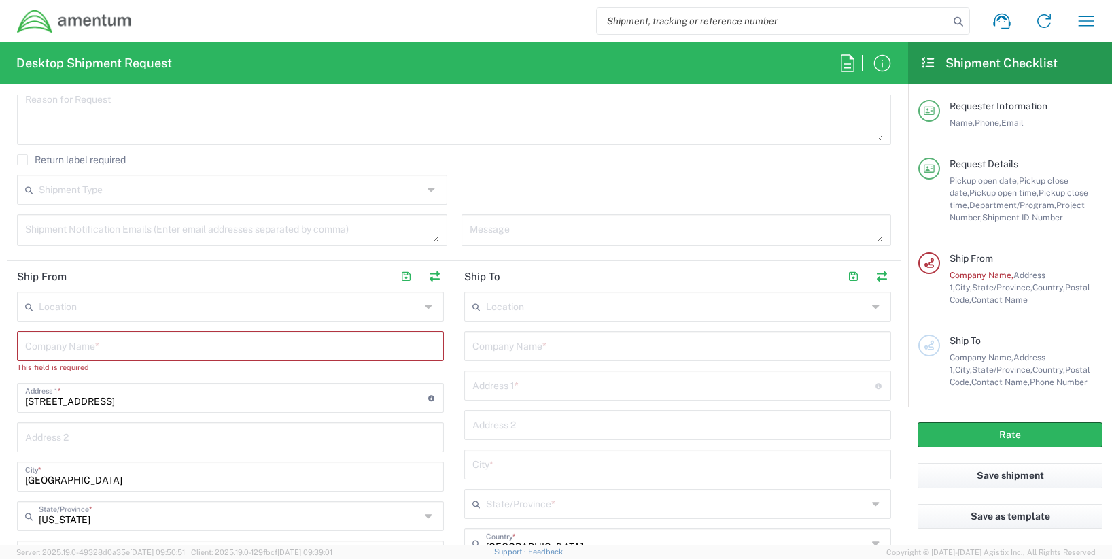
click at [521, 348] on input "text" at bounding box center [677, 345] width 411 height 24
click at [511, 383] on div "Address 1 * For cross streets use street names with '&' or 'and' in between. Fo…" at bounding box center [677, 385] width 427 height 30
paste input "[STREET_ADDRESS][PERSON_NAME][PERSON_NAME]"
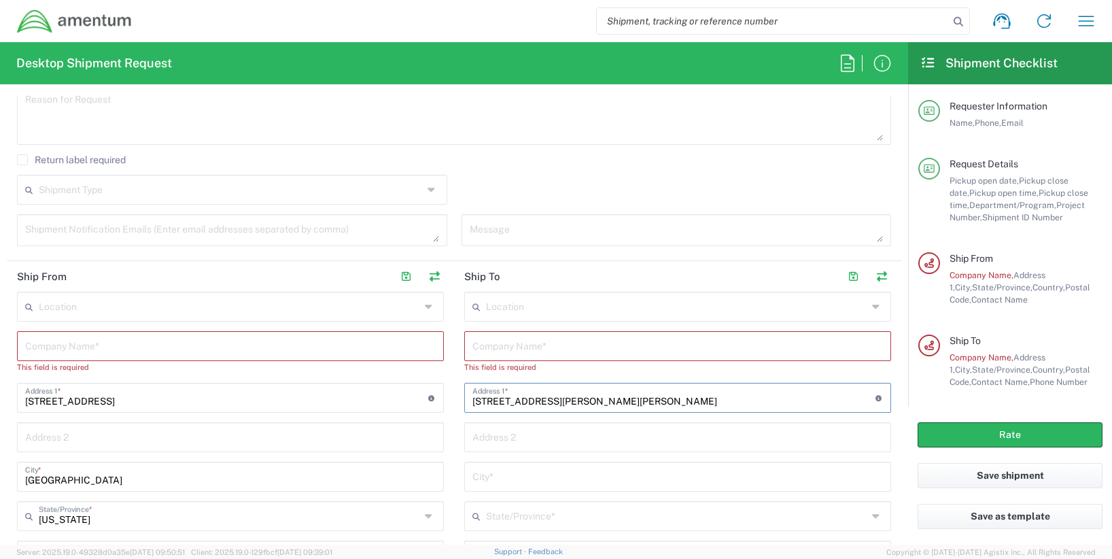
type input "[STREET_ADDRESS][PERSON_NAME][PERSON_NAME]"
click at [563, 332] on div "Company Name *" at bounding box center [677, 346] width 427 height 30
click at [560, 346] on input "text" at bounding box center [677, 345] width 411 height 24
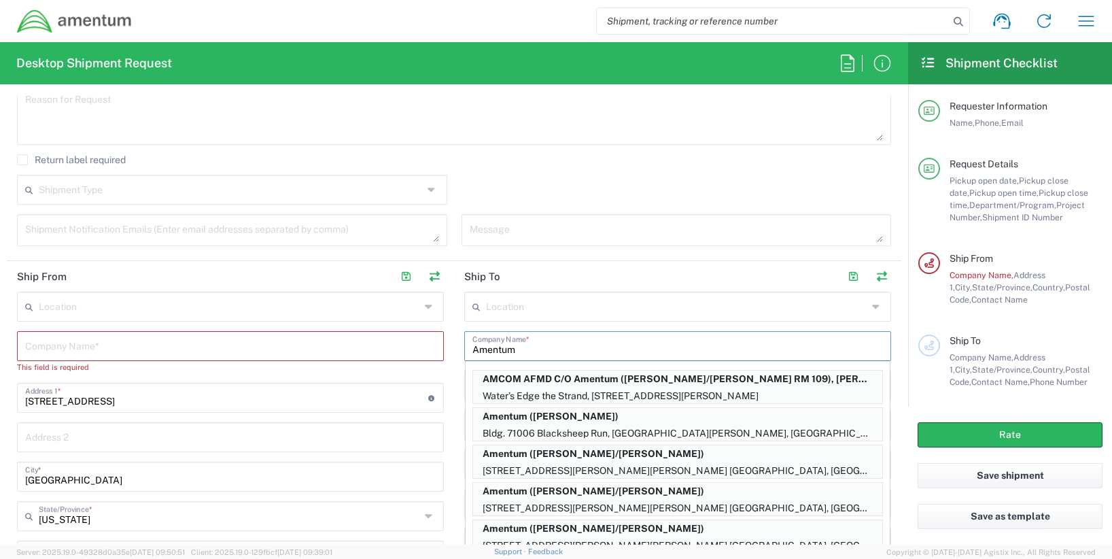
type input "Amentum"
click at [454, 371] on main "Location [PHONE_NUMBER] [PHONE_NUMBER] [PHONE_NUMBER] [PHONE_NUMBER] [PHONE_NUM…" at bounding box center [677, 539] width 447 height 495
click at [895, 354] on form "Requester Information [PERSON_NAME] Name * [PHONE_NUMBER] Phone * [PERSON_NAME]…" at bounding box center [454, 319] width 908 height 449
click at [846, 305] on input "text" at bounding box center [676, 306] width 381 height 24
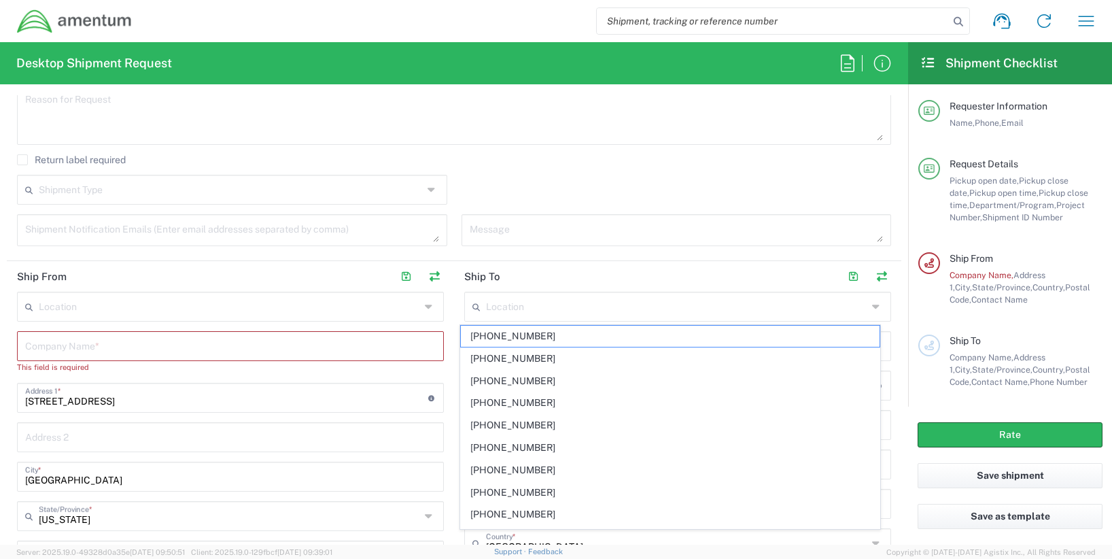
click at [948, 370] on div "Ship To Company Name, Address 1, City, State/Province, Country, Postal Code, Co…" at bounding box center [1021, 361] width 162 height 54
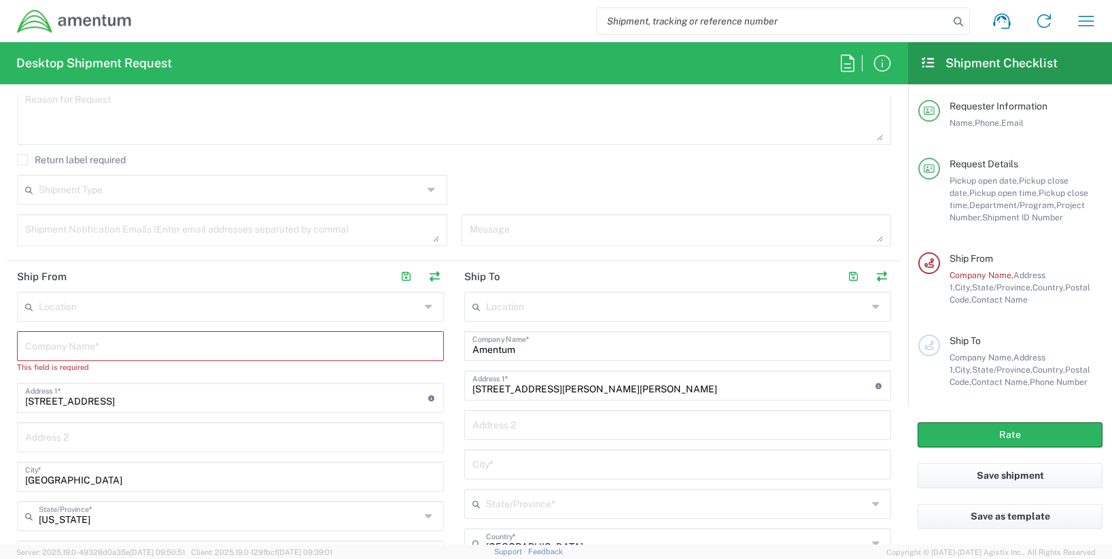
click at [496, 430] on input "text" at bounding box center [677, 424] width 411 height 24
paste input "BLDG 825"
type input "BLDG 825"
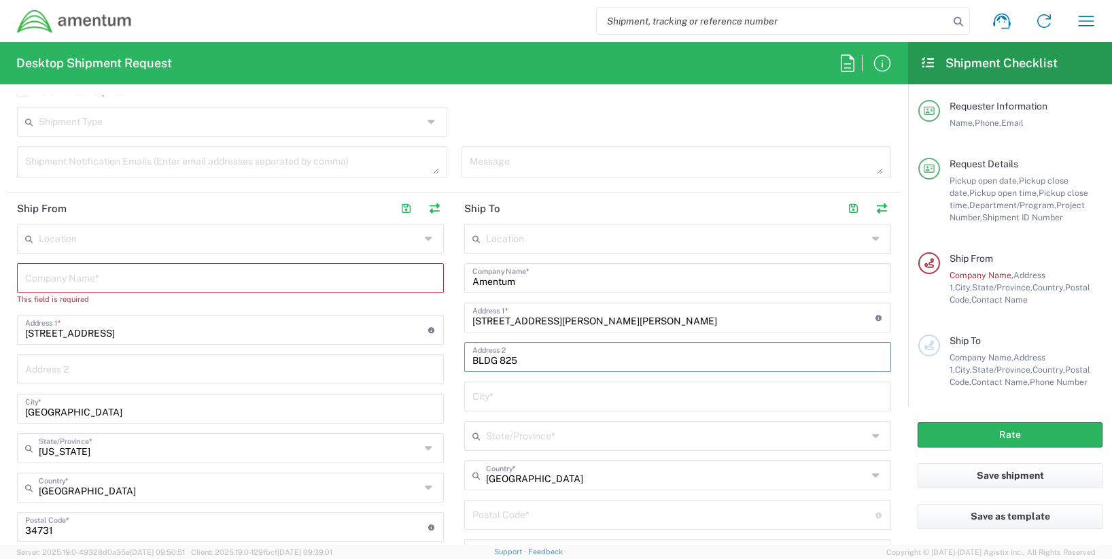
scroll to position [680, 0]
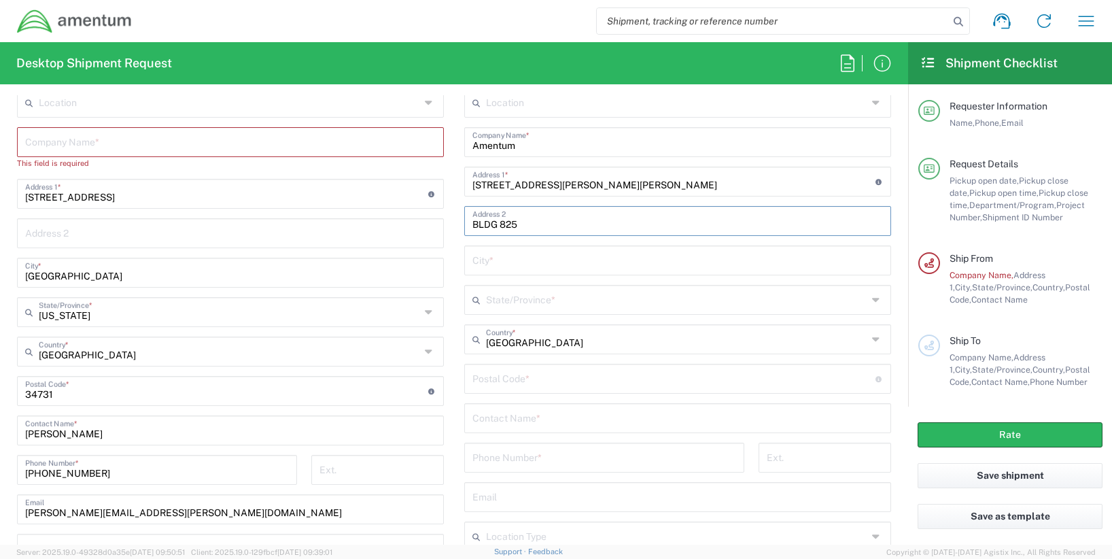
click at [490, 264] on input "text" at bounding box center [677, 259] width 411 height 24
paste input "[PERSON_NAME] Barracks, HI 96857"
drag, startPoint x: 549, startPoint y: 266, endPoint x: 625, endPoint y: 255, distance: 76.2
click at [623, 262] on input "[PERSON_NAME] Barracks, HI 96857" at bounding box center [677, 259] width 411 height 24
type input "[PERSON_NAME] Barracks"
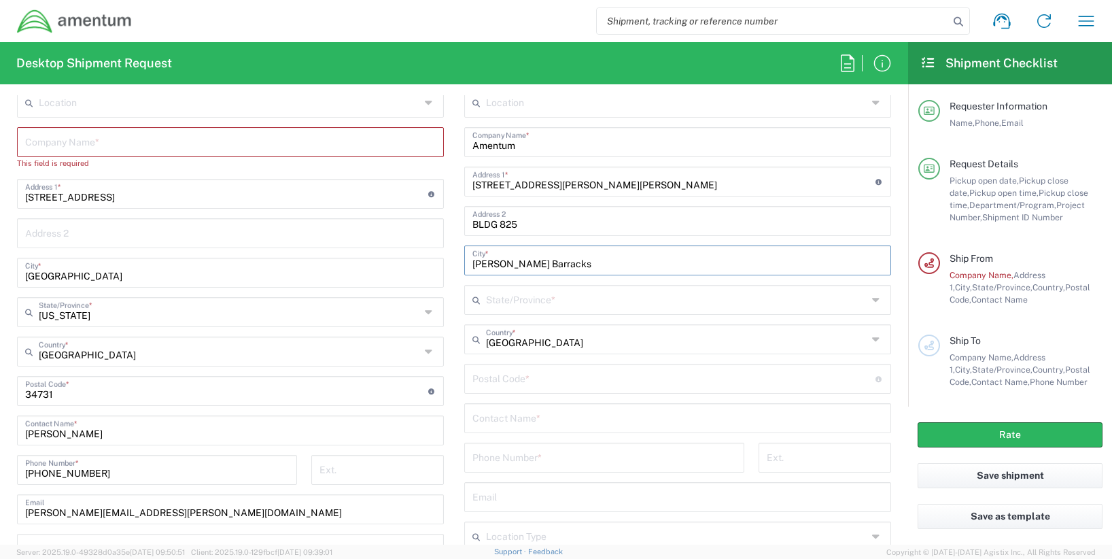
click at [539, 305] on input "text" at bounding box center [676, 299] width 381 height 24
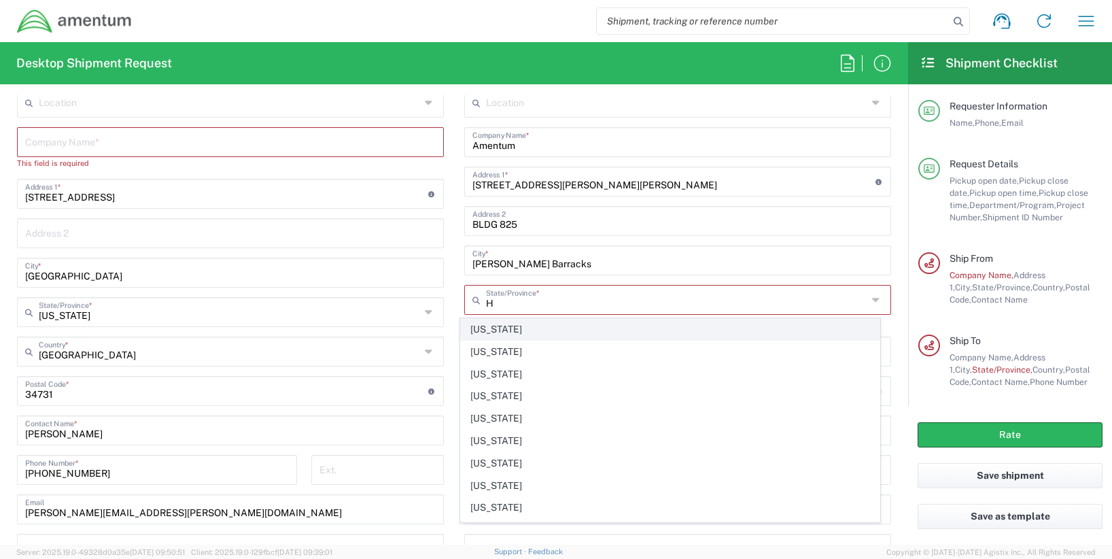
click at [502, 332] on span "[US_STATE]" at bounding box center [670, 329] width 419 height 21
type input "[US_STATE]"
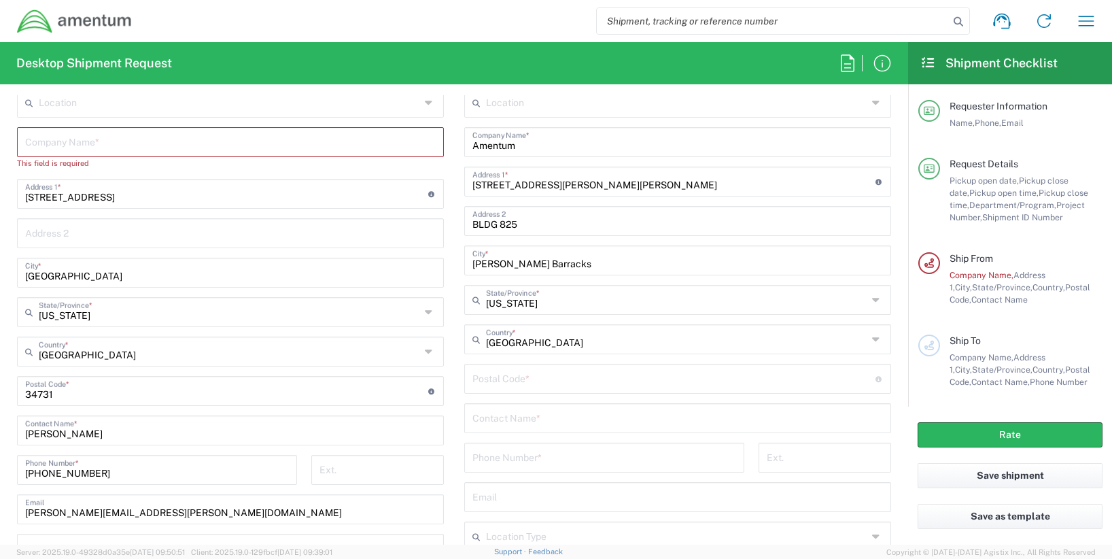
click at [521, 387] on input "undefined" at bounding box center [673, 378] width 403 height 24
paste input ", HI 96857"
type input "96857"
click at [604, 413] on input "text" at bounding box center [677, 417] width 411 height 24
type input "[PERSON_NAME]"
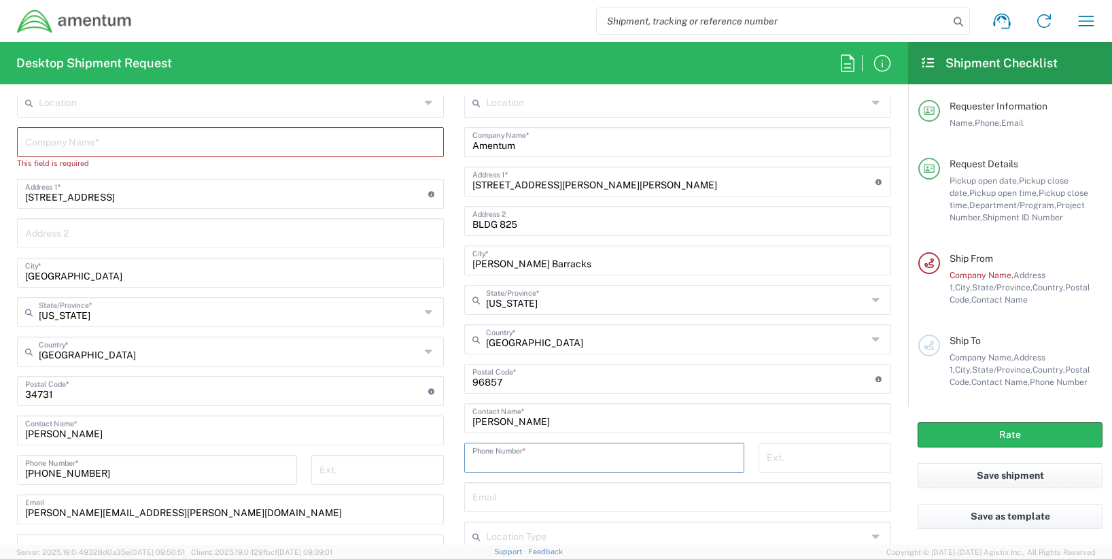
click at [500, 465] on input "tel" at bounding box center [604, 457] width 264 height 24
paste input "[PHONE_NUMBER]"
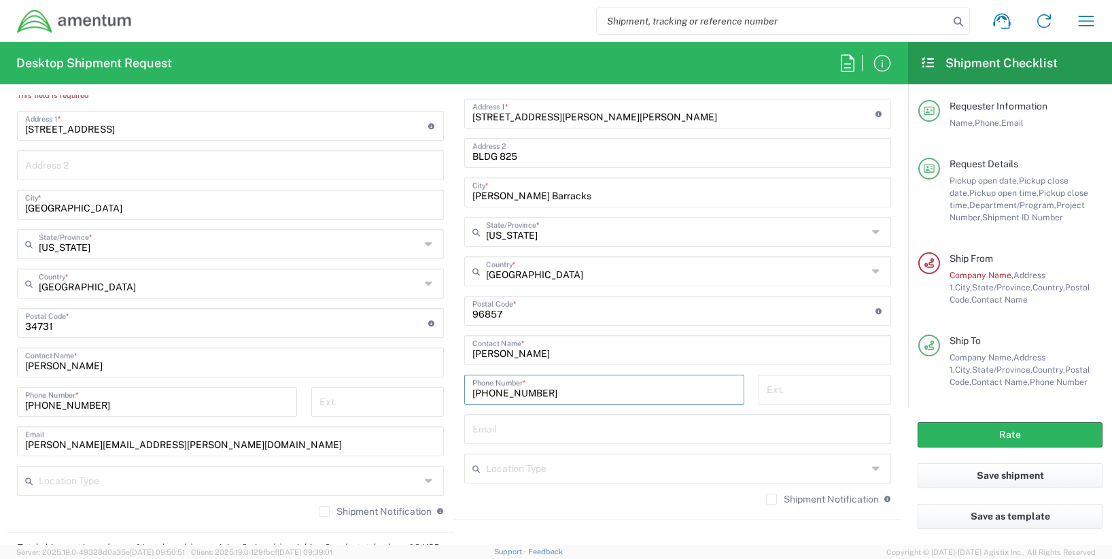
type input "[PHONE_NUMBER]"
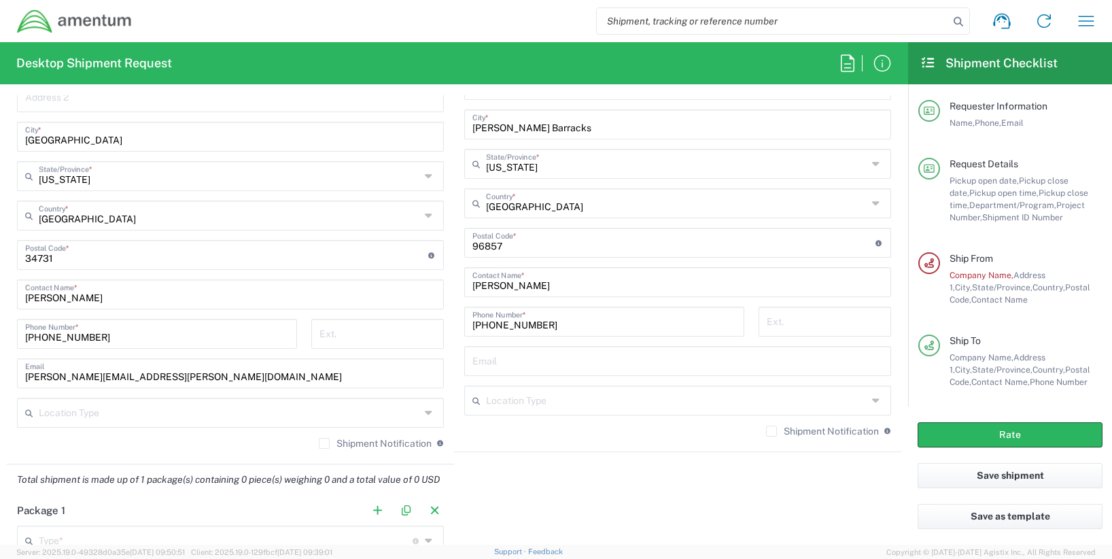
scroll to position [884, 0]
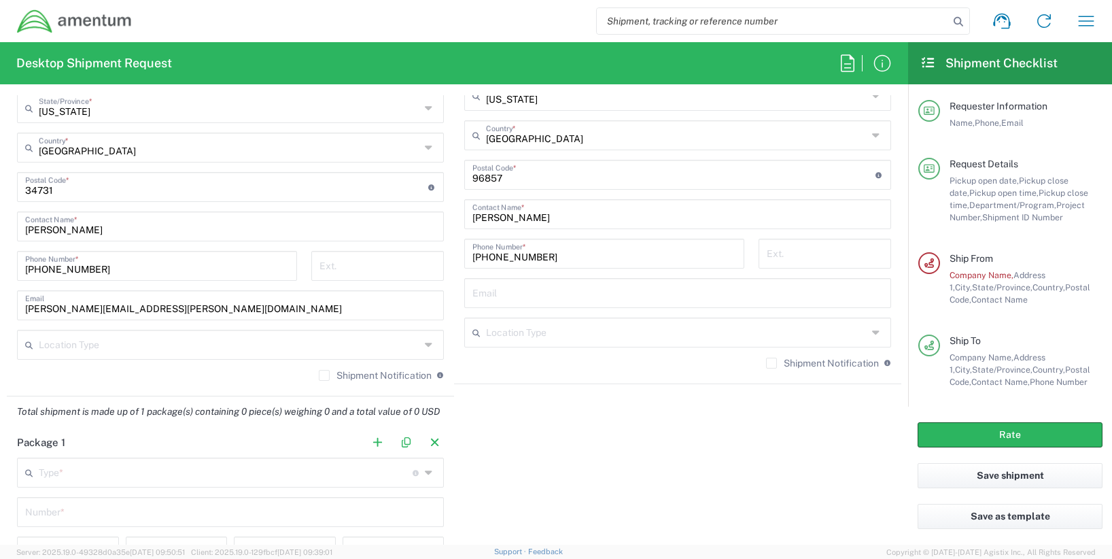
click at [320, 377] on label "Shipment Notification" at bounding box center [375, 375] width 113 height 11
click at [324, 375] on input "Shipment Notification" at bounding box center [324, 375] width 0 height 0
click at [227, 461] on input "text" at bounding box center [226, 472] width 374 height 24
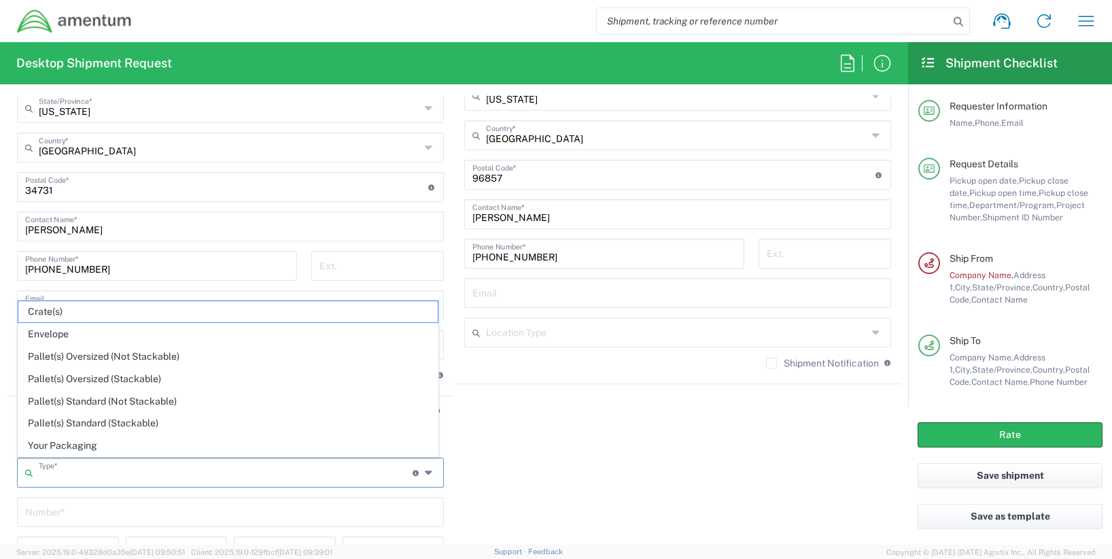
type input "1"
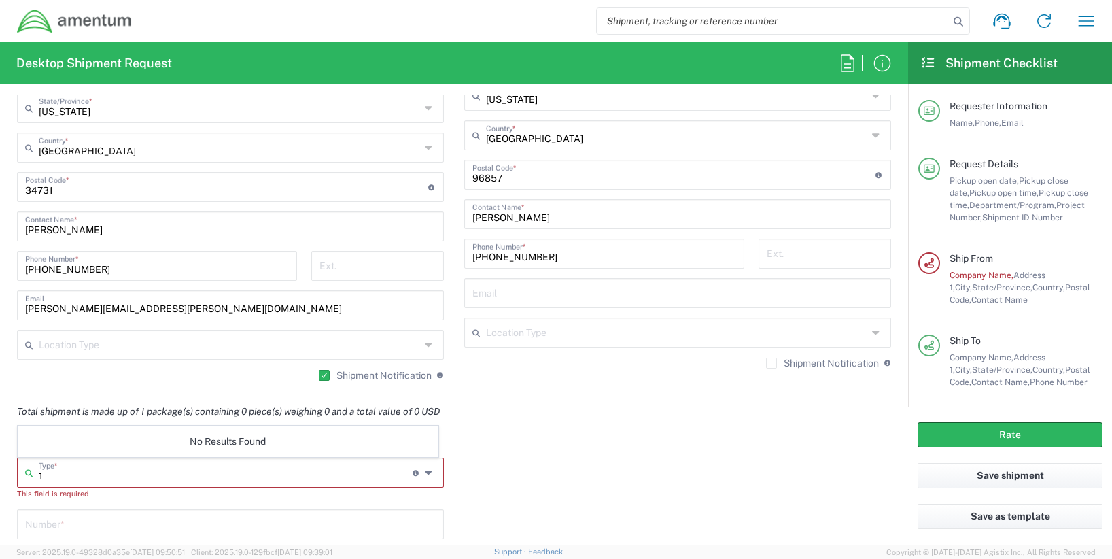
drag, startPoint x: 74, startPoint y: 474, endPoint x: 78, endPoint y: 483, distance: 9.7
click at [45, 474] on input "1" at bounding box center [226, 472] width 374 height 24
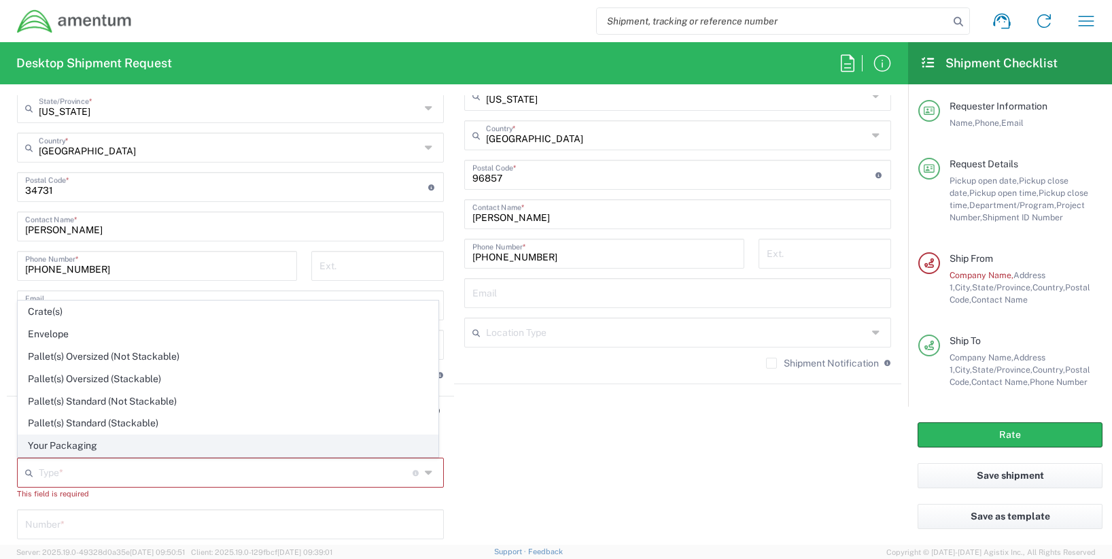
click at [111, 454] on span "Your Packaging" at bounding box center [227, 445] width 419 height 21
type input "Your Packaging"
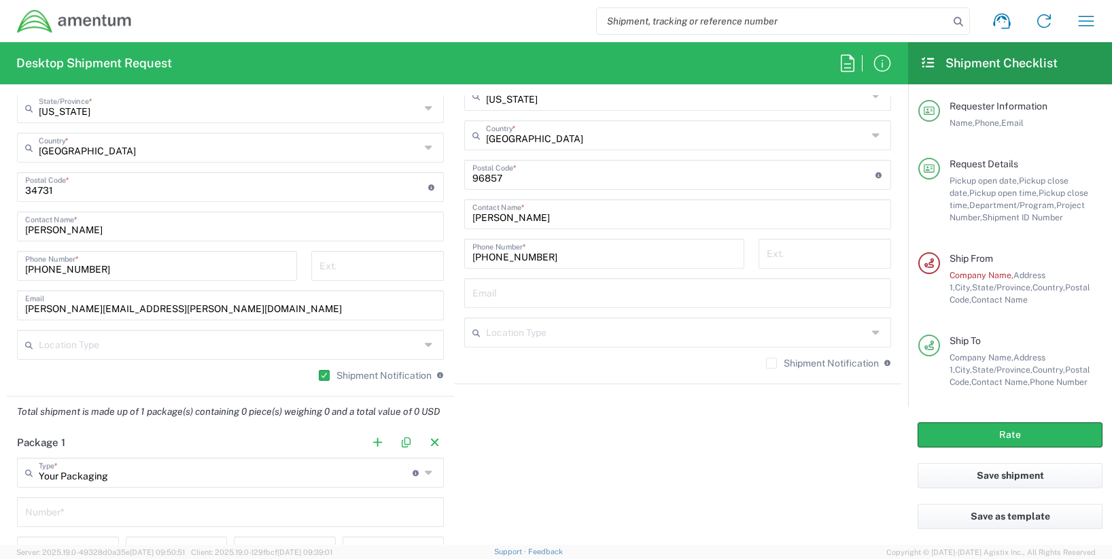
scroll to position [1020, 0]
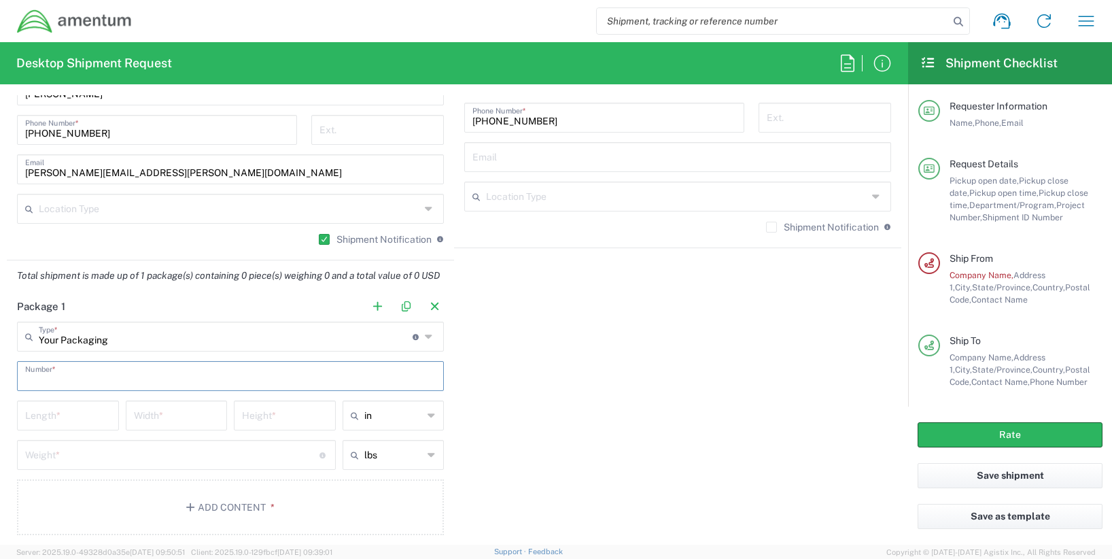
click at [63, 379] on input "text" at bounding box center [230, 375] width 411 height 24
type input "1"
click at [75, 426] on div "Length *" at bounding box center [68, 415] width 102 height 30
type input "21"
type input "14"
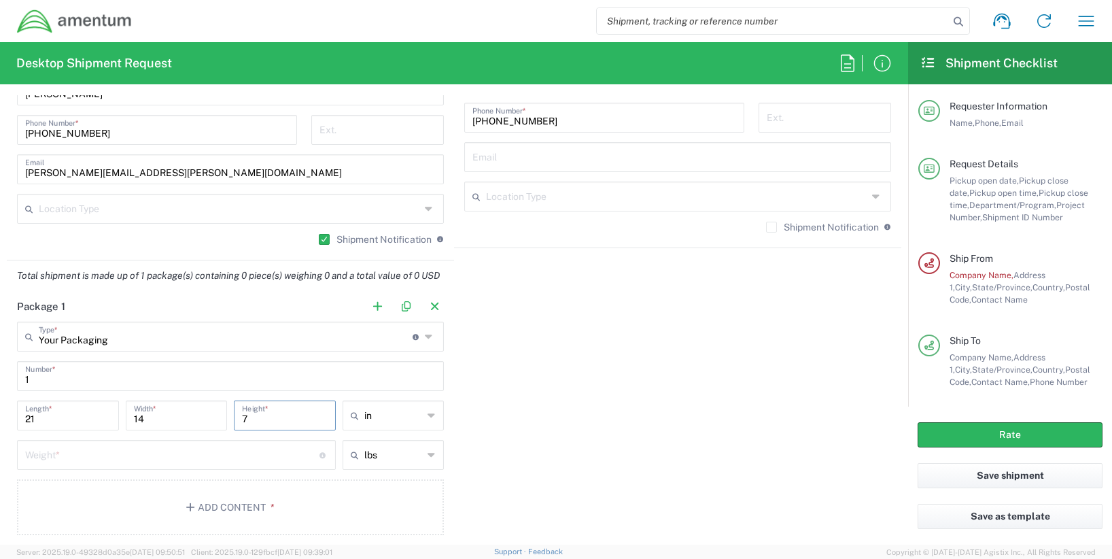
type input "7"
click at [111, 459] on input "number" at bounding box center [172, 454] width 294 height 24
type input "18"
click at [549, 446] on div "Package 1 Your Packaging Type * Material used to package goods Crate(s) Envelop…" at bounding box center [454, 418] width 895 height 254
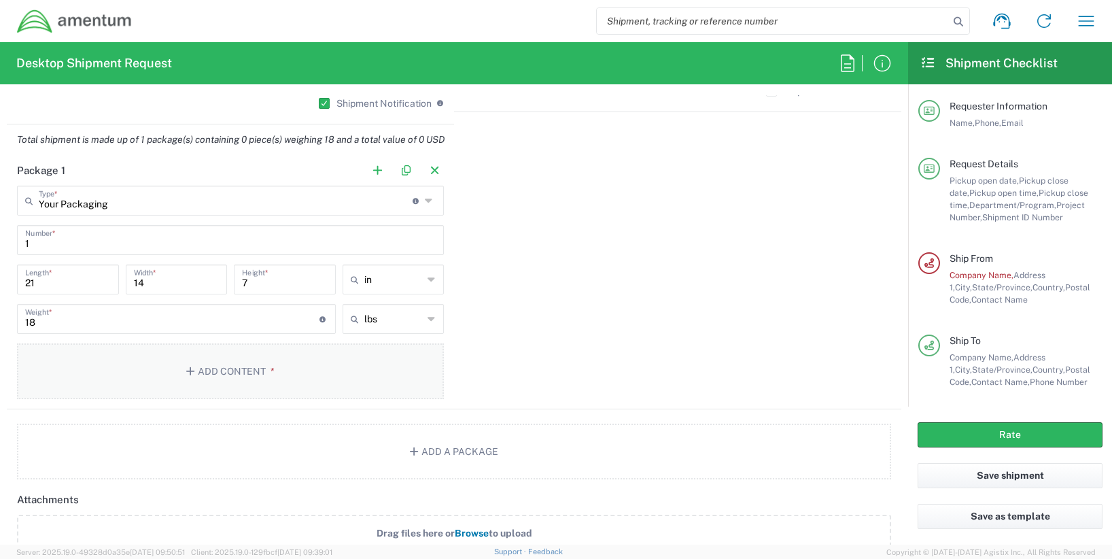
click at [223, 368] on button "Add Content *" at bounding box center [230, 371] width 427 height 56
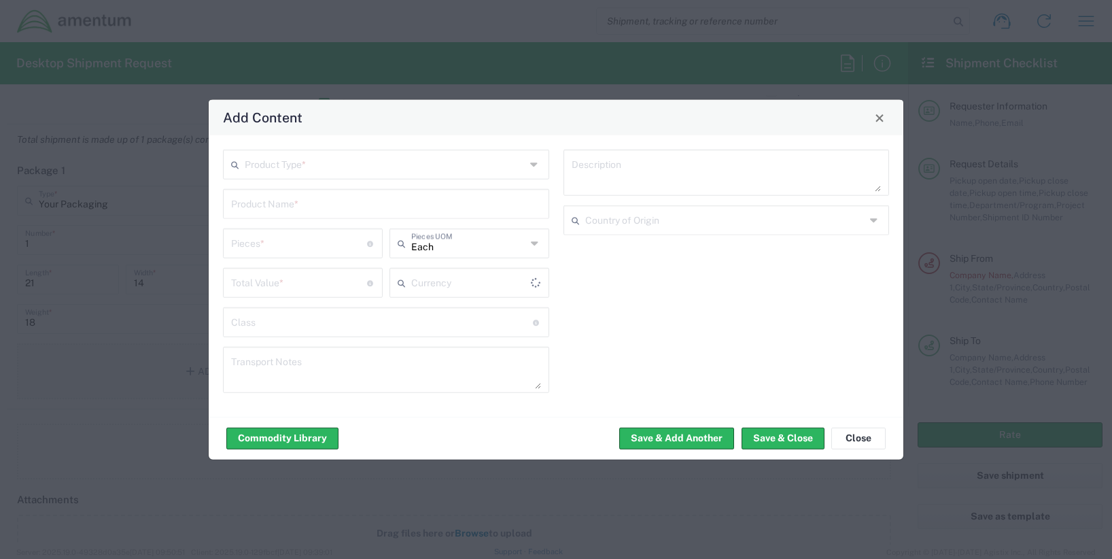
type input "US Dollar"
click at [323, 169] on input "text" at bounding box center [385, 164] width 281 height 24
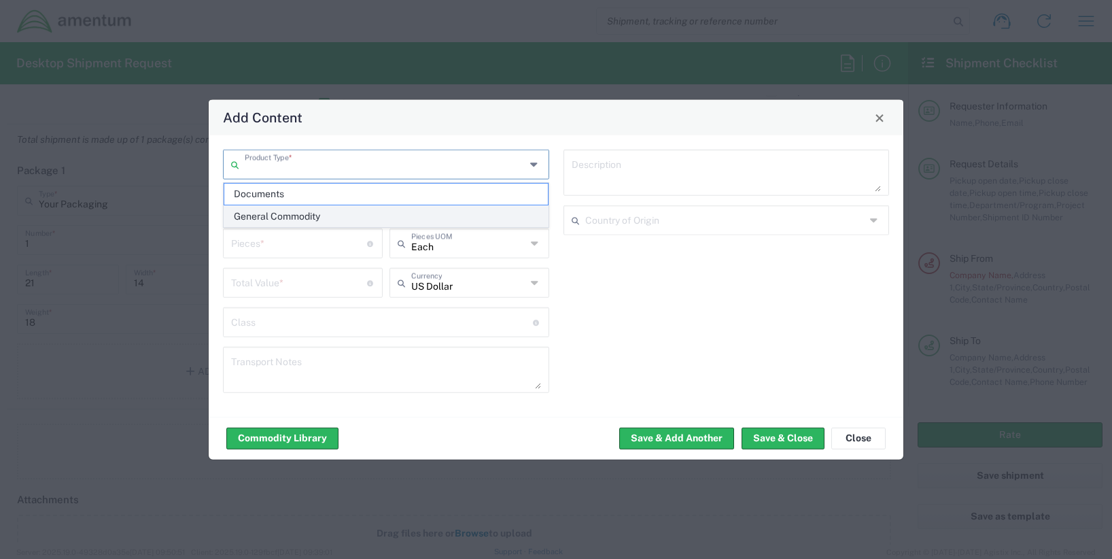
click at [300, 207] on span "General Commodity" at bounding box center [386, 216] width 324 height 21
type input "General Commodity"
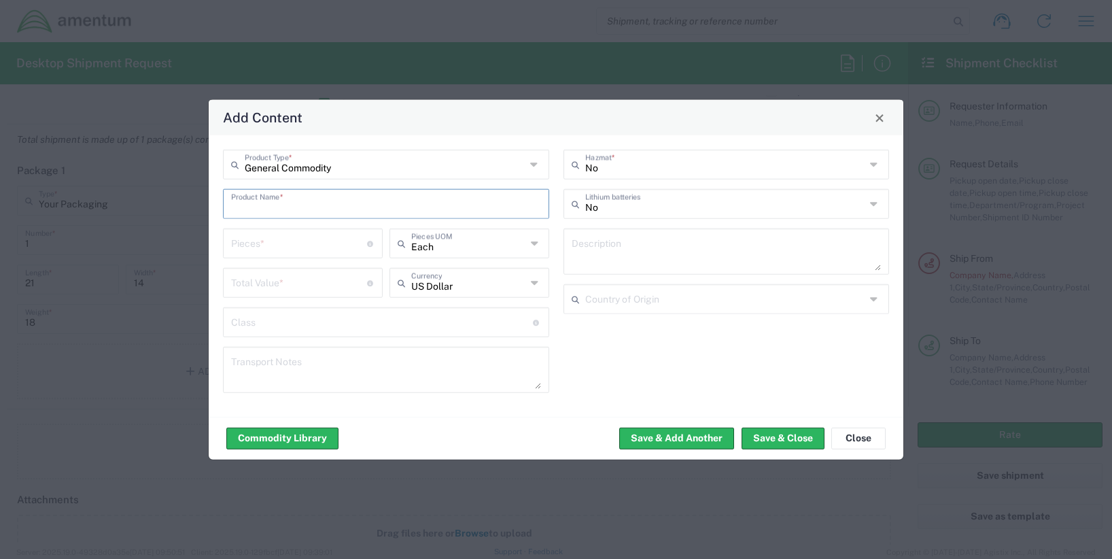
click at [288, 213] on input "text" at bounding box center [386, 203] width 310 height 24
type input "Network Equipment"
click at [294, 256] on div "Pieces * Number of pieces inside all the packages" at bounding box center [303, 243] width 160 height 30
click at [297, 235] on input "number" at bounding box center [299, 242] width 136 height 24
type input "11"
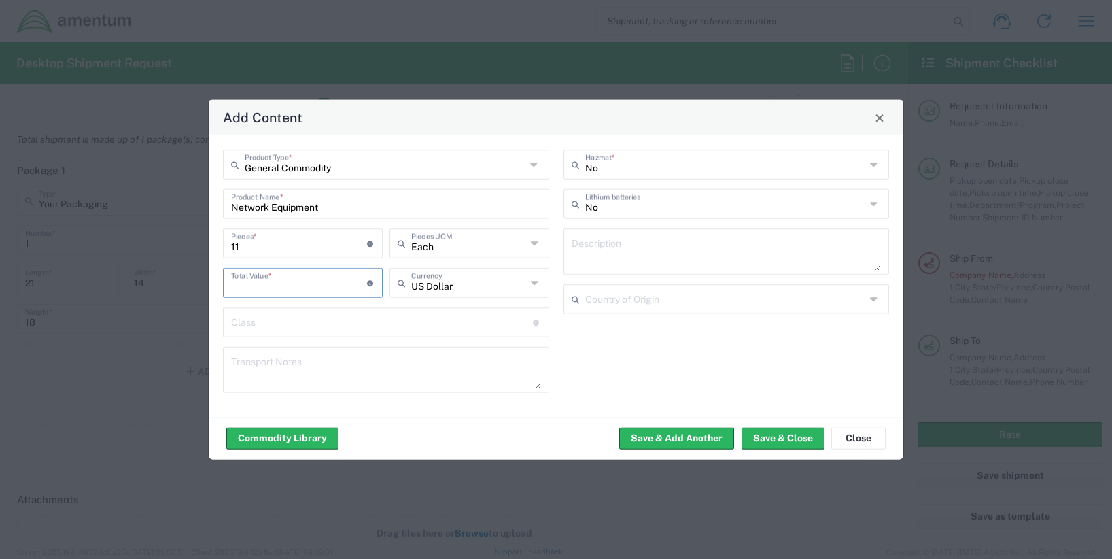
click at [287, 278] on input "number" at bounding box center [299, 282] width 136 height 24
type input "700"
click at [784, 434] on button "Save & Close" at bounding box center [783, 438] width 83 height 22
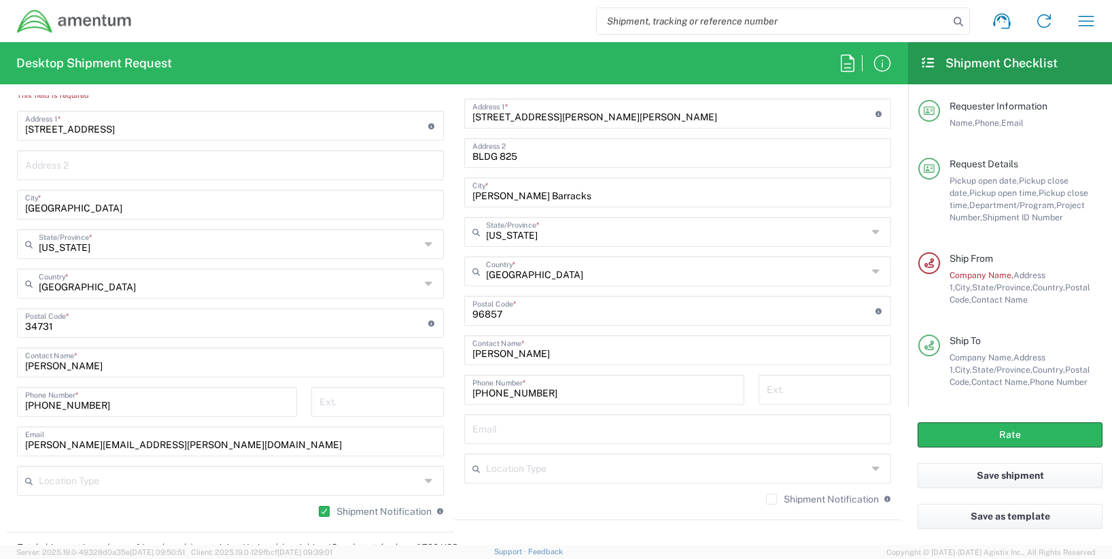
scroll to position [476, 0]
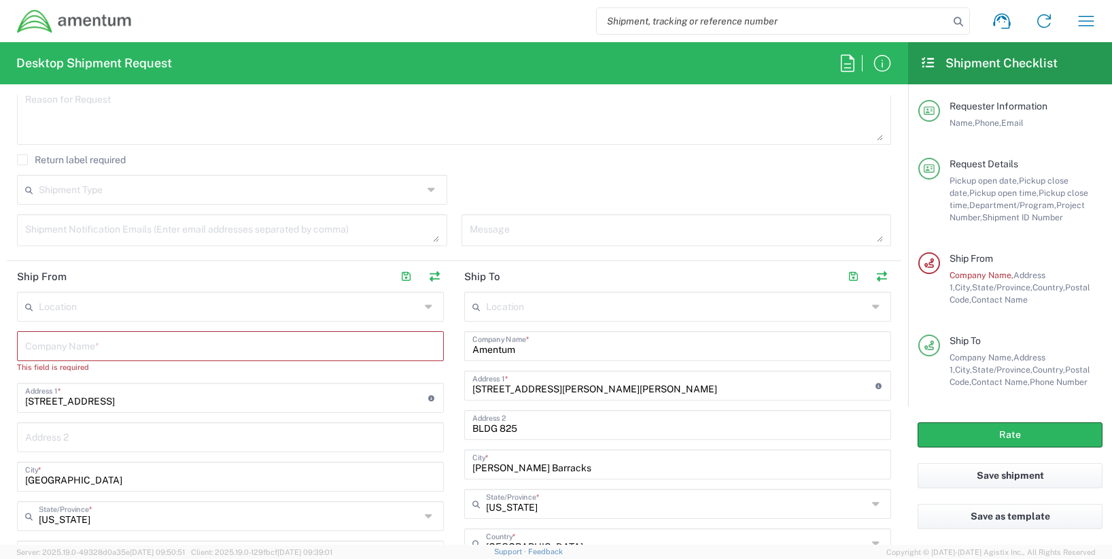
click at [195, 310] on input "text" at bounding box center [229, 306] width 381 height 24
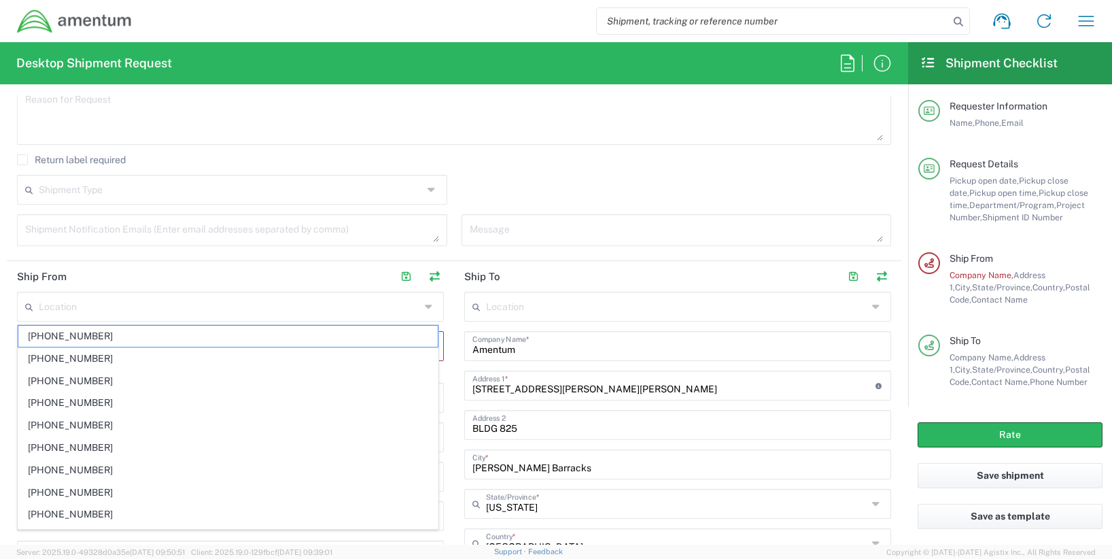
drag, startPoint x: 134, startPoint y: 266, endPoint x: 135, endPoint y: 277, distance: 10.9
click at [134, 265] on header "Ship From" at bounding box center [230, 276] width 447 height 31
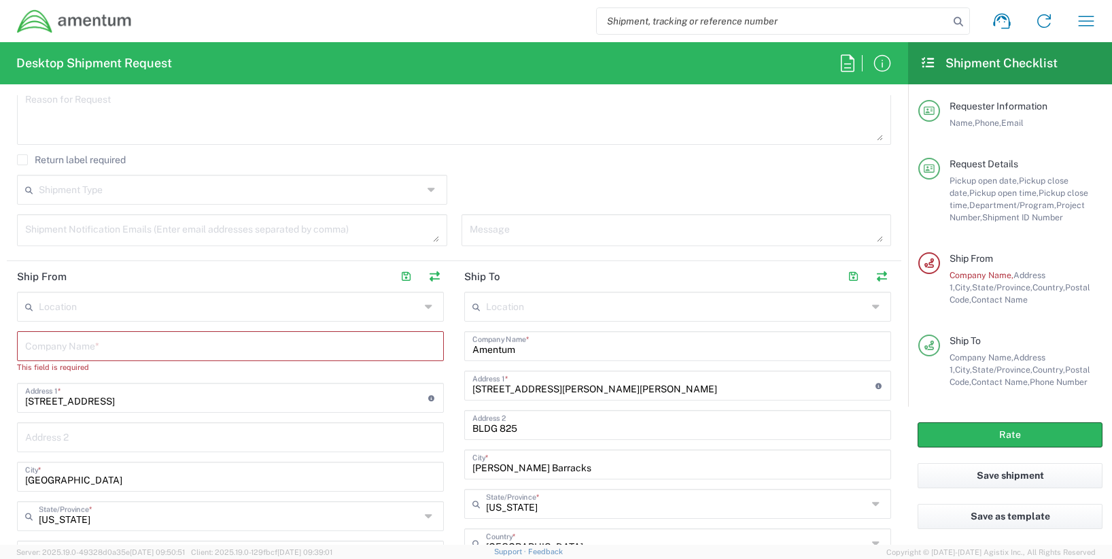
click at [128, 350] on input "text" at bounding box center [230, 345] width 411 height 24
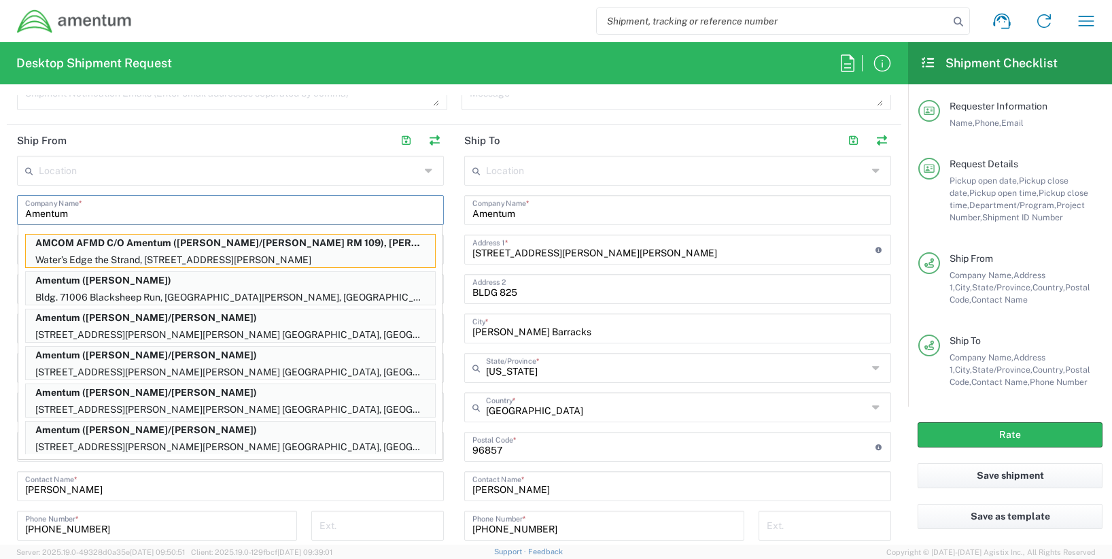
scroll to position [68, 0]
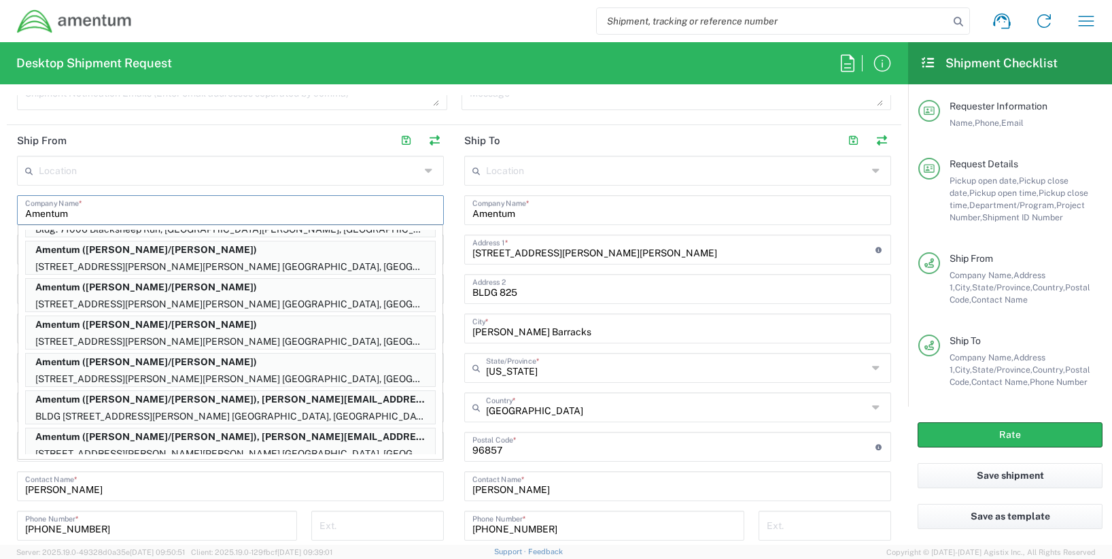
type input "Amentum"
click at [273, 167] on input "text" at bounding box center [229, 170] width 381 height 24
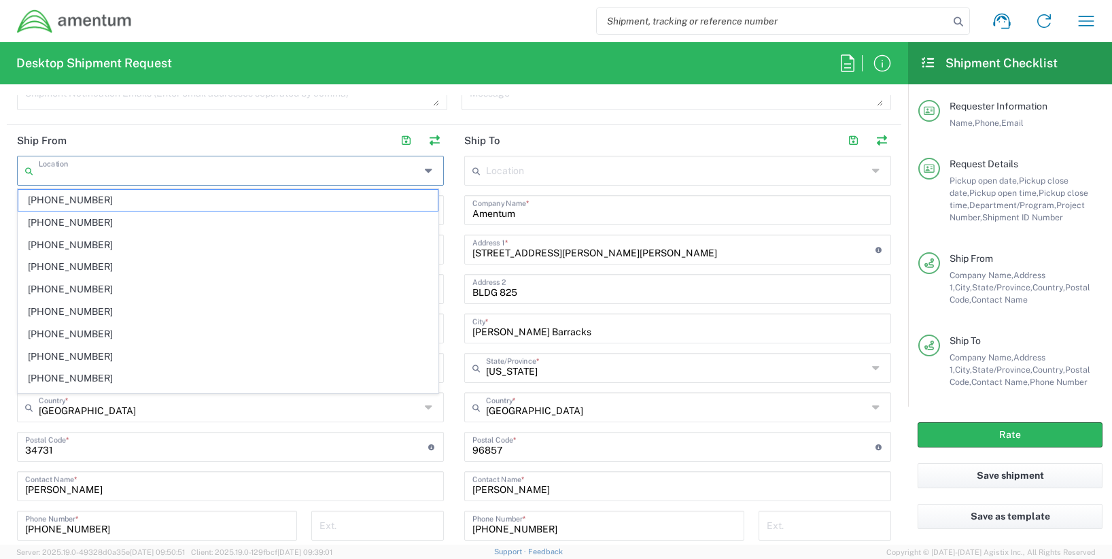
click at [513, 143] on header "Ship To" at bounding box center [677, 140] width 447 height 31
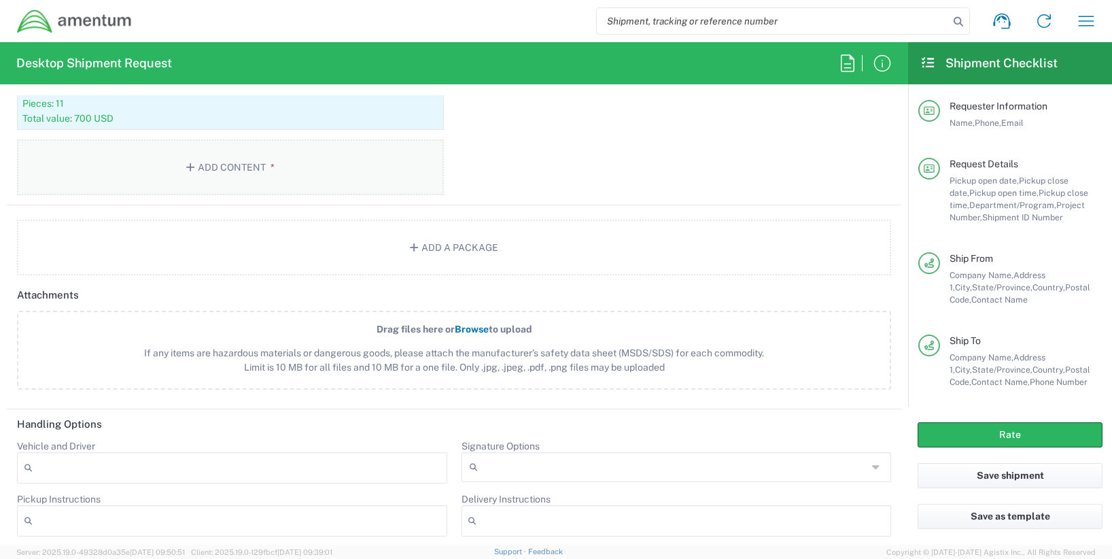
scroll to position [1631, 0]
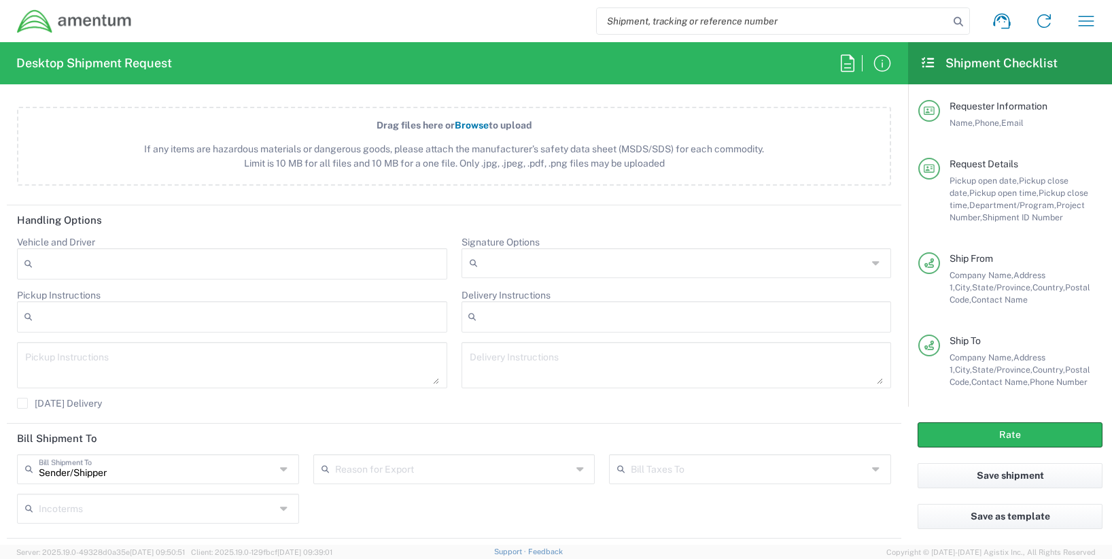
click at [499, 313] on div at bounding box center [677, 316] width 430 height 31
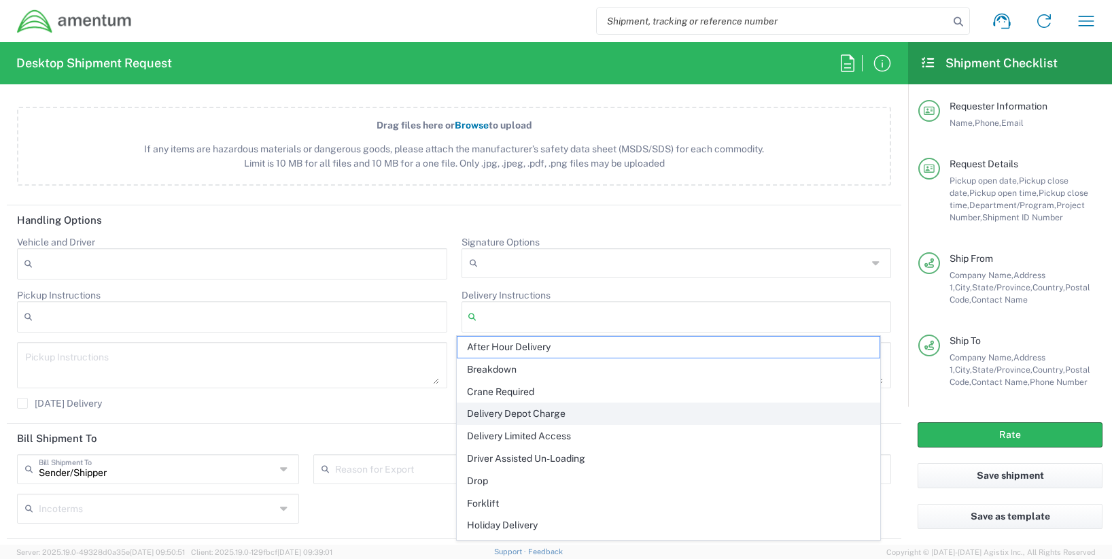
scroll to position [131, 0]
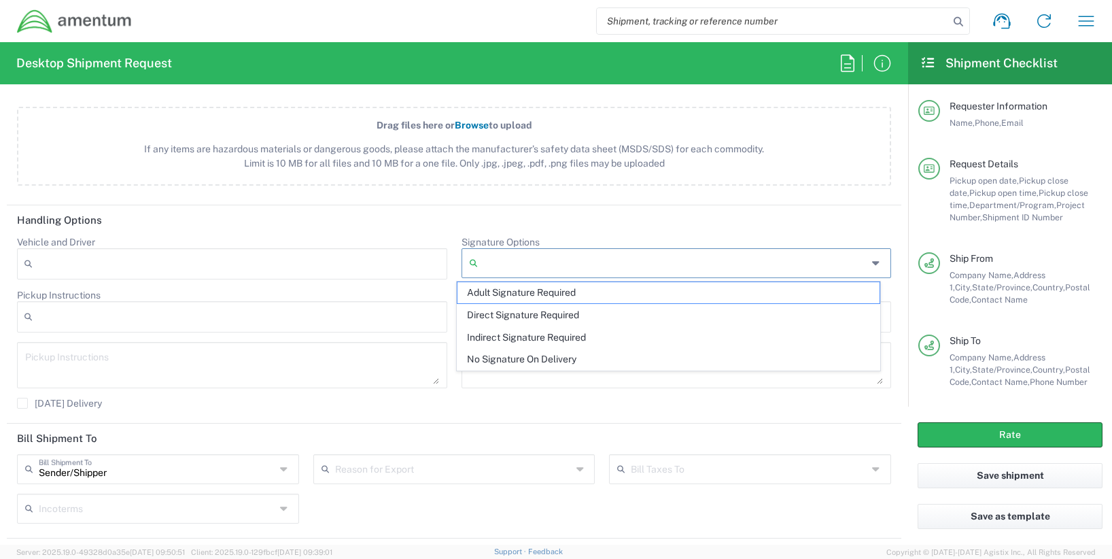
click at [547, 254] on input "Signature Options" at bounding box center [675, 263] width 384 height 22
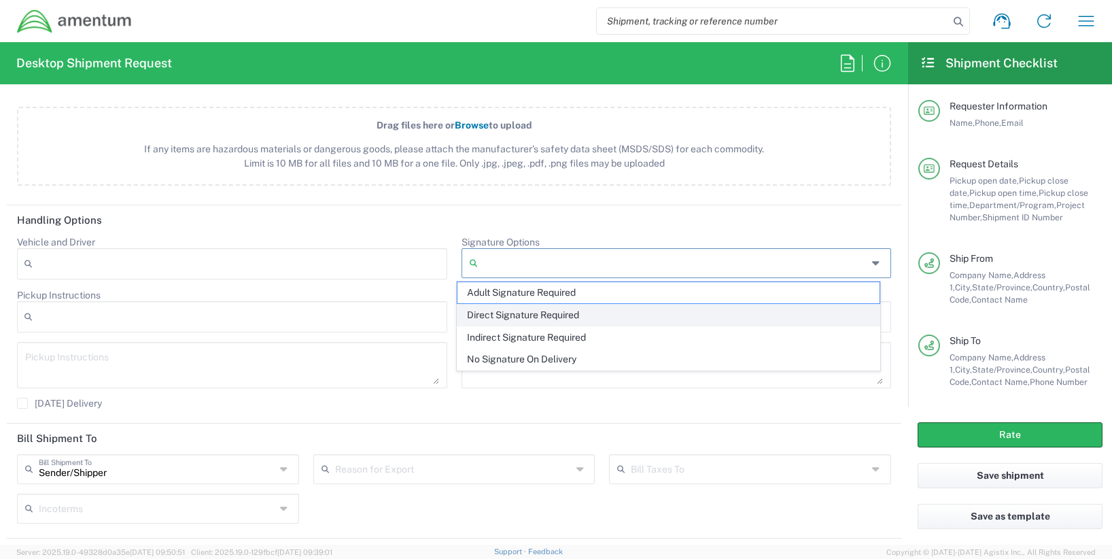
click at [548, 312] on span "Direct Signature Required" at bounding box center [668, 315] width 422 height 21
type input "Direct Signature Required"
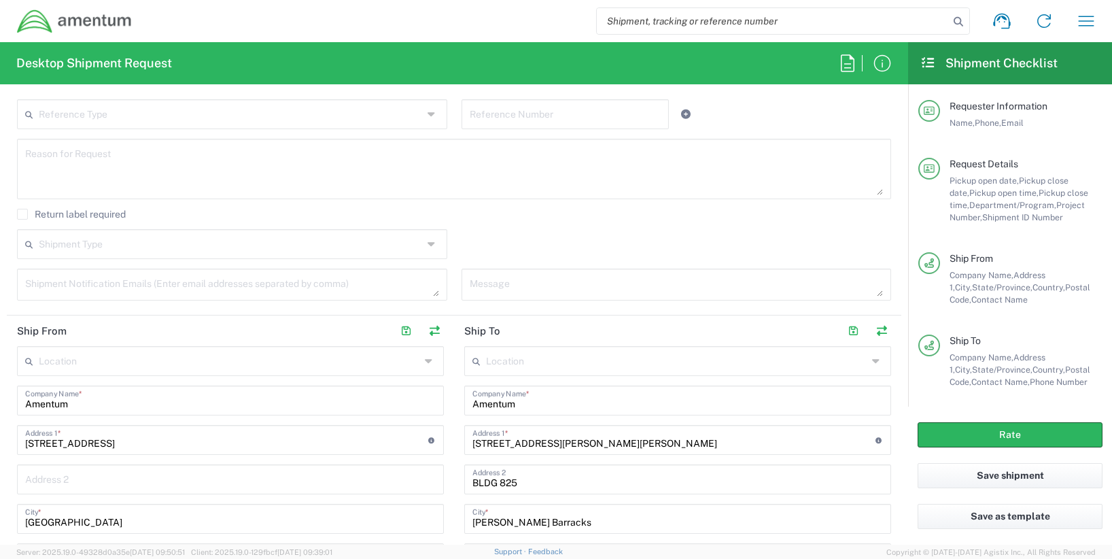
scroll to position [150, 0]
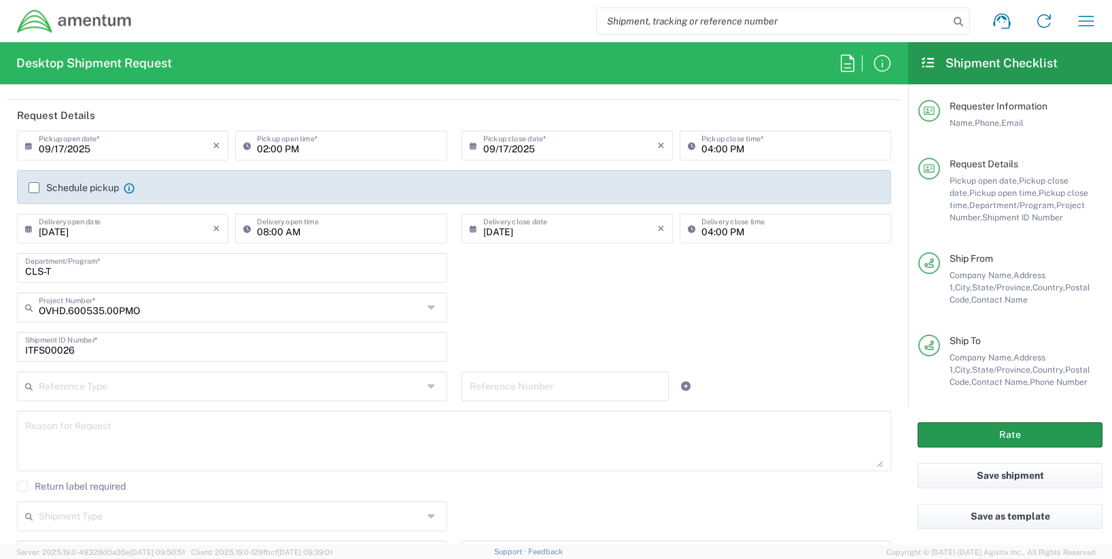
click at [996, 426] on button "Rate" at bounding box center [1010, 434] width 185 height 25
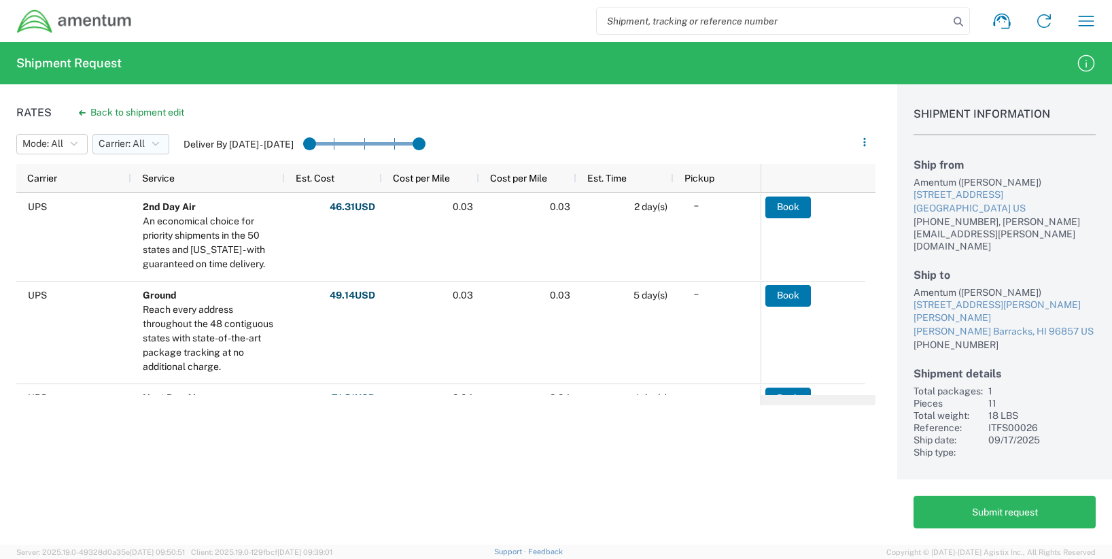
click at [122, 143] on span "Carrier: All" at bounding box center [122, 143] width 46 height 13
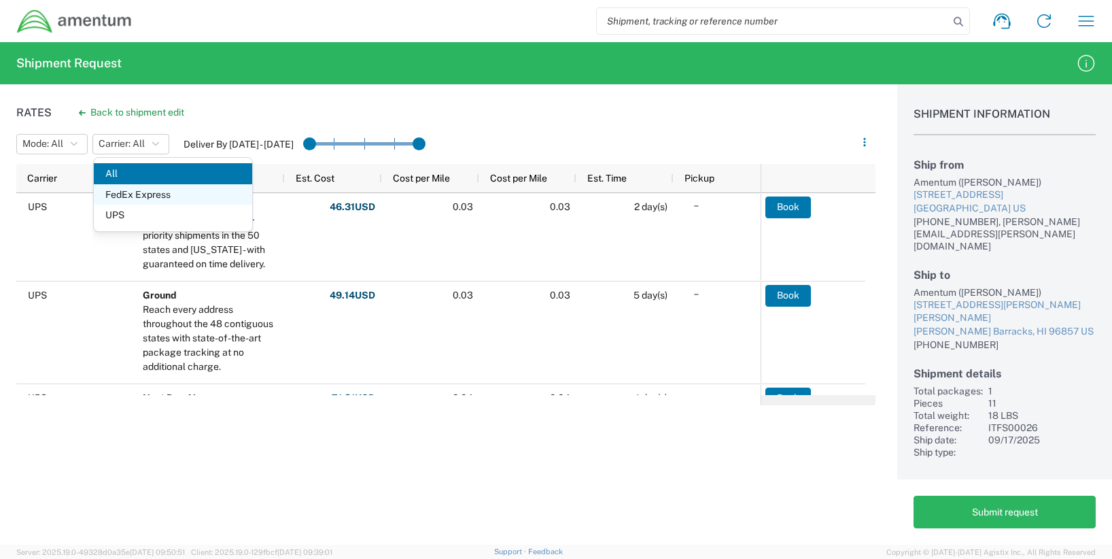
click at [139, 193] on span "FedEx Express" at bounding box center [173, 194] width 158 height 21
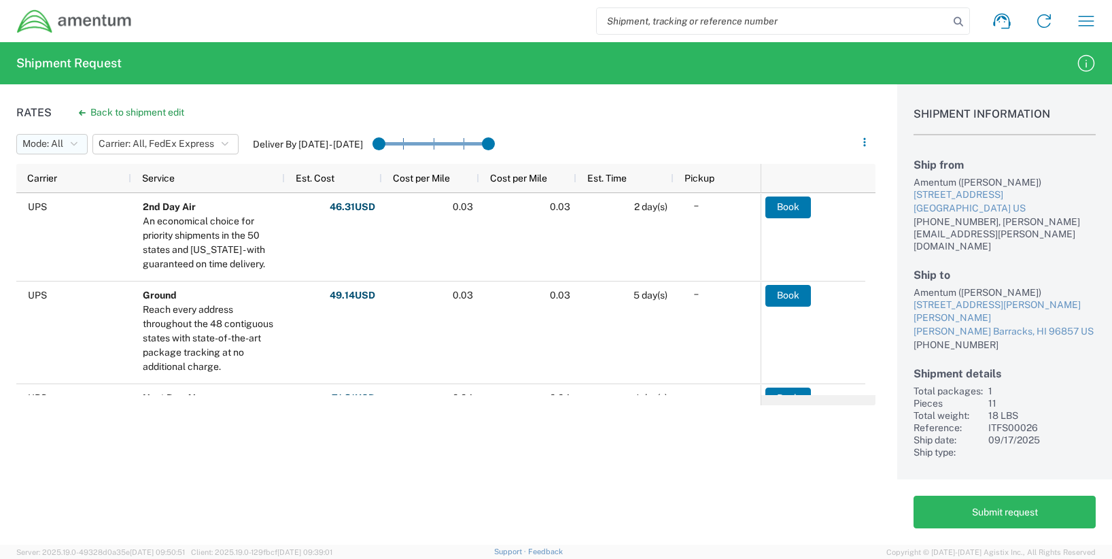
click at [73, 151] on button "Mode: All" at bounding box center [51, 144] width 71 height 20
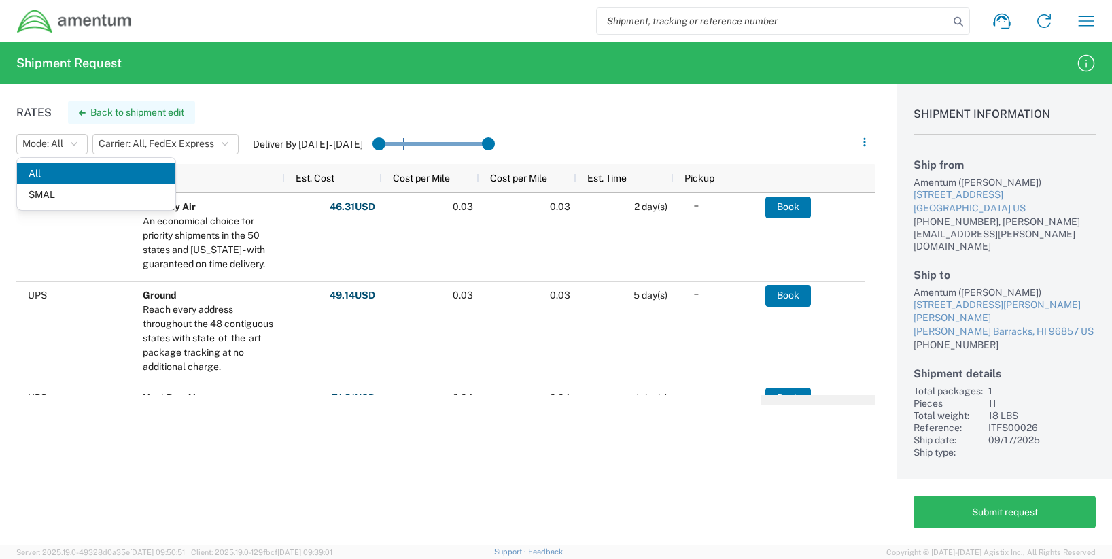
click at [177, 112] on button "Back to shipment edit" at bounding box center [131, 113] width 127 height 24
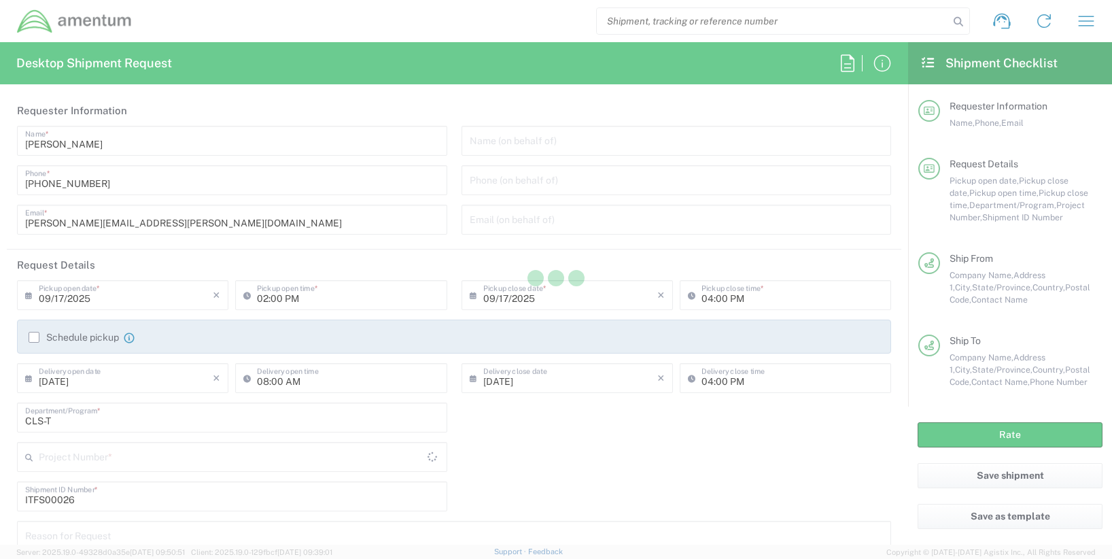
type input "[US_STATE]"
type input "Your Packaging"
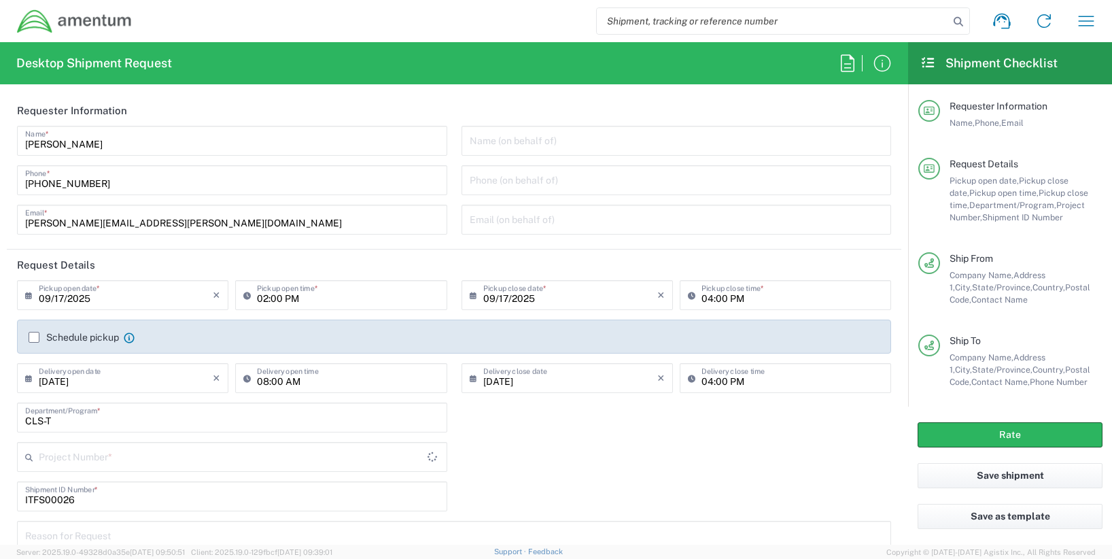
type input "OVHD.600535.00PMO"
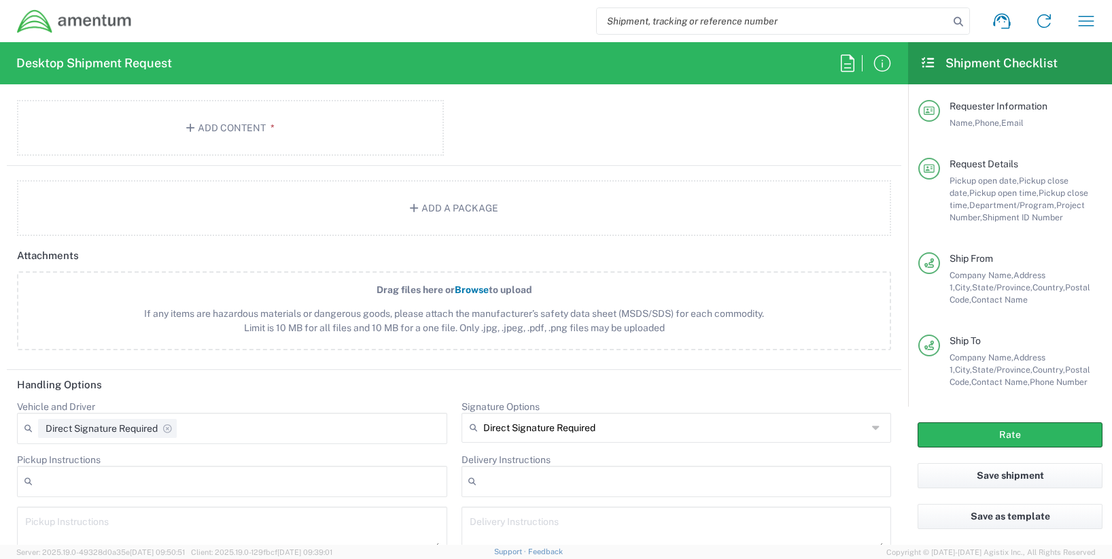
scroll to position [1631, 0]
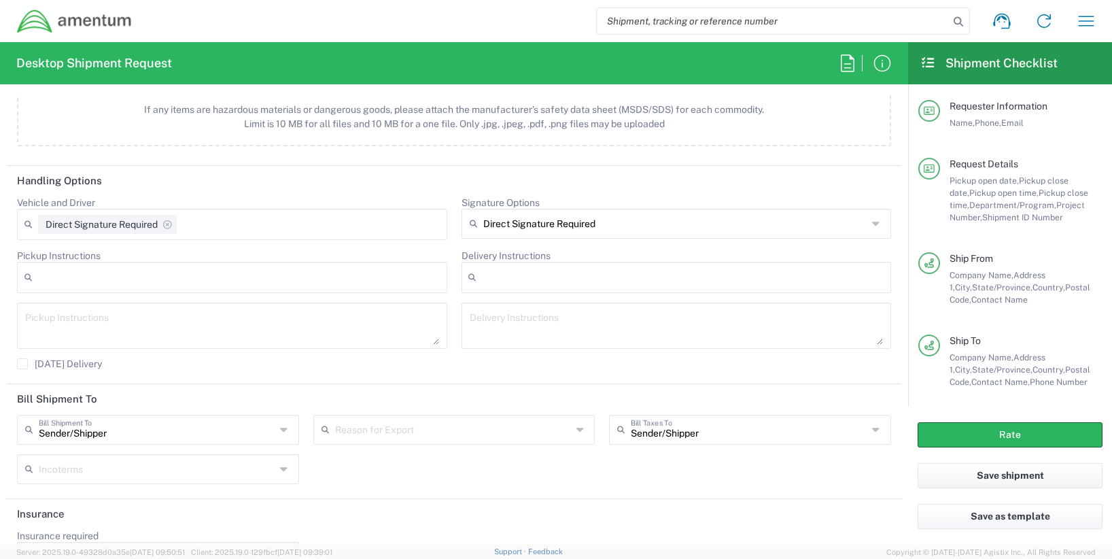
click at [967, 419] on div "Rate" at bounding box center [1010, 435] width 204 height 56
click at [973, 431] on button "Rate" at bounding box center [1010, 434] width 185 height 25
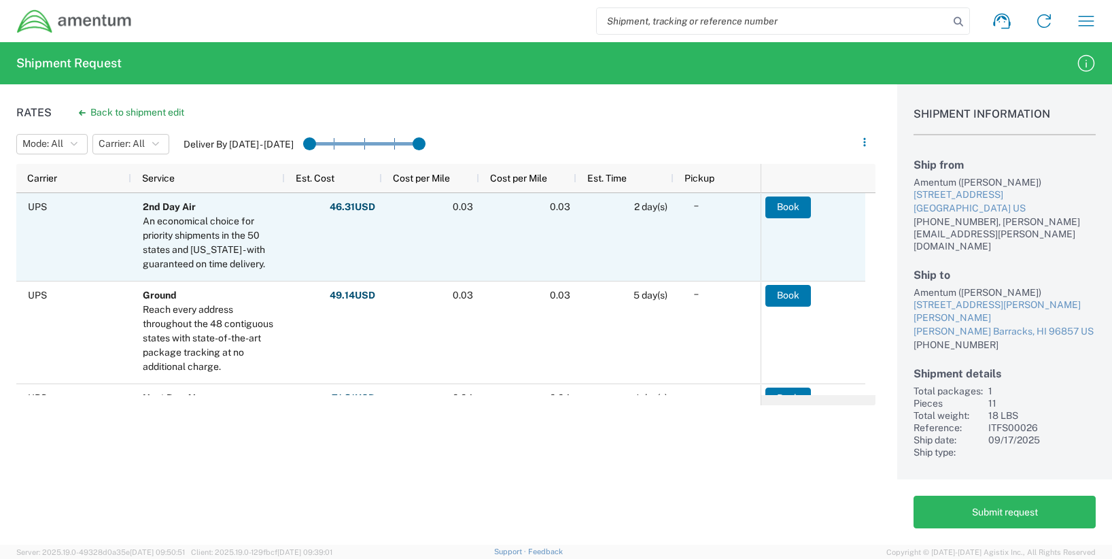
click at [182, 241] on div "An economical choice for priority shipments in the 50 states and [US_STATE] - w…" at bounding box center [211, 242] width 136 height 57
click at [812, 212] on button "Book" at bounding box center [789, 207] width 46 height 22
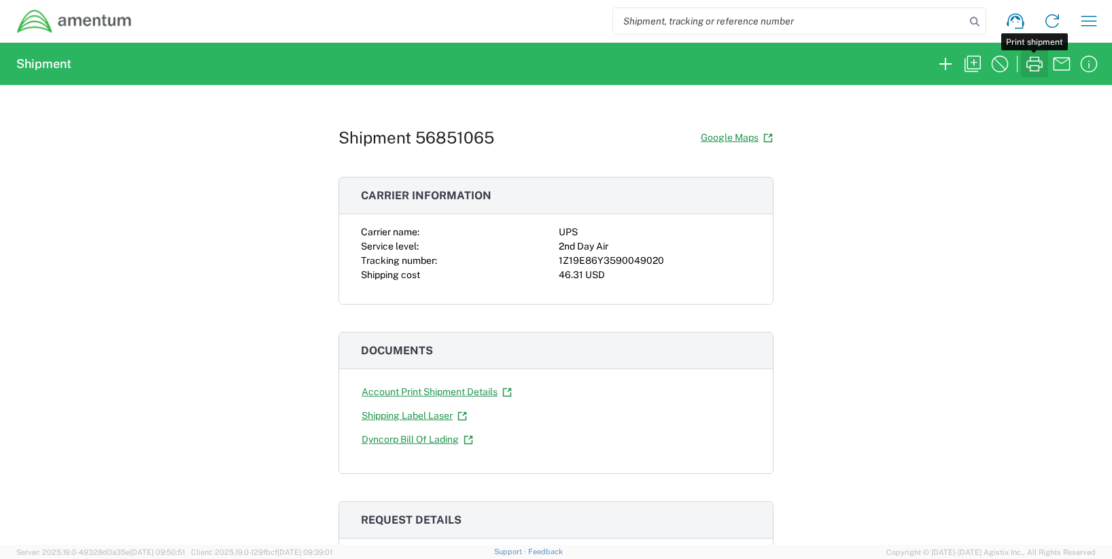
click at [1033, 67] on icon "button" at bounding box center [1035, 64] width 22 height 22
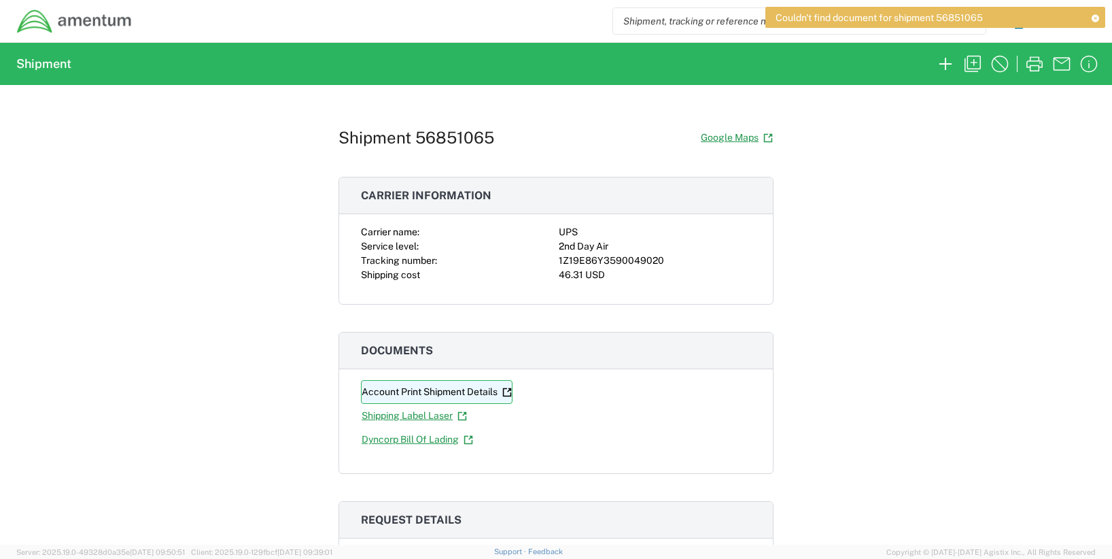
click at [481, 394] on link "Account Print Shipment Details" at bounding box center [437, 392] width 152 height 24
